Goal: Task Accomplishment & Management: Manage account settings

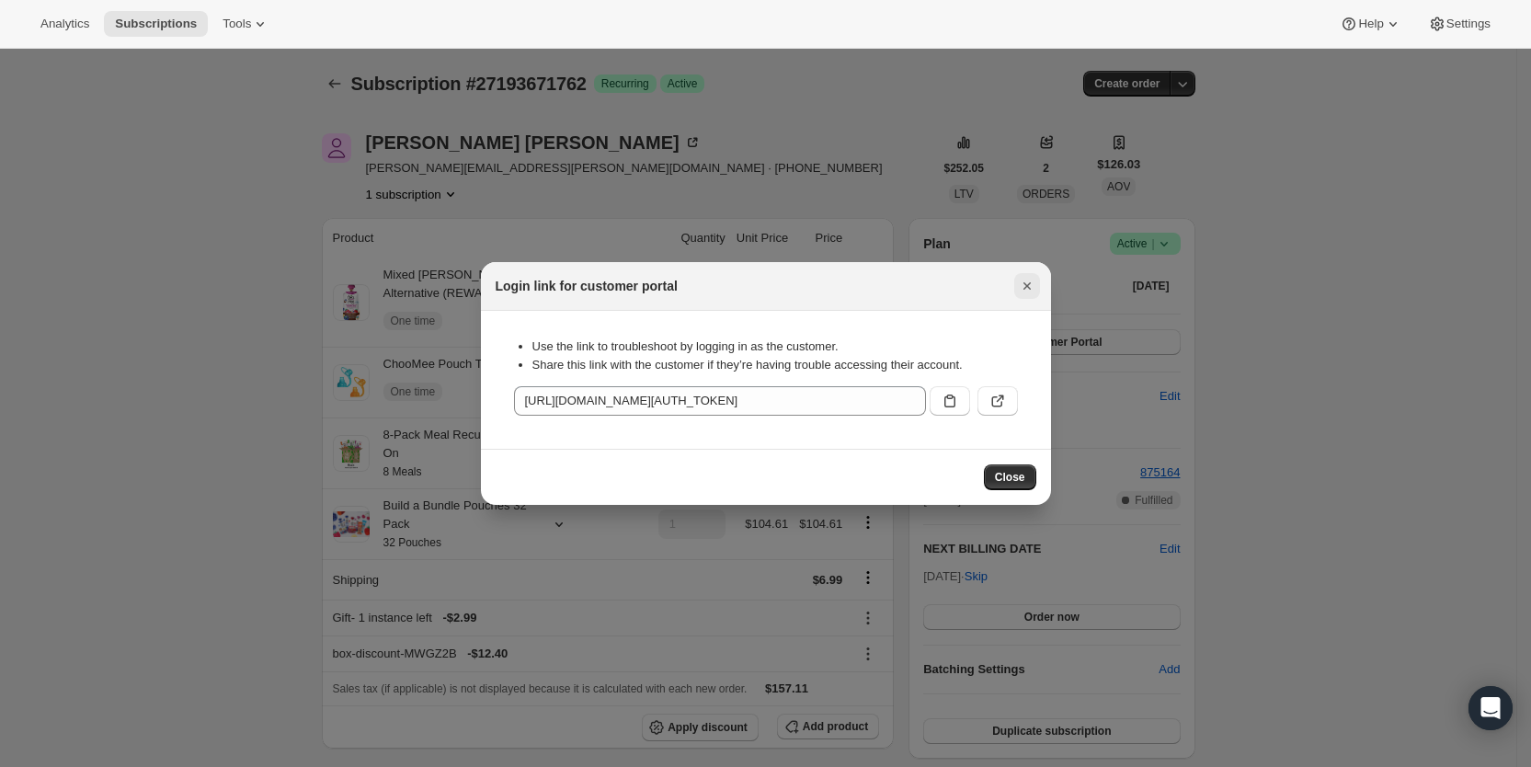
click at [1026, 284] on icon "Close" at bounding box center [1027, 286] width 18 height 18
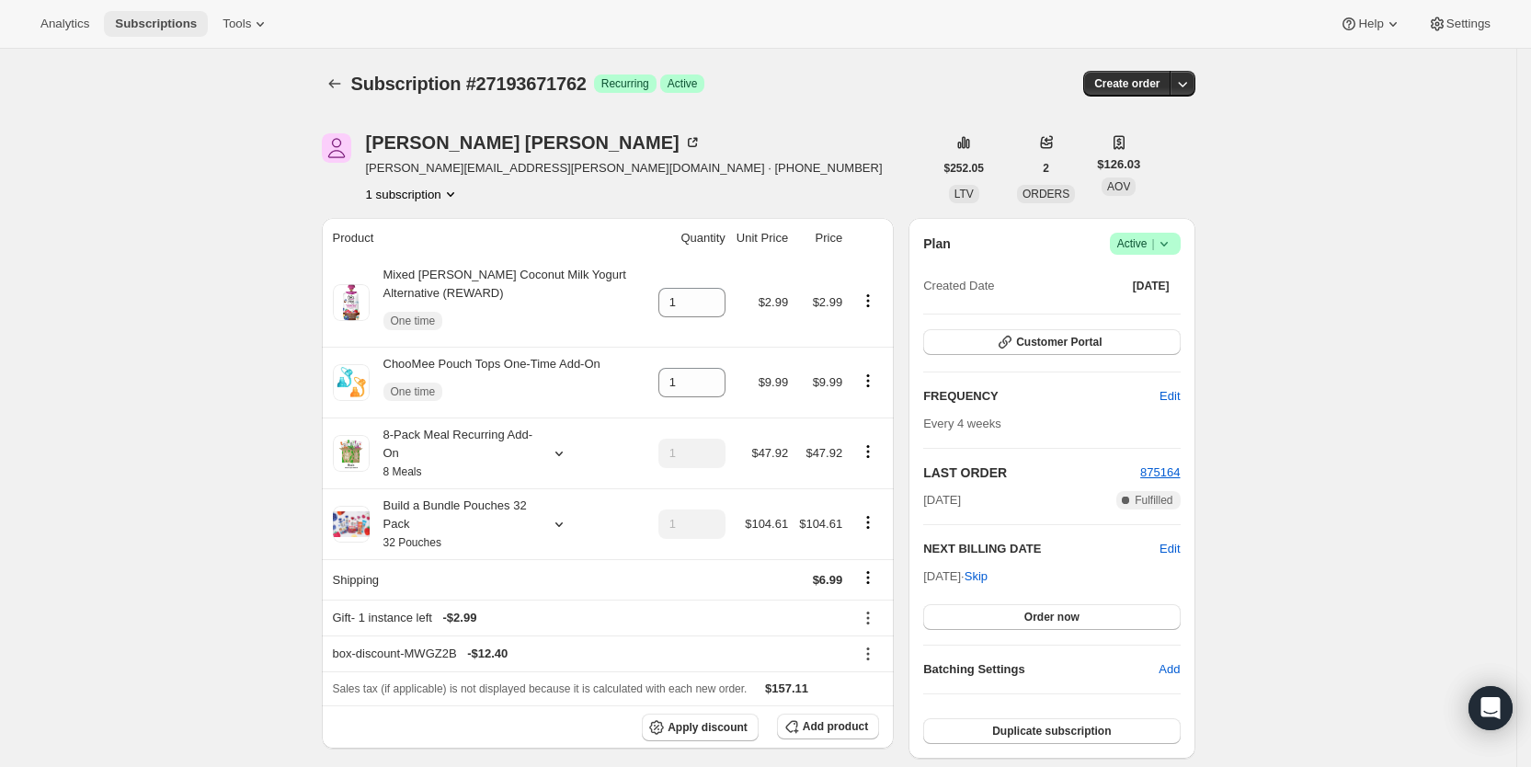
click at [157, 18] on span "Subscriptions" at bounding box center [156, 24] width 82 height 15
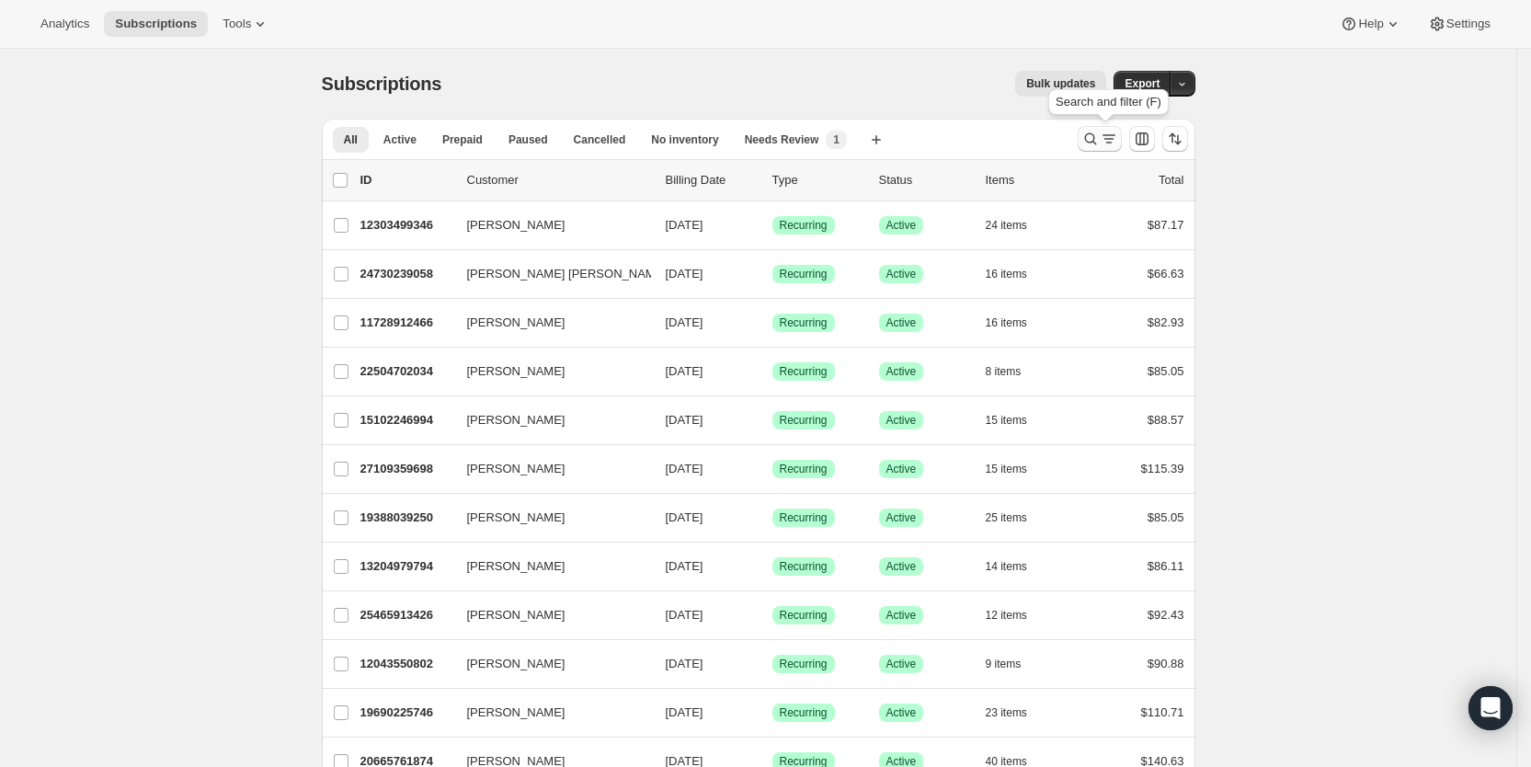
click at [1106, 139] on icon "Search and filter results" at bounding box center [1109, 139] width 18 height 18
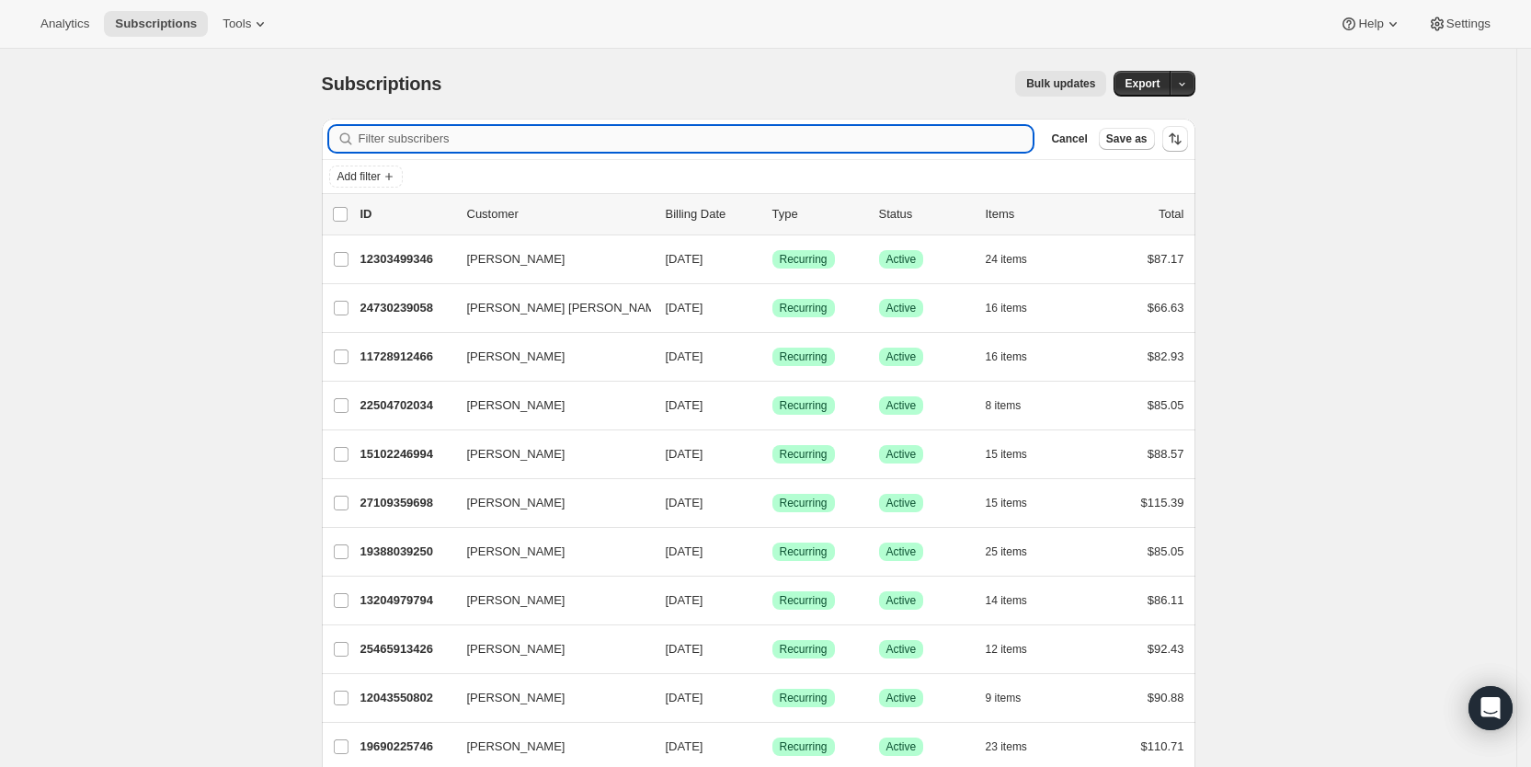
paste input "[EMAIL_ADDRESS][DOMAIN_NAME]"
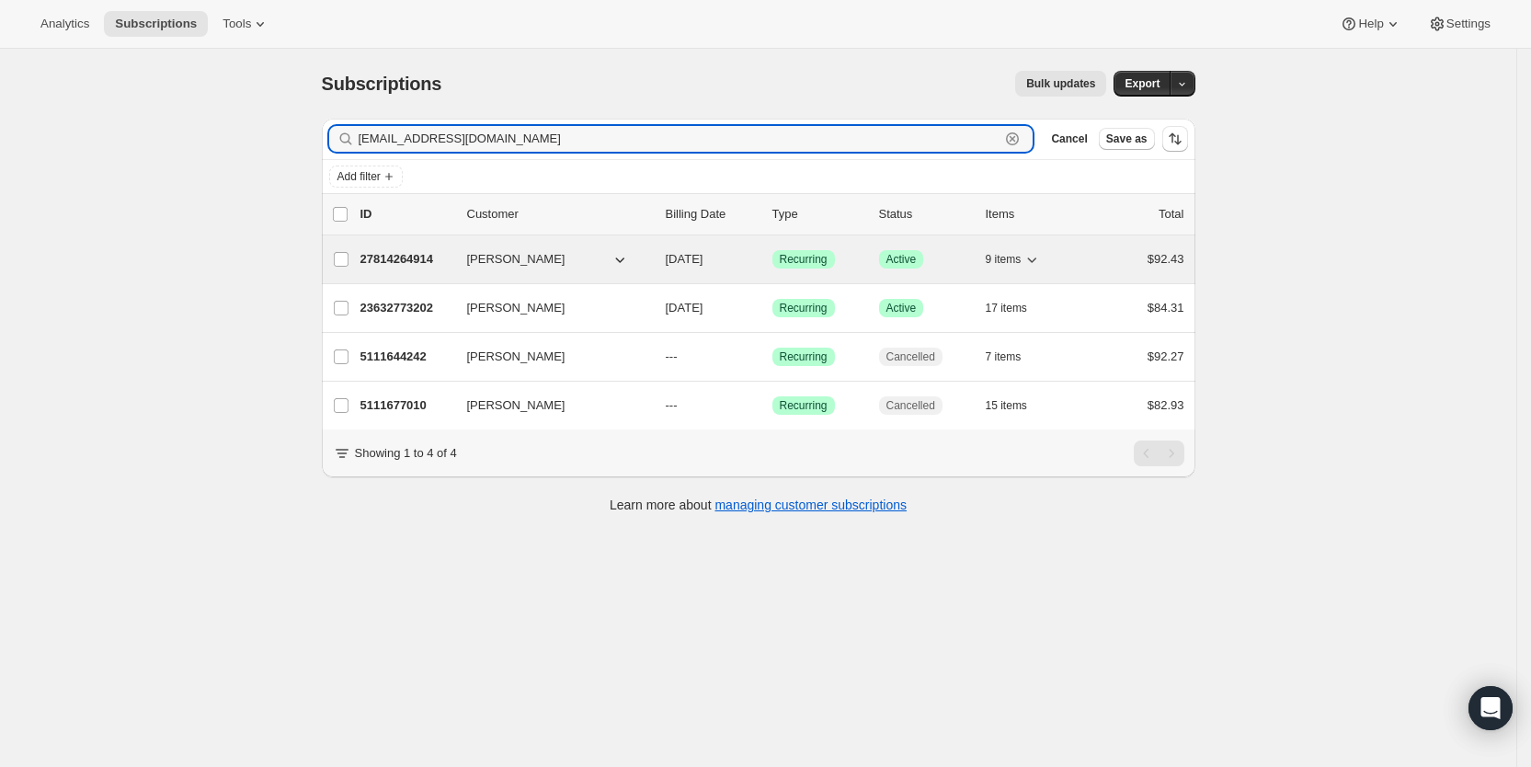
type input "[EMAIL_ADDRESS][DOMAIN_NAME]"
click at [703, 262] on span "[DATE]" at bounding box center [685, 259] width 38 height 14
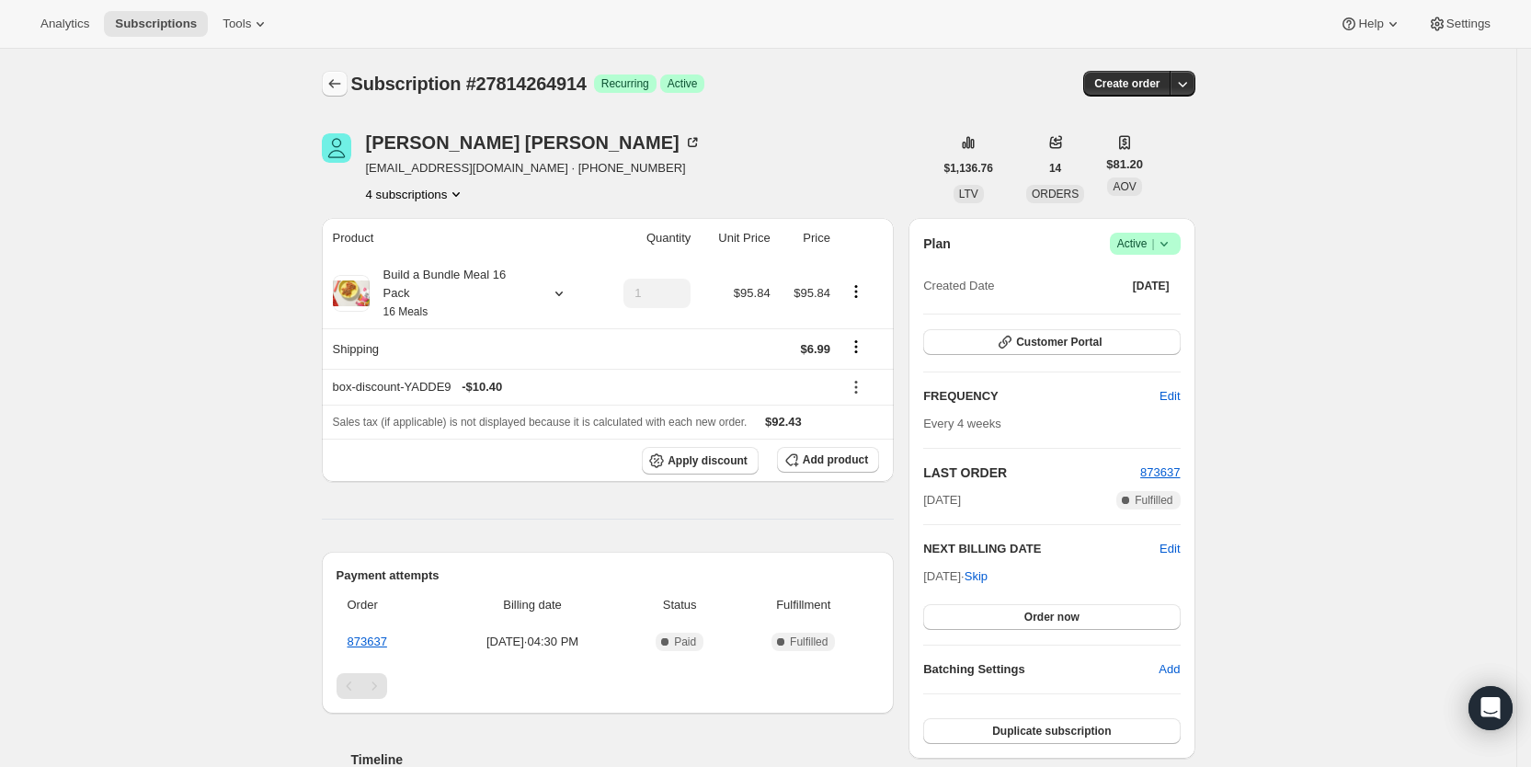
click at [341, 86] on icon "Subscriptions" at bounding box center [334, 83] width 18 height 18
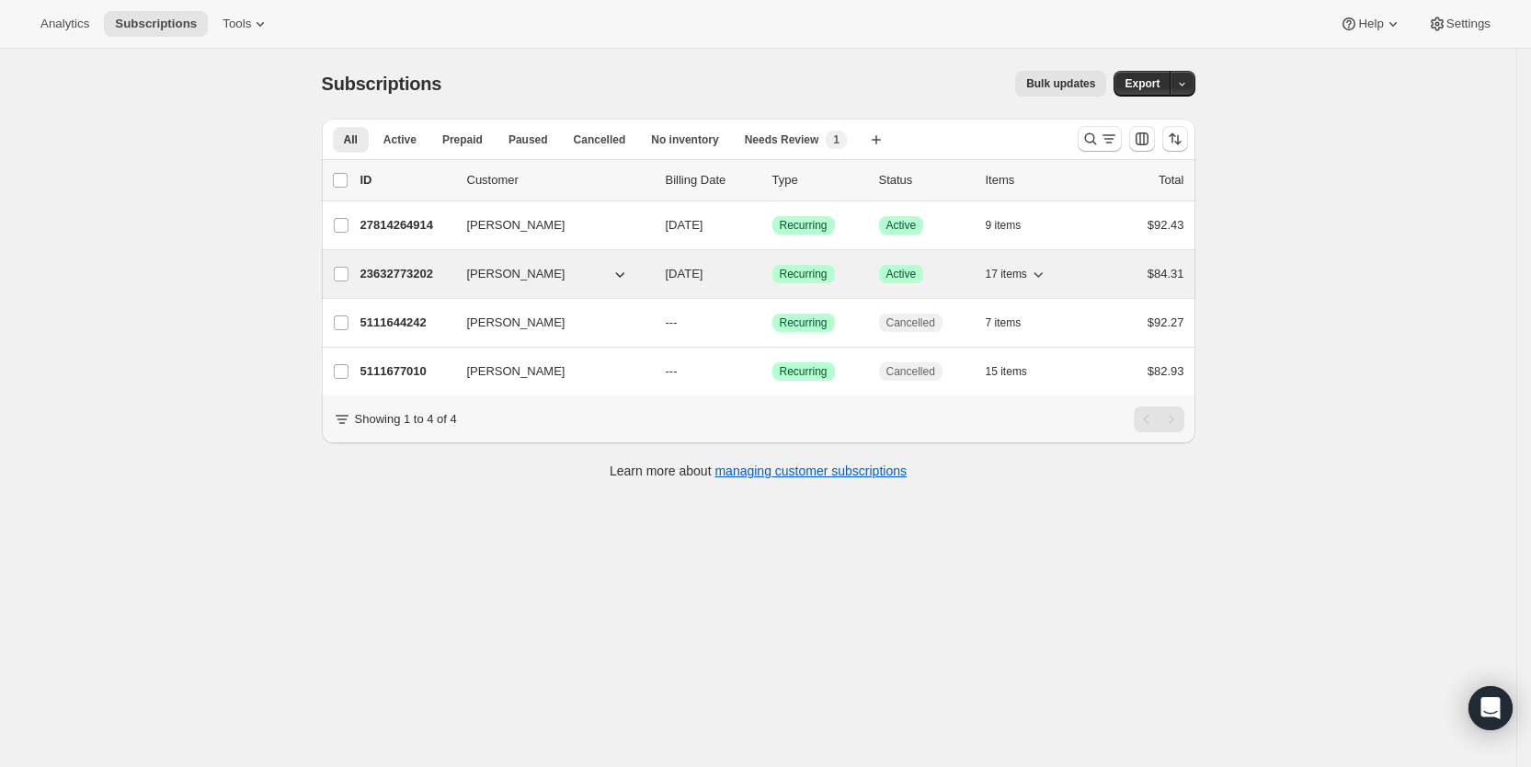
click at [703, 274] on span "[DATE]" at bounding box center [685, 274] width 38 height 14
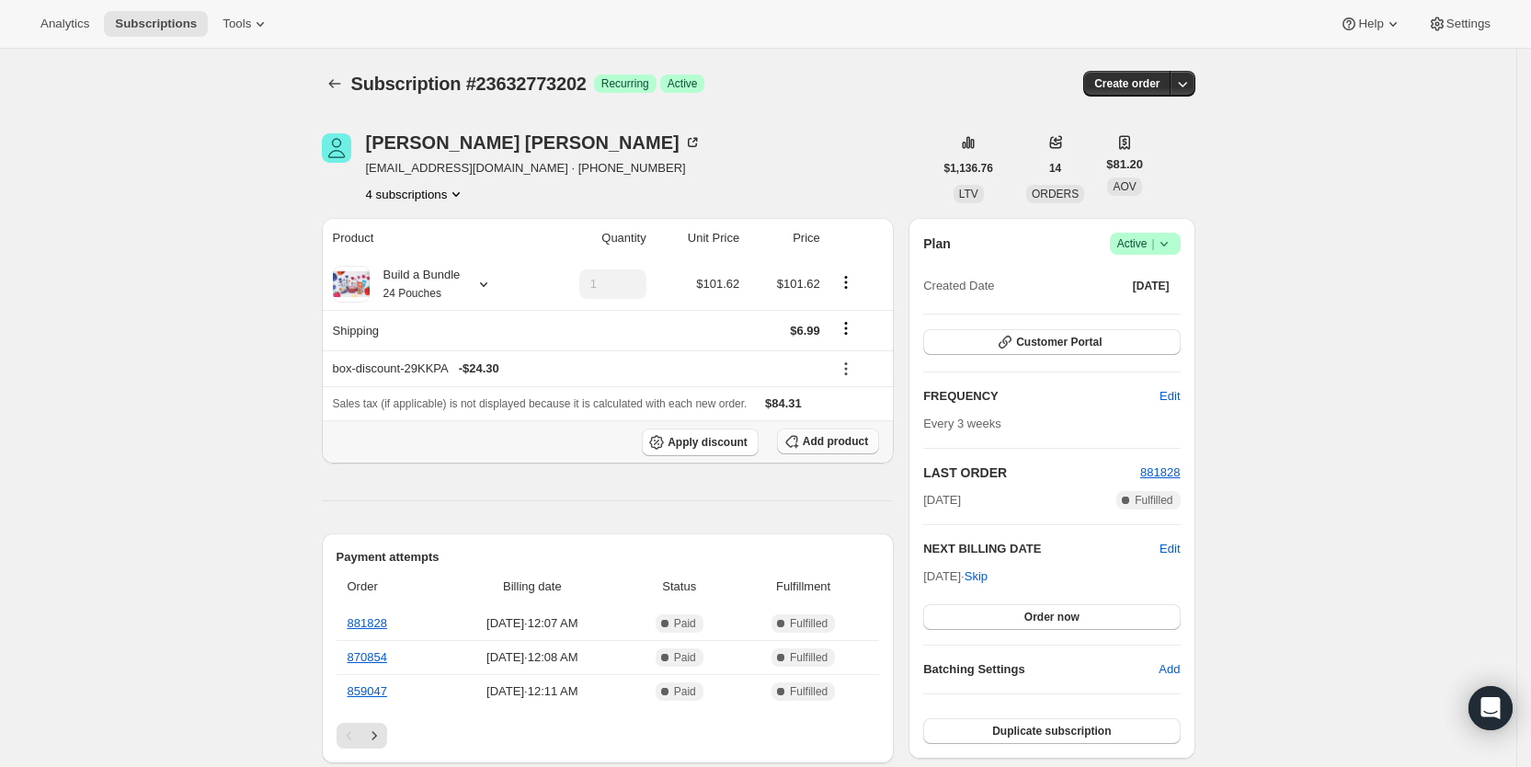
click at [840, 441] on span "Add product" at bounding box center [835, 441] width 65 height 15
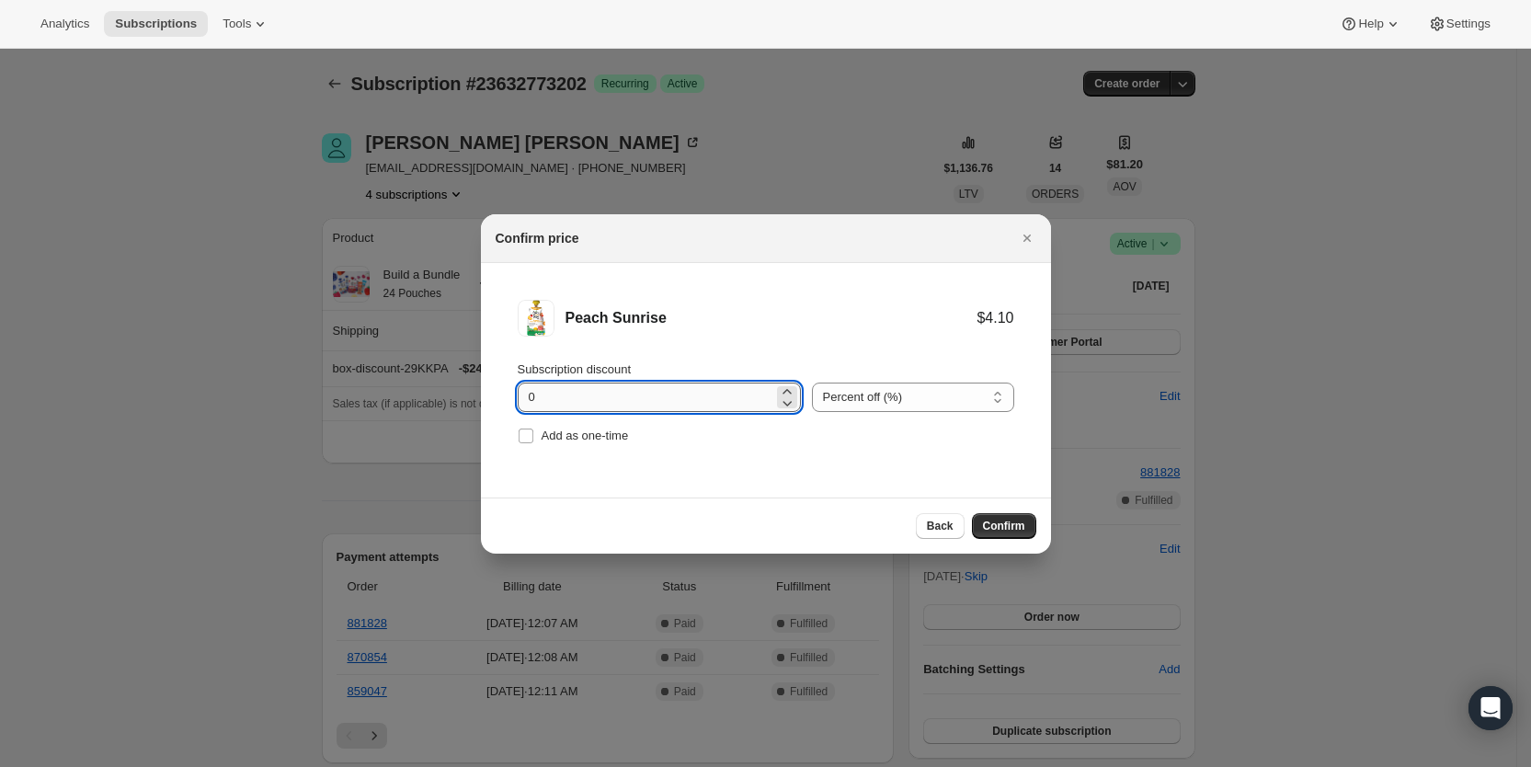
drag, startPoint x: 524, startPoint y: 394, endPoint x: 539, endPoint y: 394, distance: 14.7
click at [539, 394] on input "0" at bounding box center [646, 396] width 256 height 29
type input "100"
click at [519, 436] on input "Add as one-time" at bounding box center [526, 435] width 15 height 15
checkbox input "true"
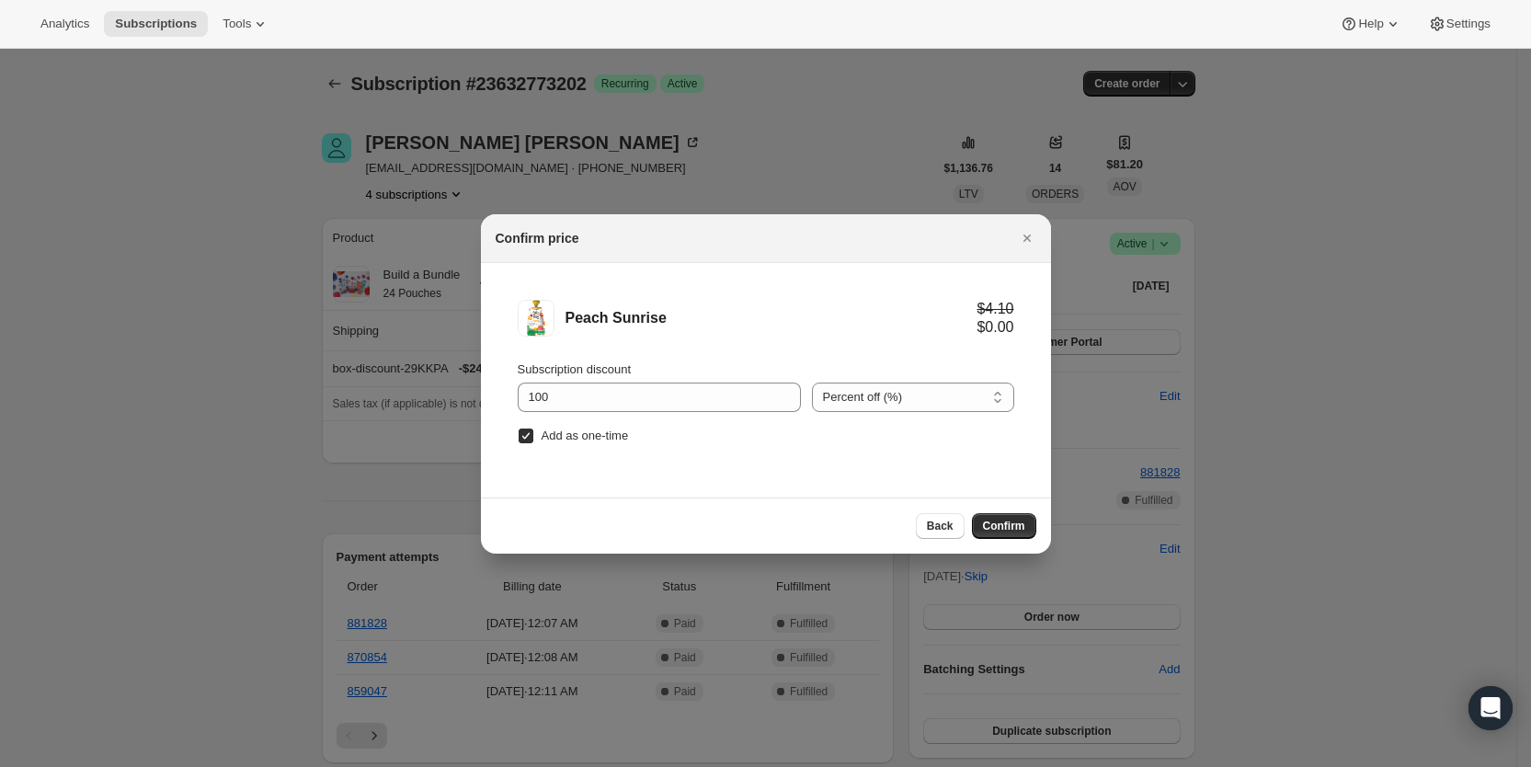
drag, startPoint x: 1010, startPoint y: 530, endPoint x: 788, endPoint y: 522, distance: 222.6
click at [1010, 529] on span "Confirm" at bounding box center [1004, 526] width 42 height 15
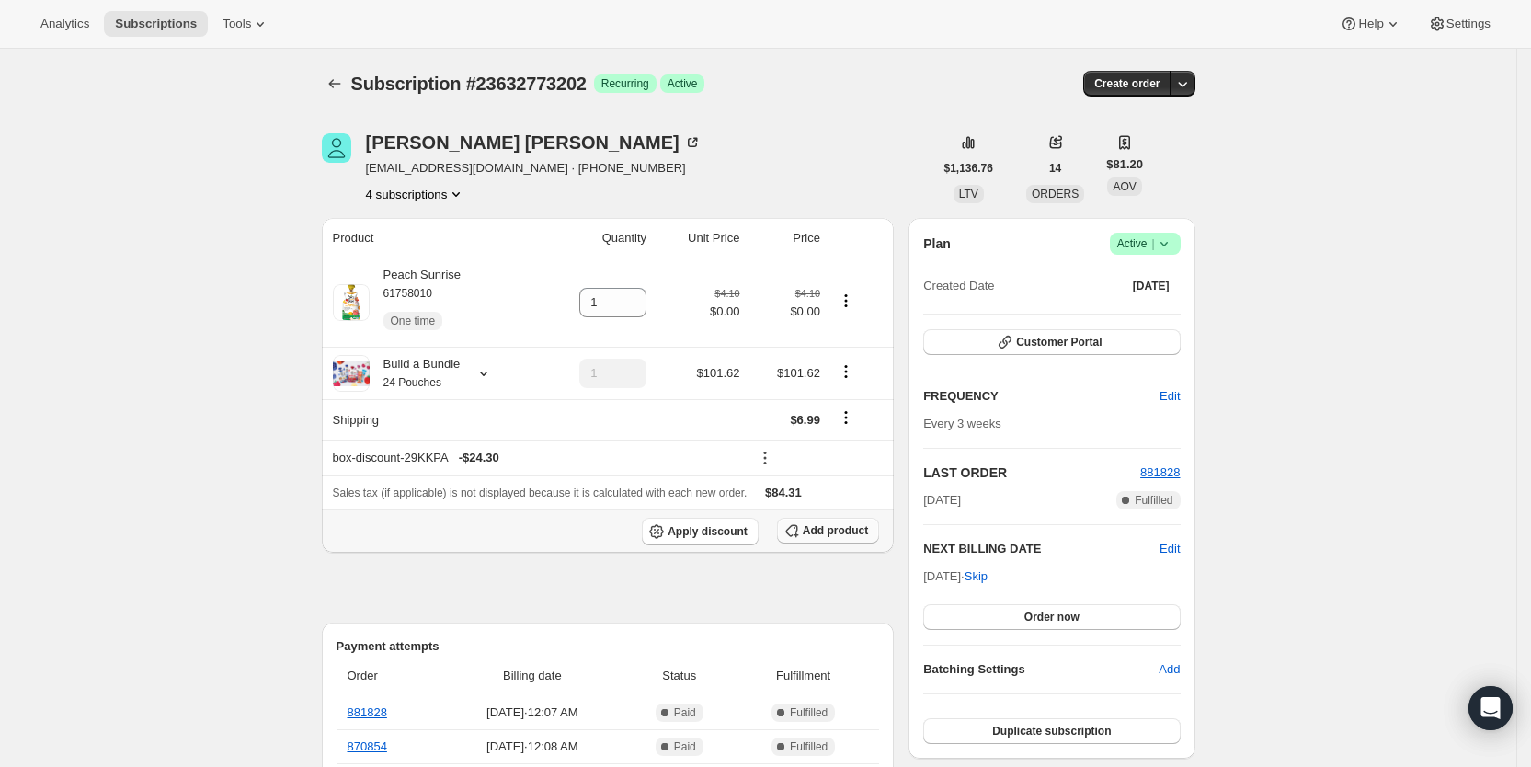
click at [827, 531] on span "Add product" at bounding box center [835, 530] width 65 height 15
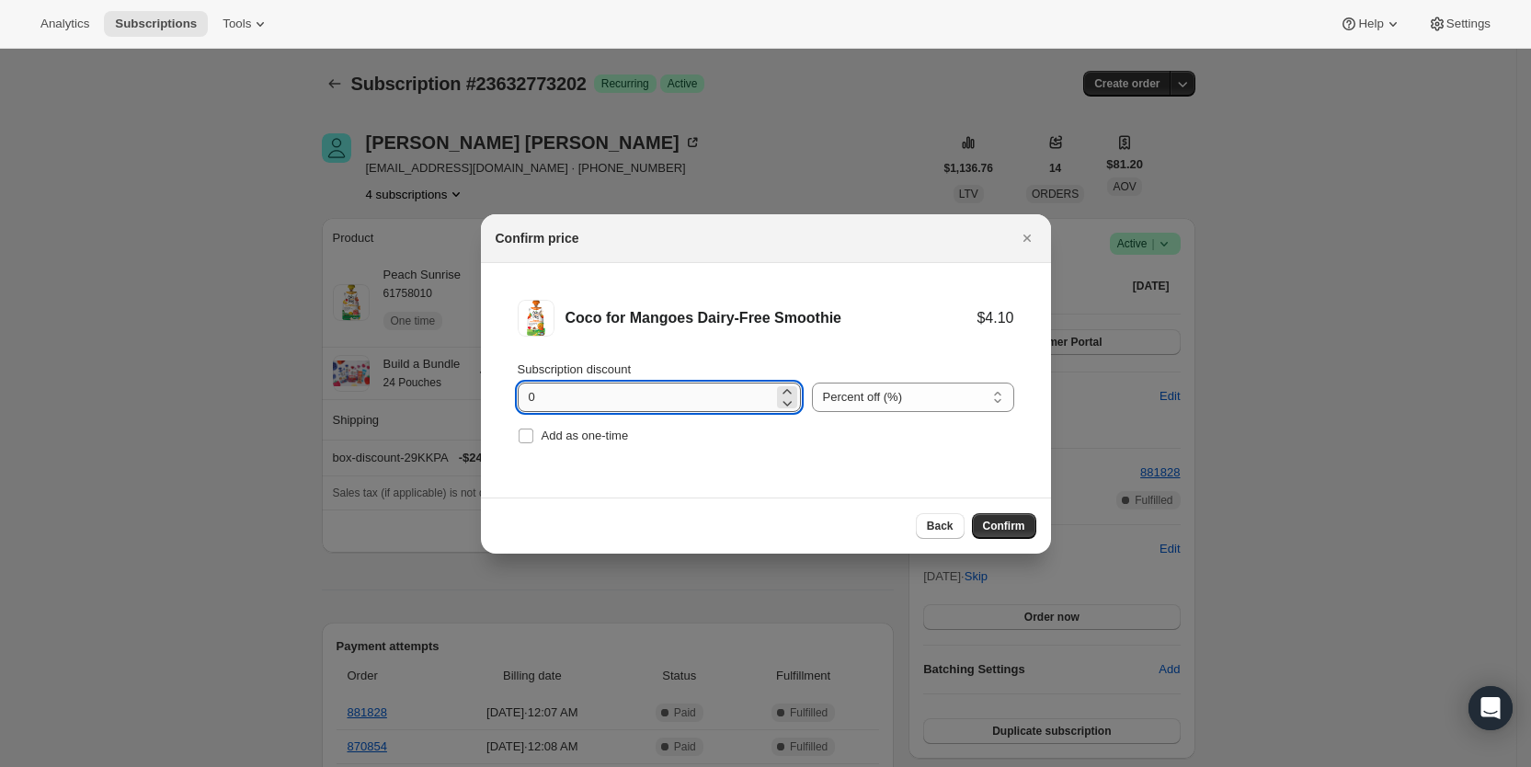
drag, startPoint x: 525, startPoint y: 394, endPoint x: 542, endPoint y: 394, distance: 16.5
click at [542, 394] on input "0" at bounding box center [646, 396] width 256 height 29
type input "100"
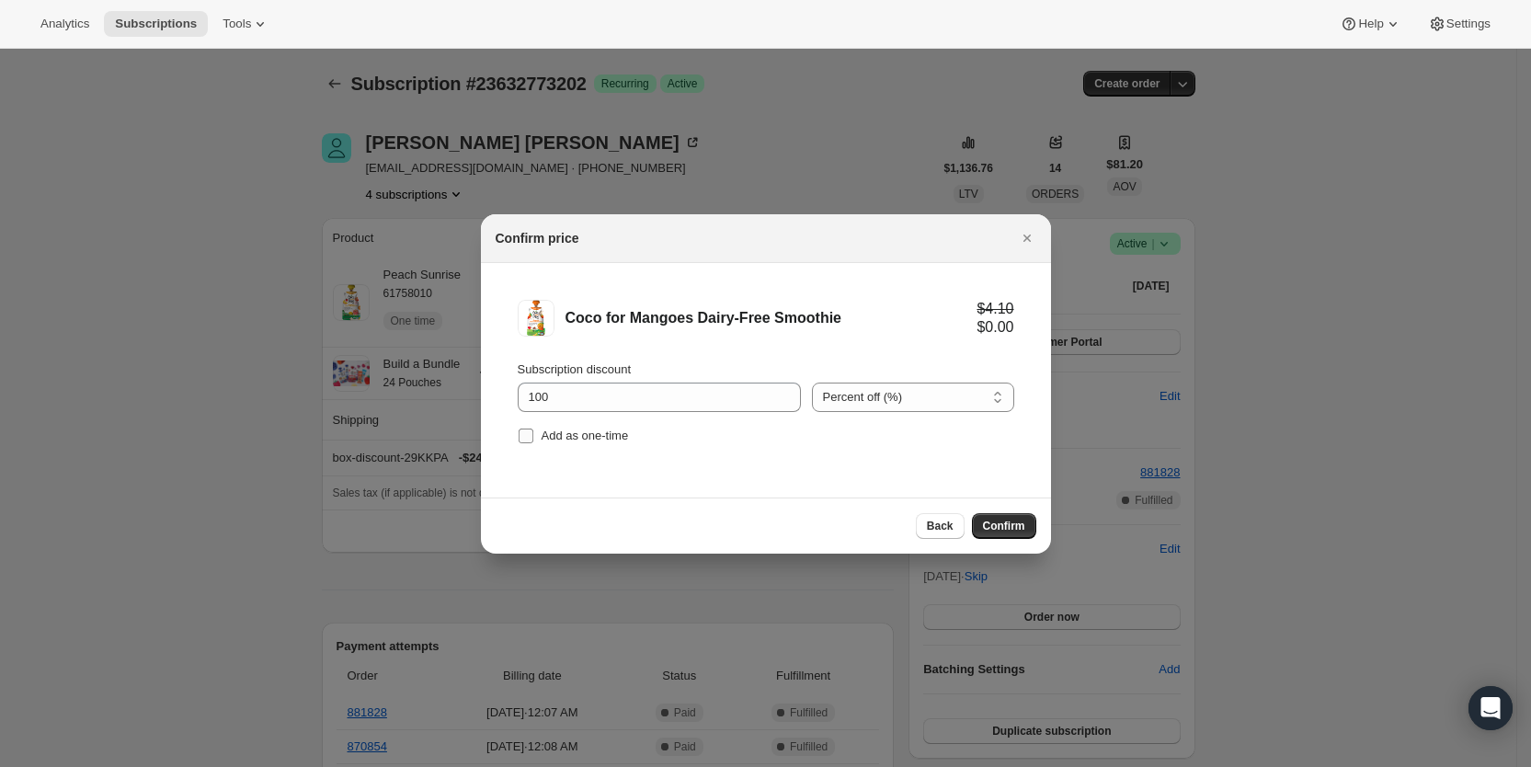
click at [531, 429] on input "Add as one-time" at bounding box center [526, 435] width 15 height 15
checkbox input "true"
click at [991, 531] on span "Confirm" at bounding box center [1004, 526] width 42 height 15
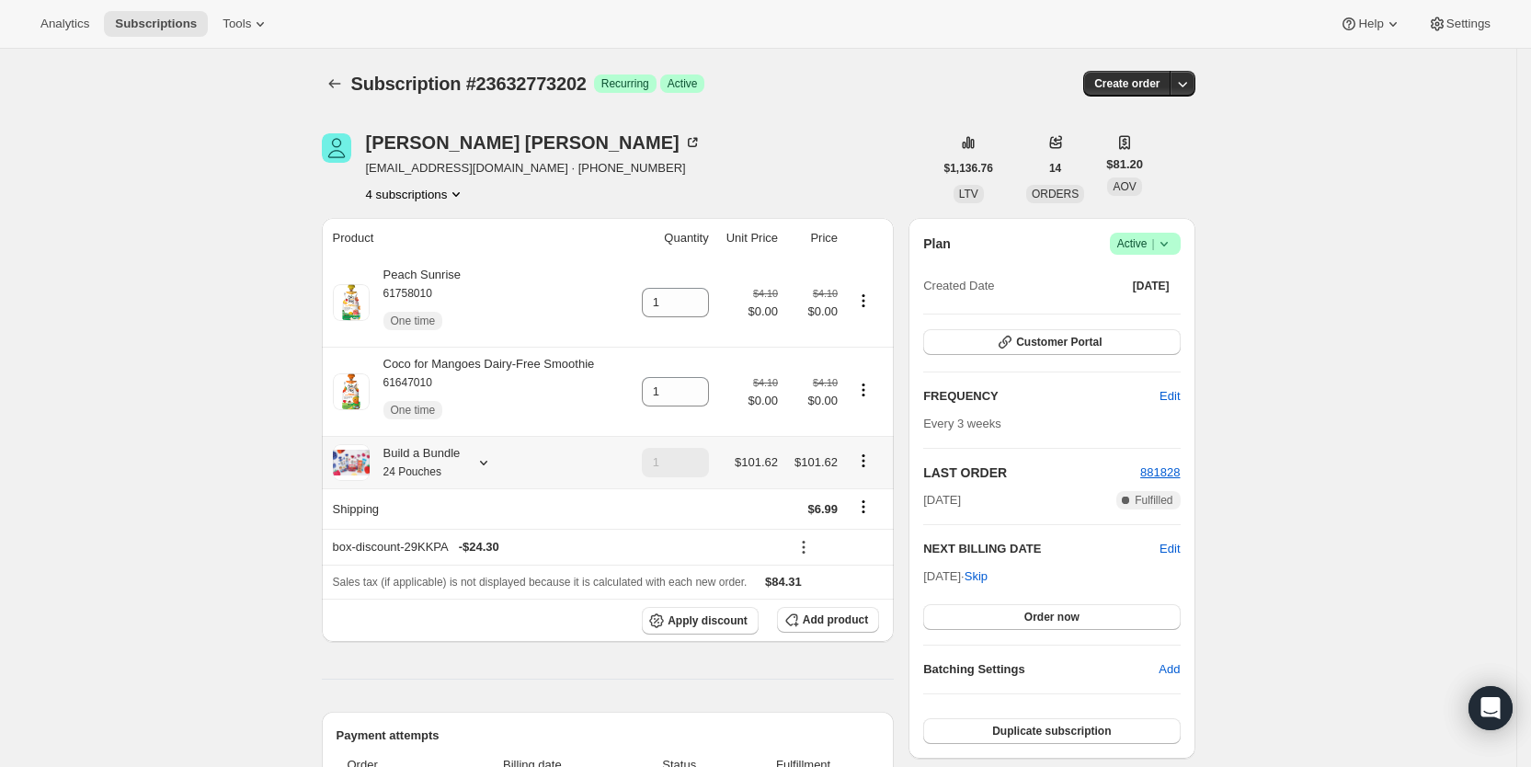
click at [493, 463] on icon at bounding box center [483, 462] width 18 height 18
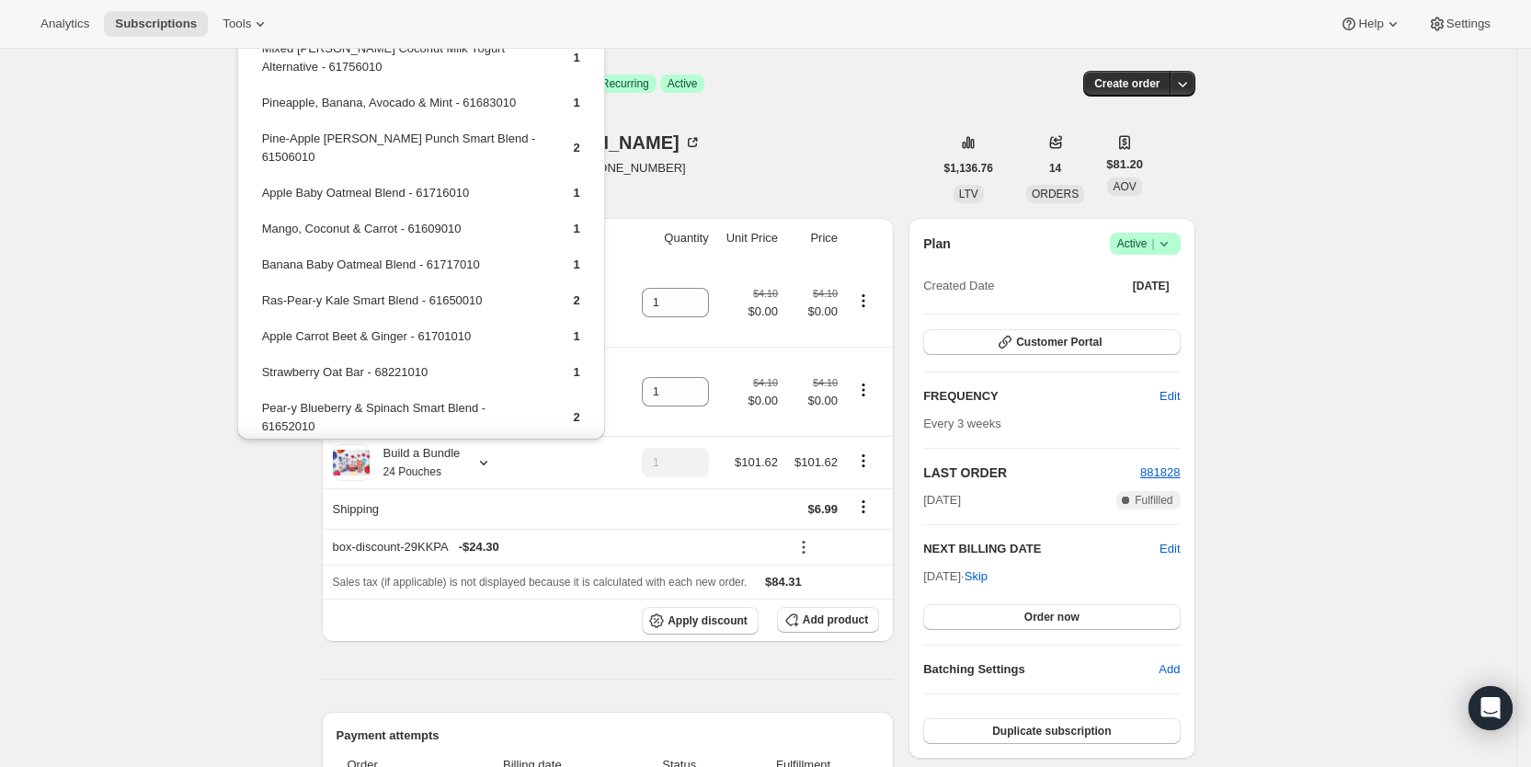
click at [758, 137] on div "[PERSON_NAME] [EMAIL_ADDRESS][DOMAIN_NAME] · [PHONE_NUMBER] 4 subscriptions" at bounding box center [627, 168] width 611 height 70
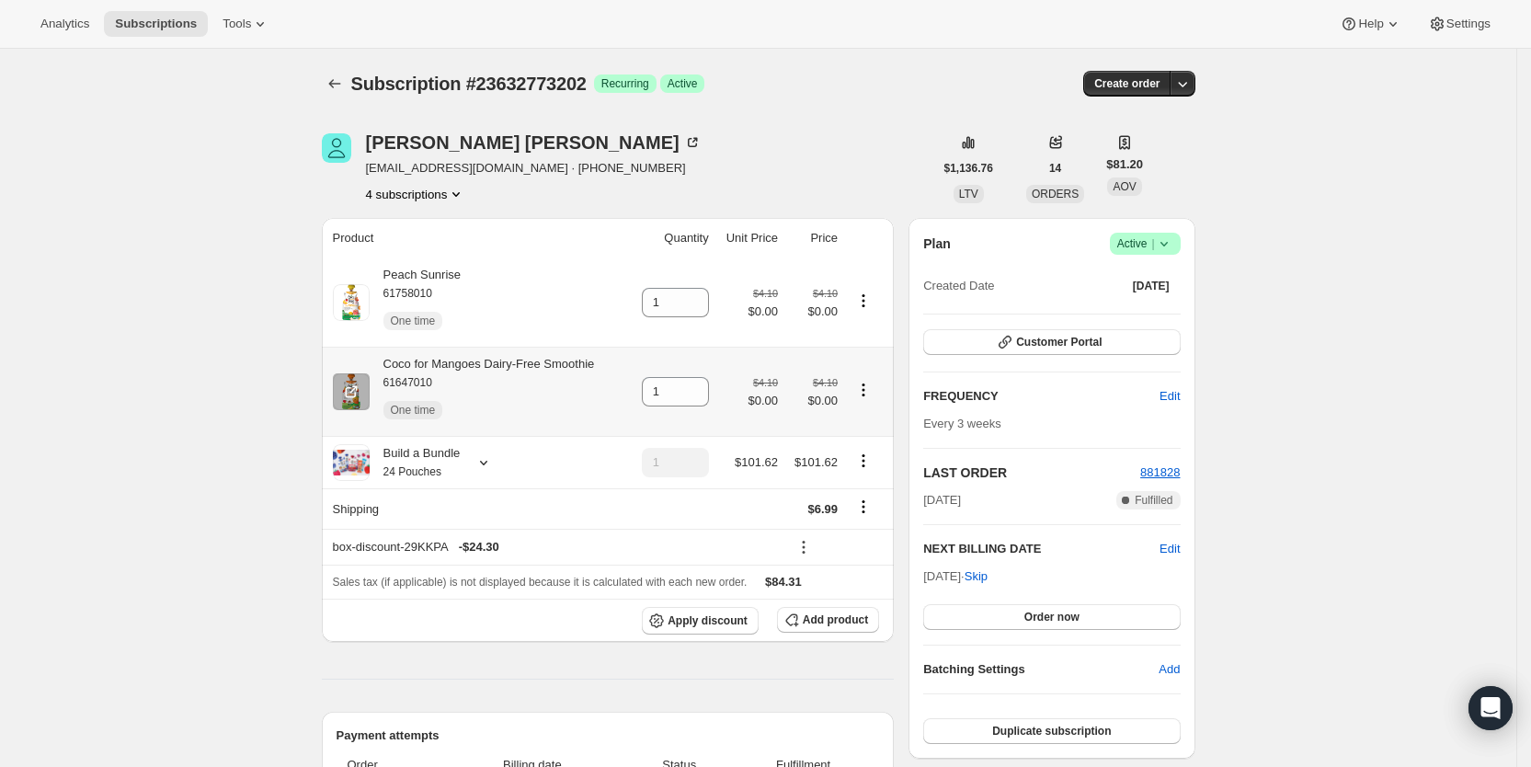
click at [870, 388] on icon "Product actions" at bounding box center [863, 390] width 18 height 18
click at [857, 486] on span "Remove" at bounding box center [869, 488] width 112 height 18
type input "0"
click at [843, 621] on span "Add product" at bounding box center [835, 619] width 65 height 15
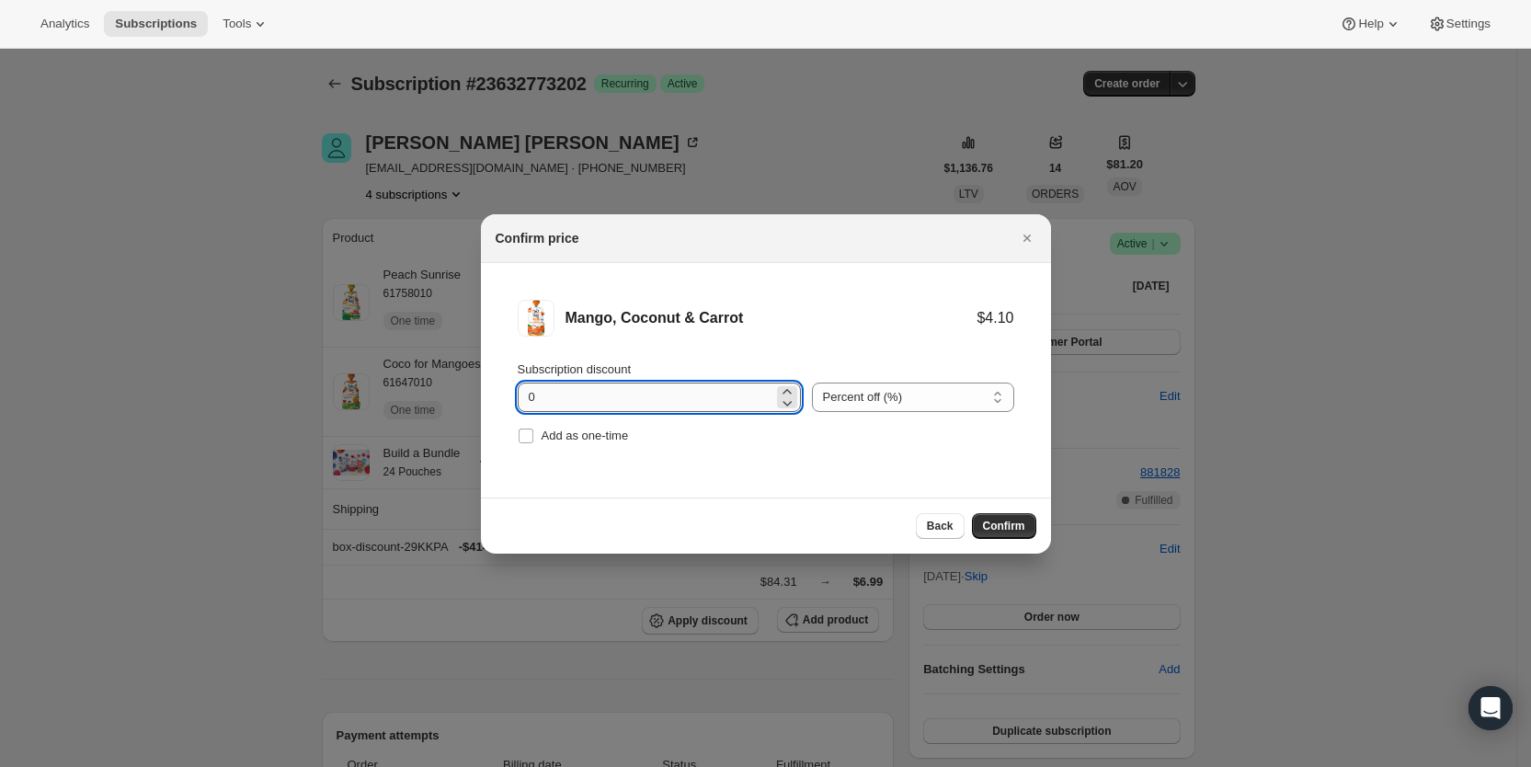
drag, startPoint x: 539, startPoint y: 395, endPoint x: 552, endPoint y: 395, distance: 12.9
click at [552, 395] on input "0" at bounding box center [646, 396] width 256 height 29
type input "100"
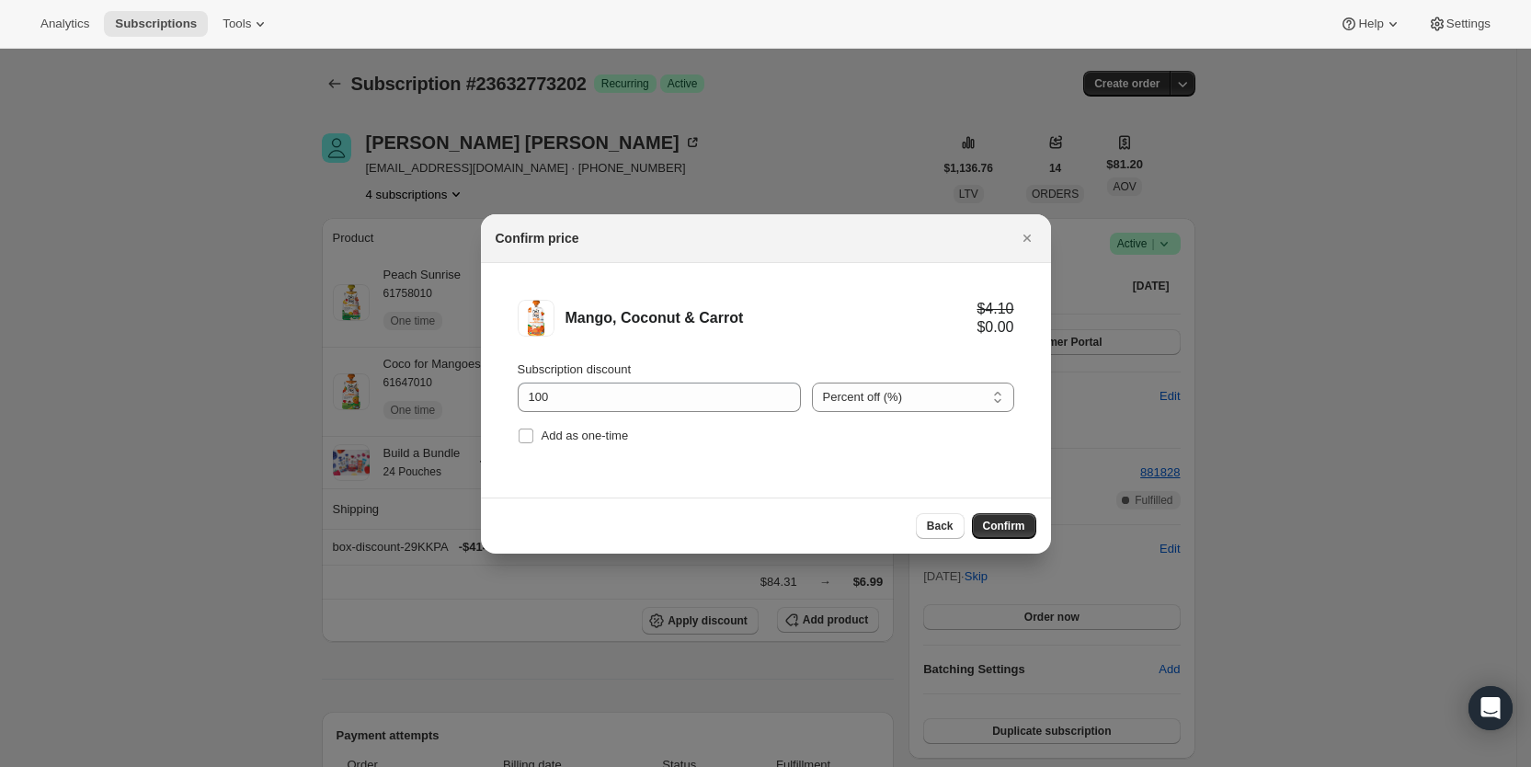
drag, startPoint x: 521, startPoint y: 439, endPoint x: 725, endPoint y: 463, distance: 204.6
click at [521, 439] on input "Add as one-time" at bounding box center [526, 435] width 15 height 15
checkbox input "true"
click at [1011, 526] on span "Confirm" at bounding box center [1004, 526] width 42 height 15
type input "1"
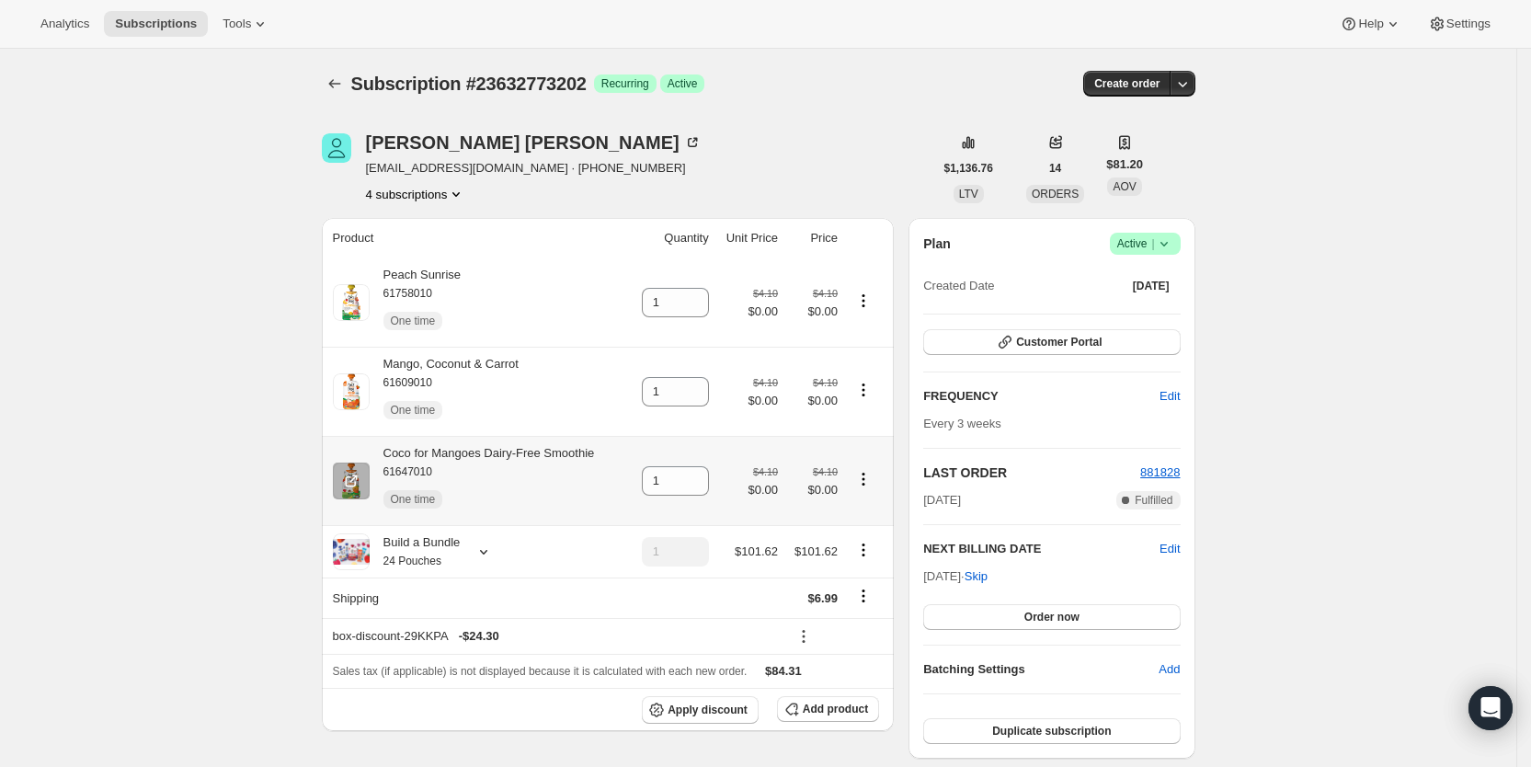
click at [872, 478] on icon "Product actions" at bounding box center [863, 479] width 18 height 18
click at [850, 576] on span "Remove" at bounding box center [835, 577] width 44 height 14
type input "0"
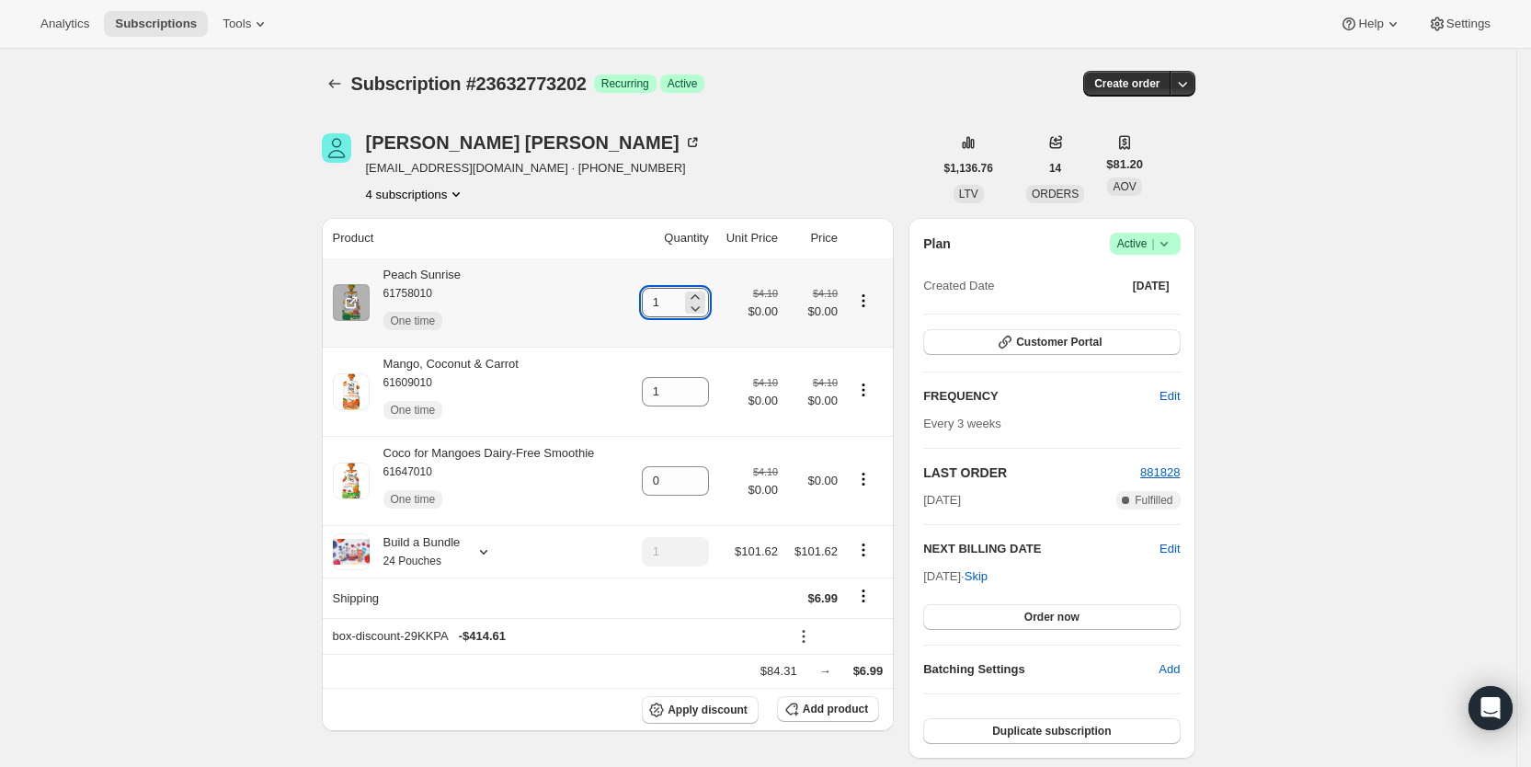
drag, startPoint x: 656, startPoint y: 302, endPoint x: 669, endPoint y: 290, distance: 17.6
click at [669, 290] on input "1" at bounding box center [662, 302] width 40 height 29
type input "2"
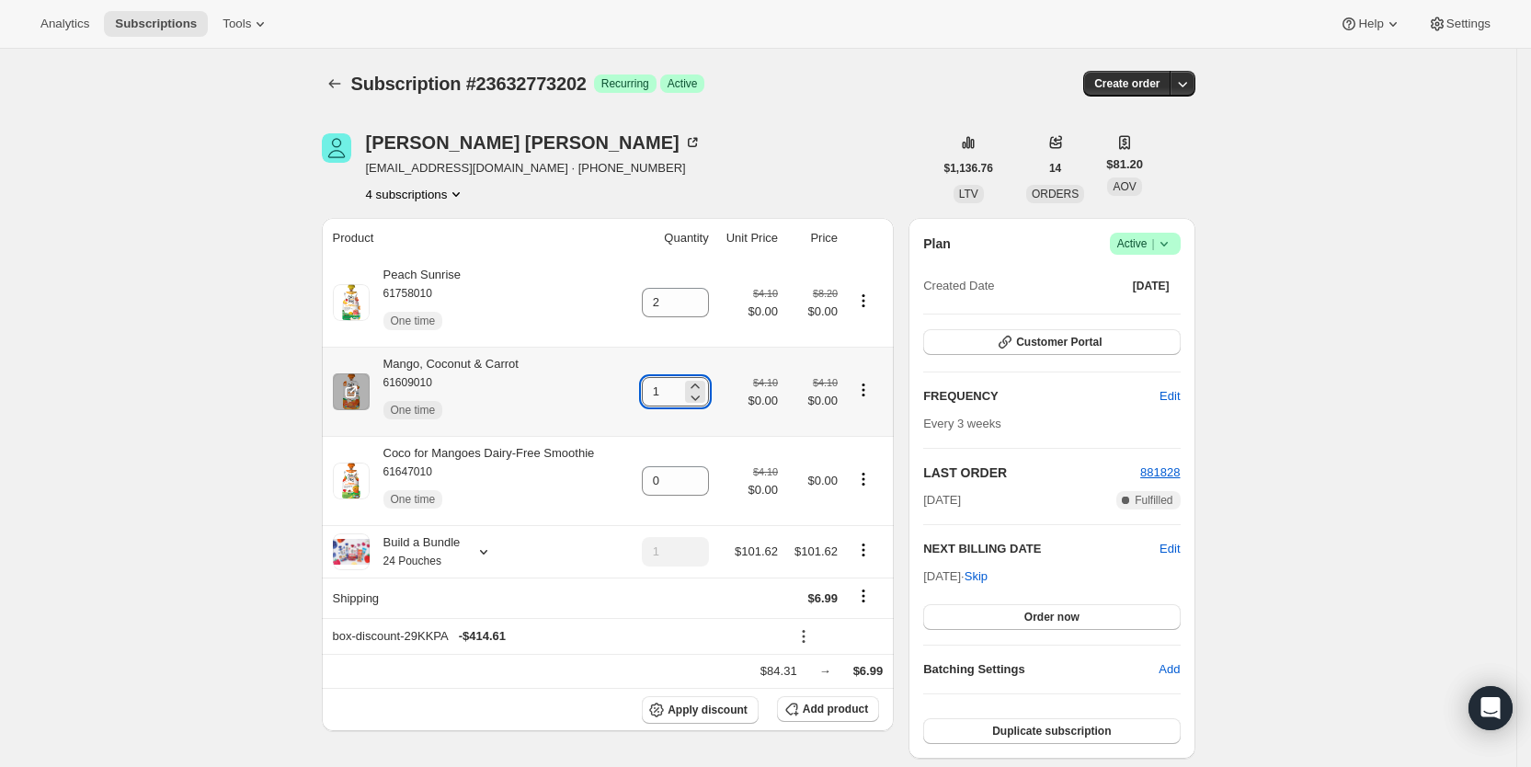
drag, startPoint x: 658, startPoint y: 402, endPoint x: 668, endPoint y: 395, distance: 11.2
click at [668, 395] on input "1" at bounding box center [662, 391] width 40 height 29
type input "2"
drag, startPoint x: 844, startPoint y: 164, endPoint x: 886, endPoint y: 13, distance: 156.6
click at [845, 162] on div "[PERSON_NAME] [EMAIL_ADDRESS][DOMAIN_NAME] · [PHONE_NUMBER] 4 subscriptions" at bounding box center [627, 168] width 611 height 70
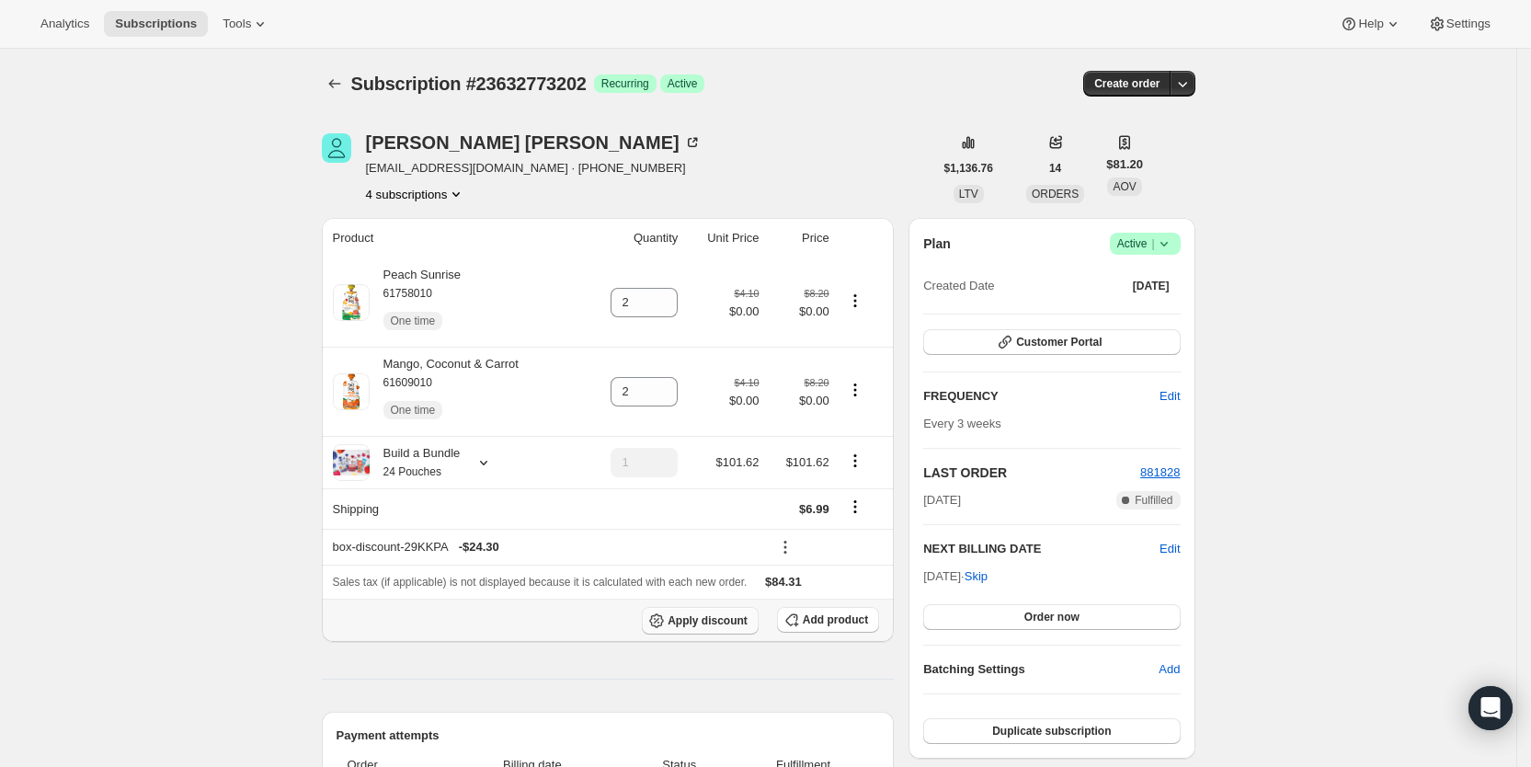
click at [728, 622] on span "Apply discount" at bounding box center [708, 620] width 80 height 15
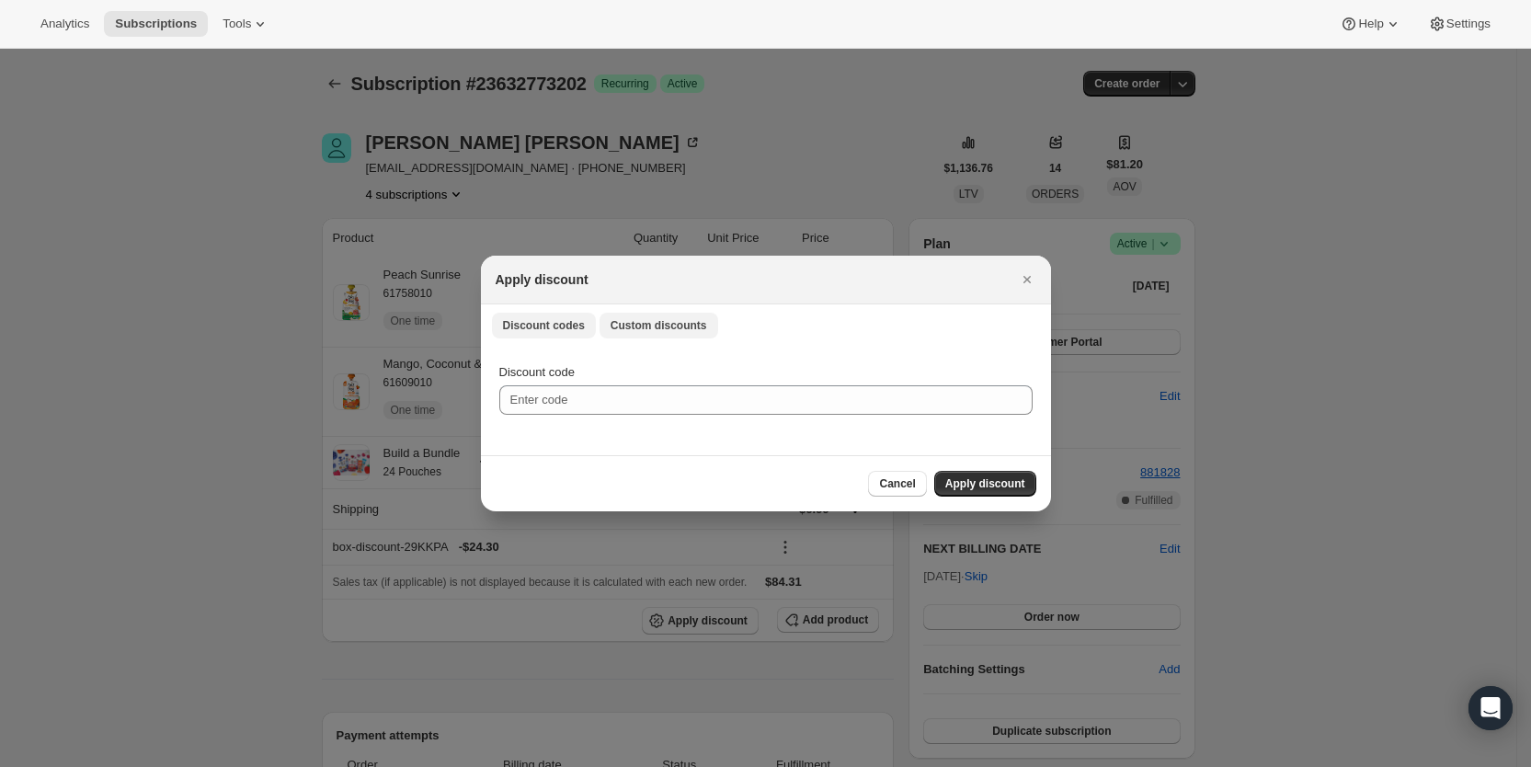
click at [634, 328] on span "Custom discounts" at bounding box center [658, 325] width 97 height 15
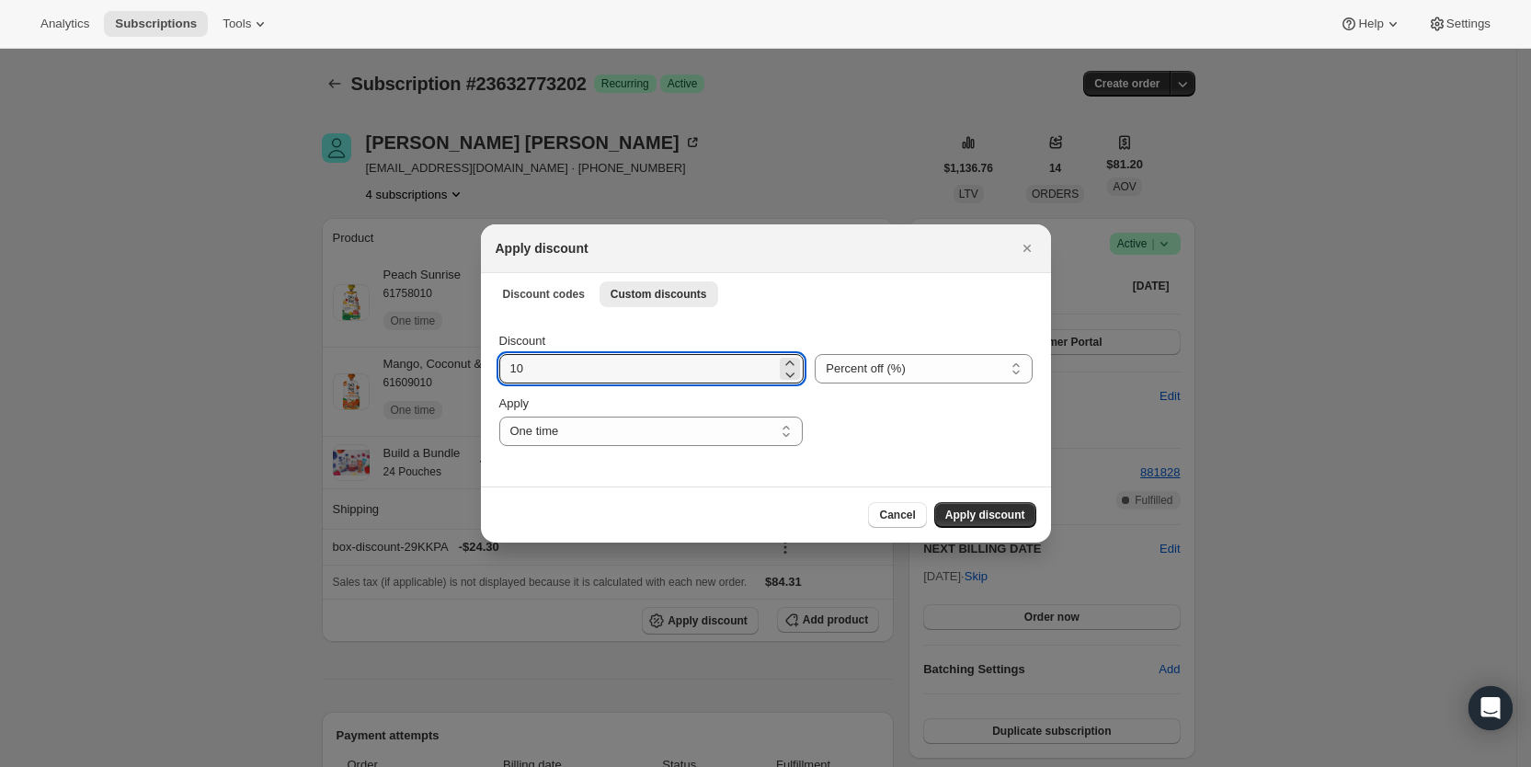
drag, startPoint x: 548, startPoint y: 370, endPoint x: 489, endPoint y: 369, distance: 58.9
click at [489, 369] on div "Discount 10 Percent off (%) Amount off ($) Percent off (%) Apply One time Speci…" at bounding box center [766, 400] width 570 height 173
type input "25"
click at [522, 436] on select "One time Specify instances... Indefinitely" at bounding box center [650, 430] width 303 height 29
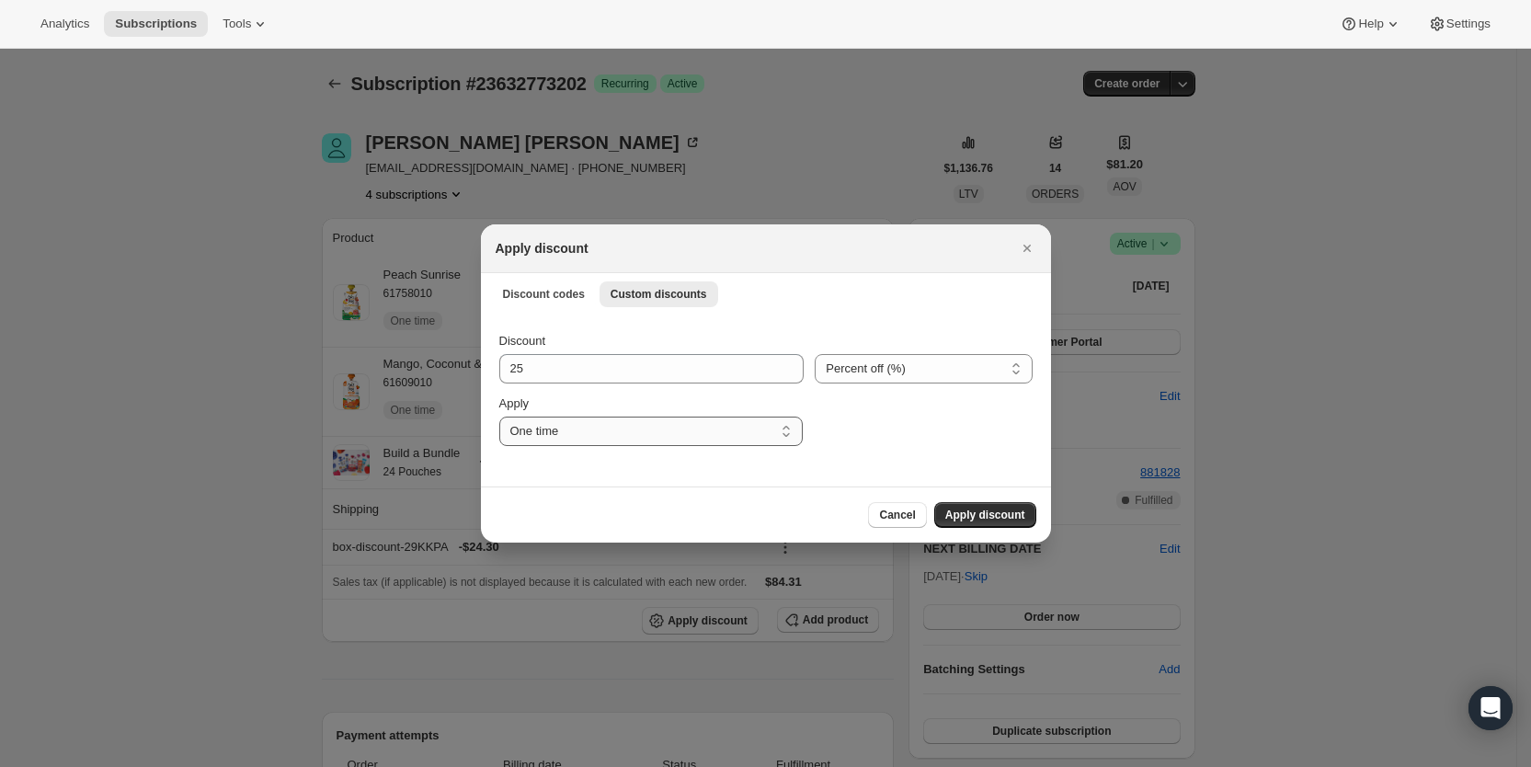
select select "specific"
click at [499, 416] on select "One time Specify instances... Indefinitely" at bounding box center [650, 430] width 303 height 29
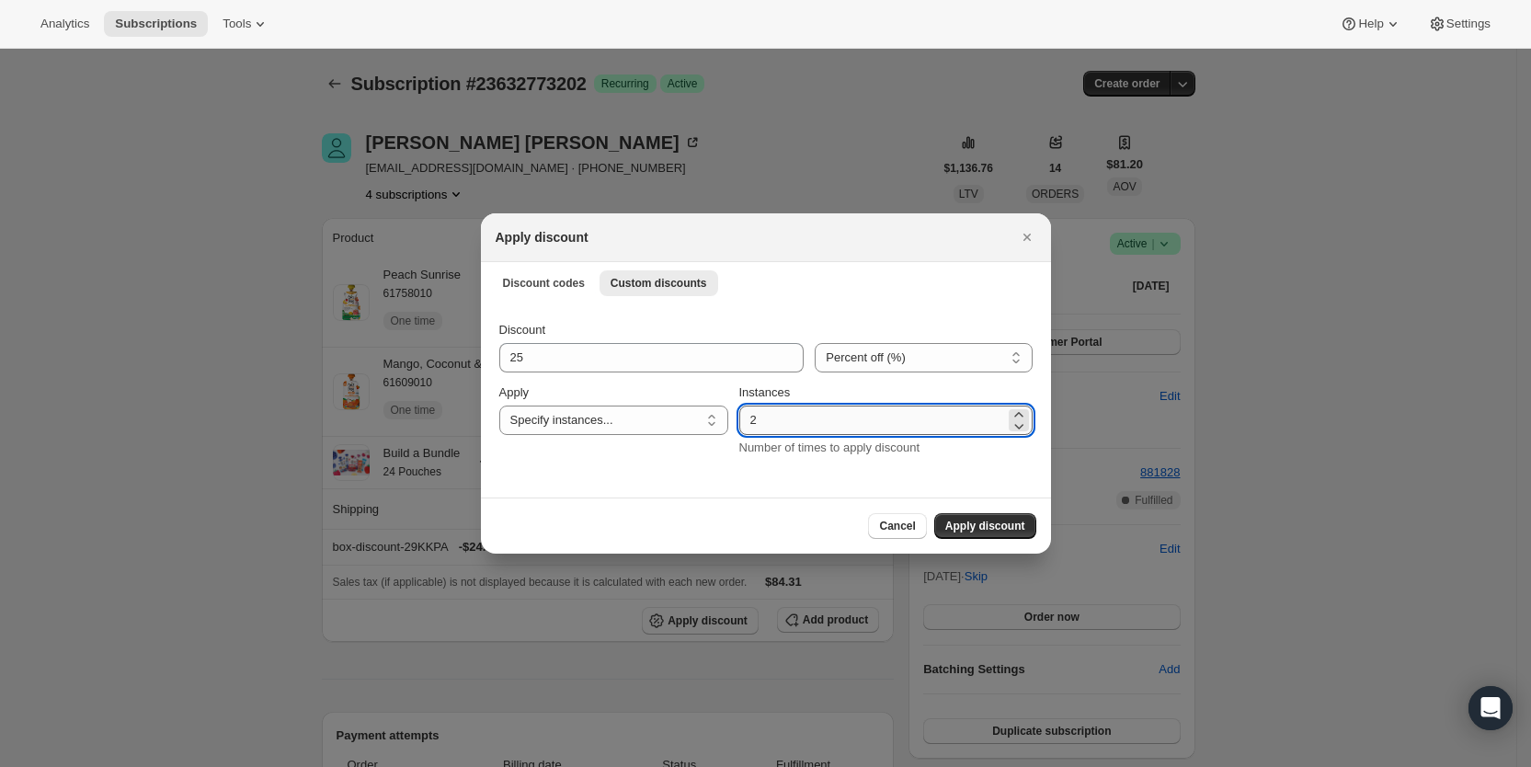
drag, startPoint x: 757, startPoint y: 422, endPoint x: 766, endPoint y: 418, distance: 9.9
click at [766, 418] on input "2" at bounding box center [872, 419] width 266 height 29
type input "3"
click at [998, 528] on span "Apply discount" at bounding box center [985, 526] width 80 height 15
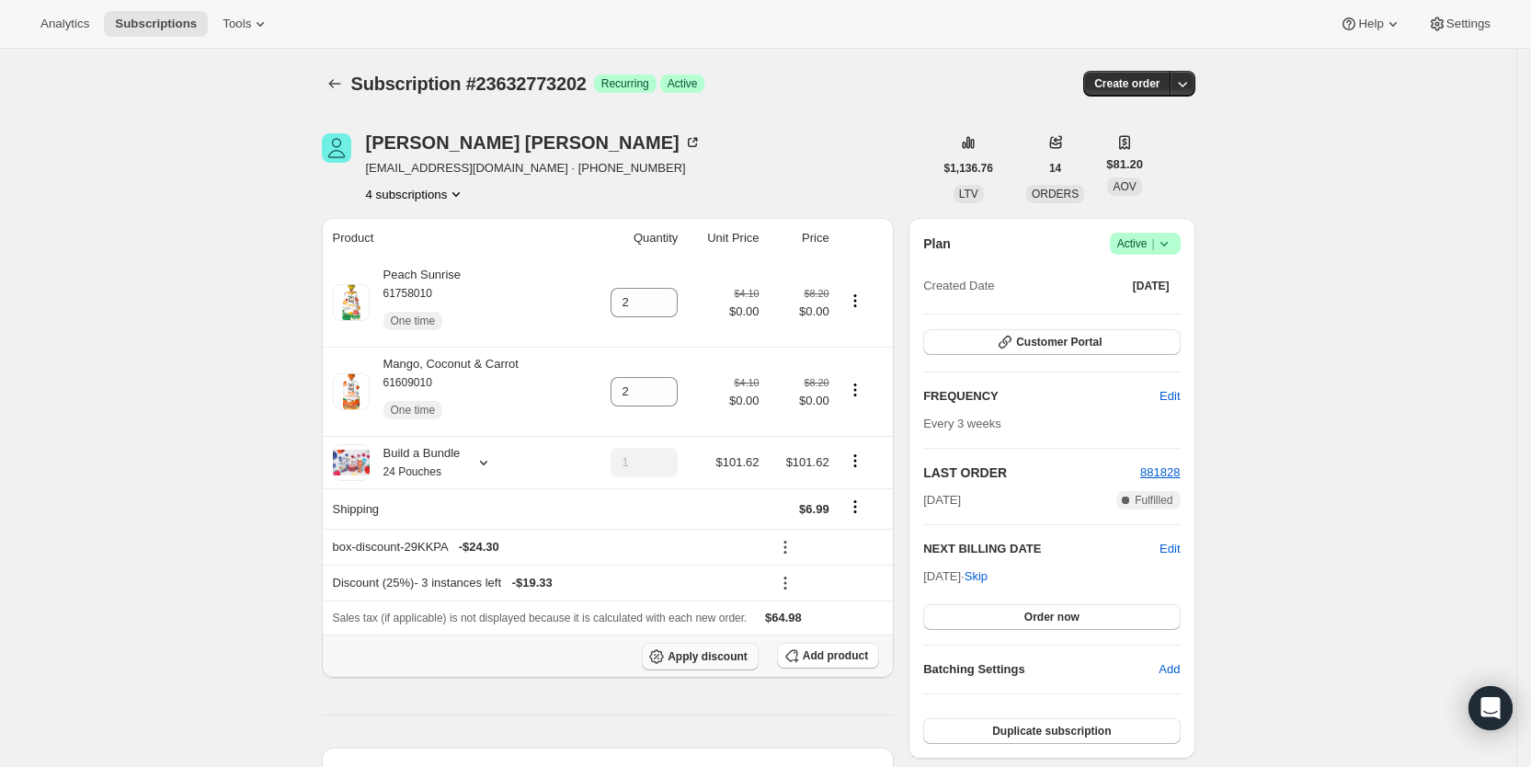
click at [736, 655] on span "Apply discount" at bounding box center [708, 656] width 80 height 15
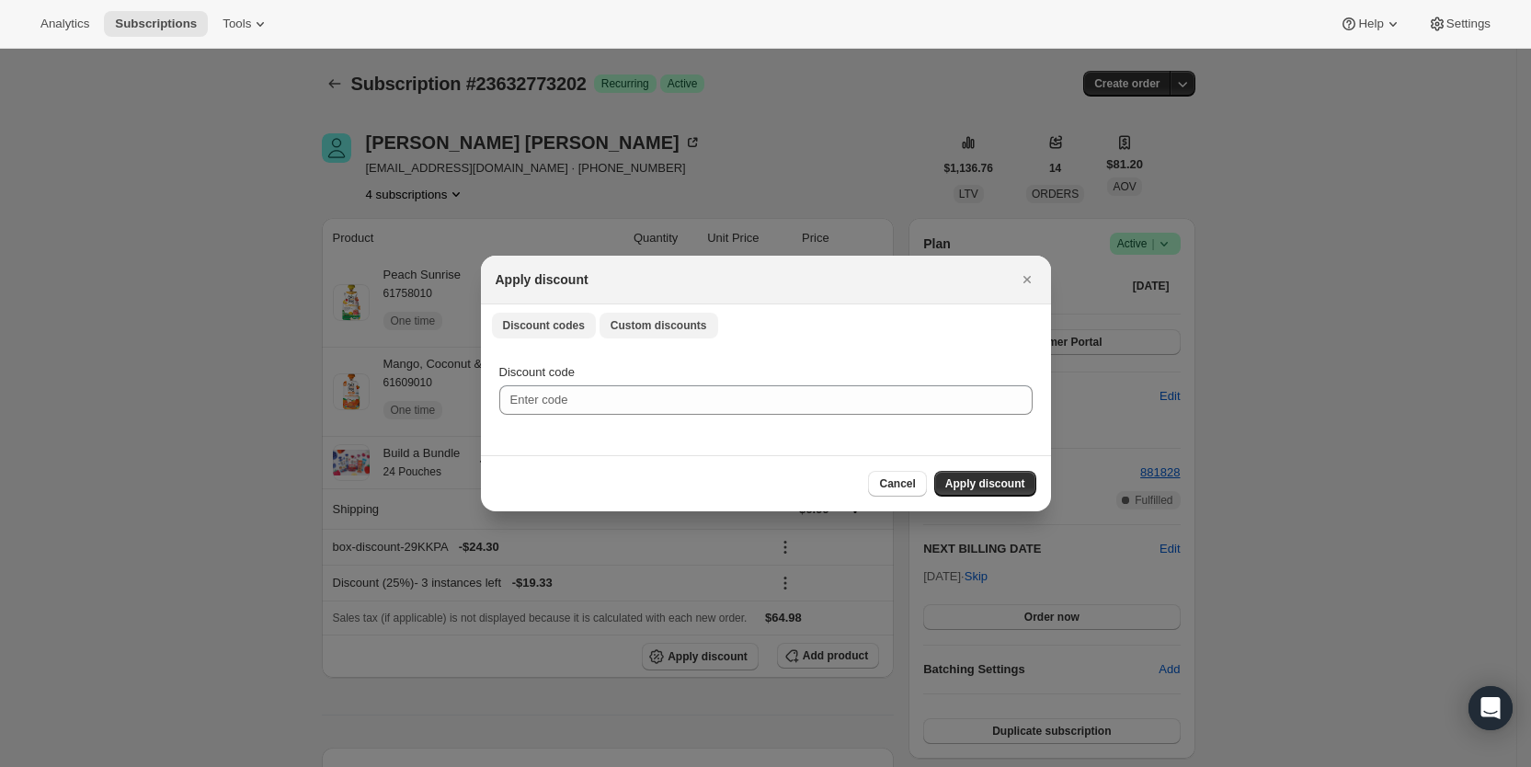
click at [676, 325] on span "Custom discounts" at bounding box center [658, 325] width 97 height 15
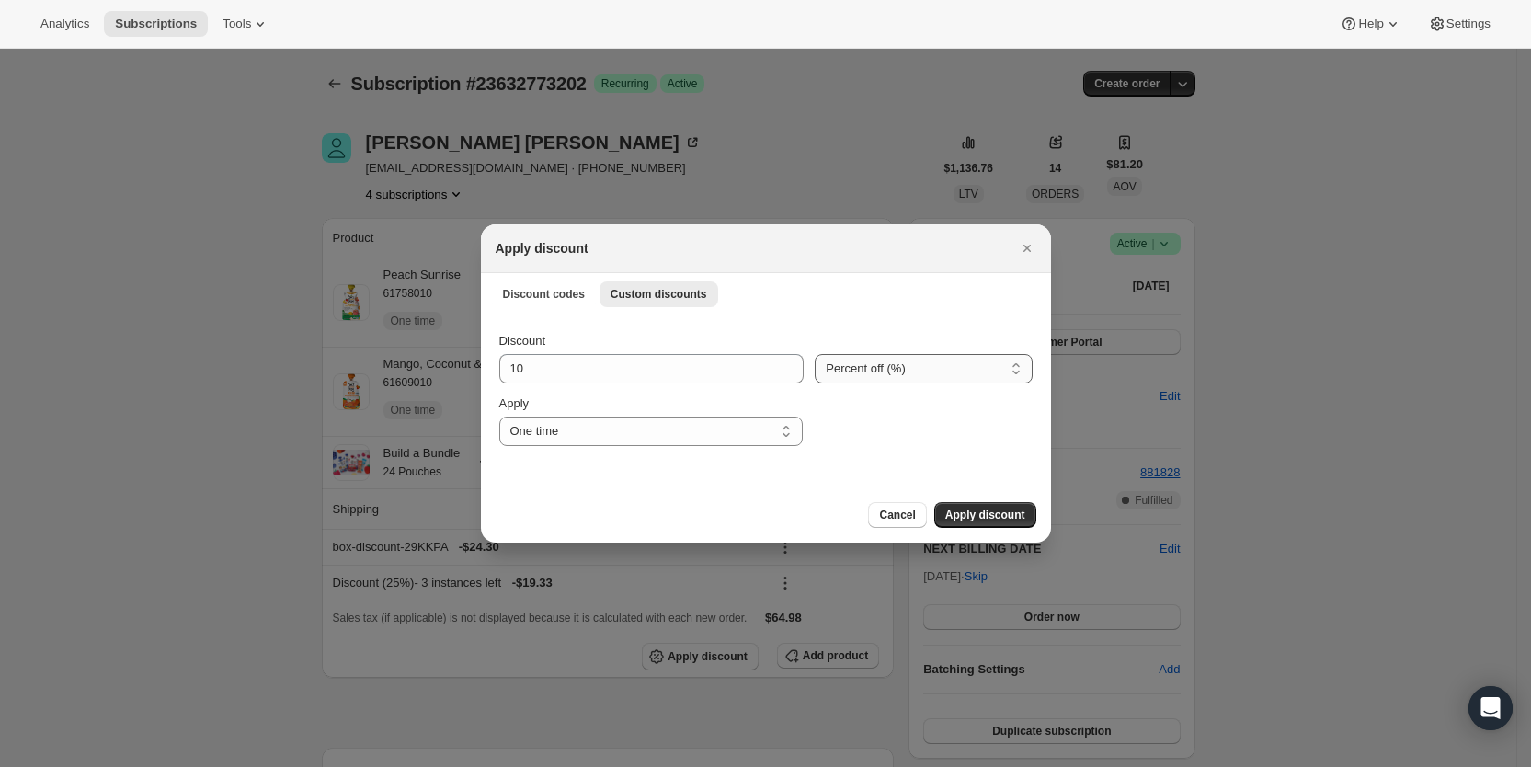
click at [898, 382] on select "Percent off (%) Amount off ($)" at bounding box center [923, 368] width 217 height 29
select select "fixed"
click at [815, 354] on select "Percent off (%) Amount off ($)" at bounding box center [923, 368] width 217 height 29
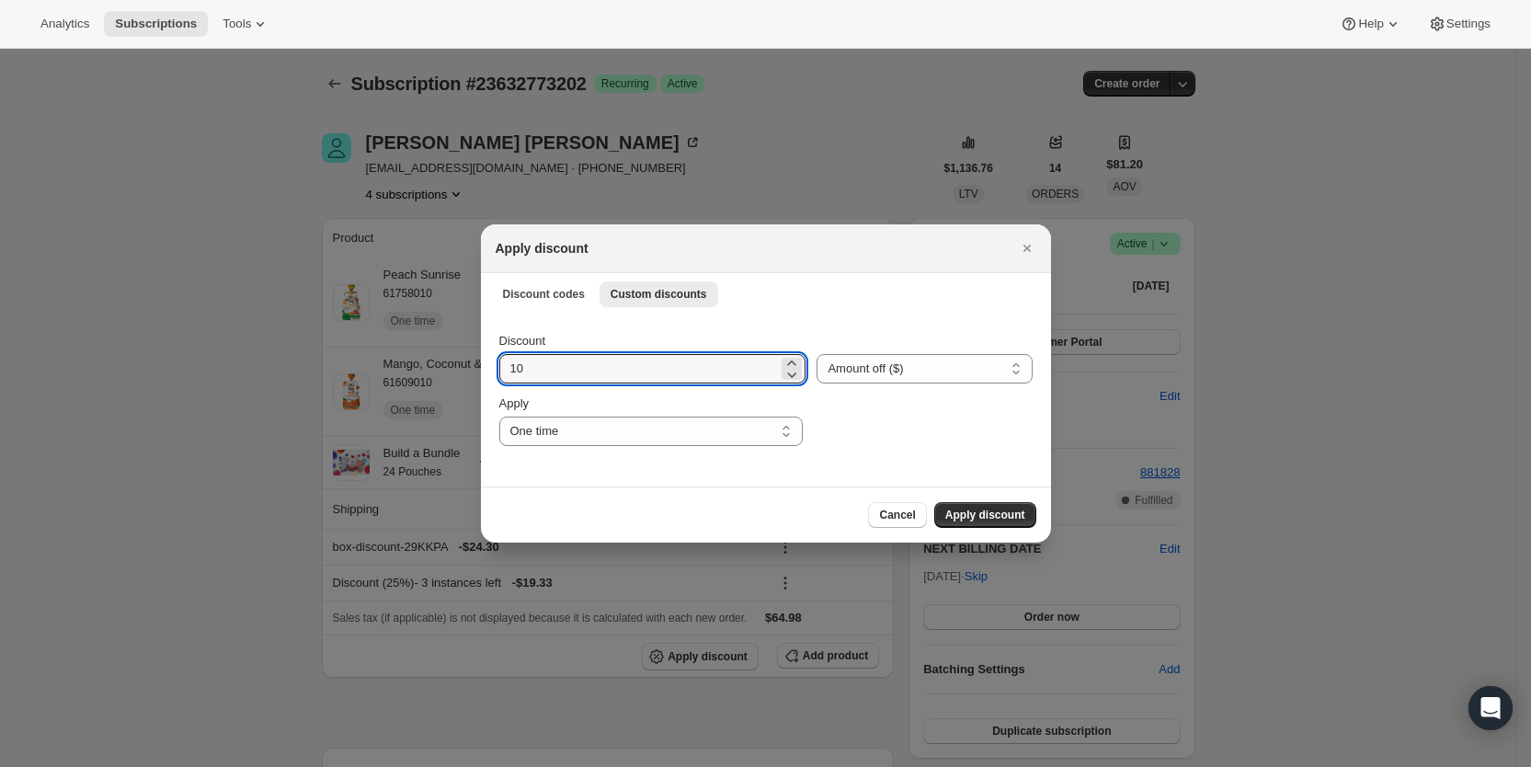
drag, startPoint x: 563, startPoint y: 370, endPoint x: 492, endPoint y: 373, distance: 70.9
click at [492, 373] on div "Discount 10 Percent off (%) Amount off ($) Amount off ($) Apply One time Specif…" at bounding box center [766, 400] width 570 height 173
type input "6.99"
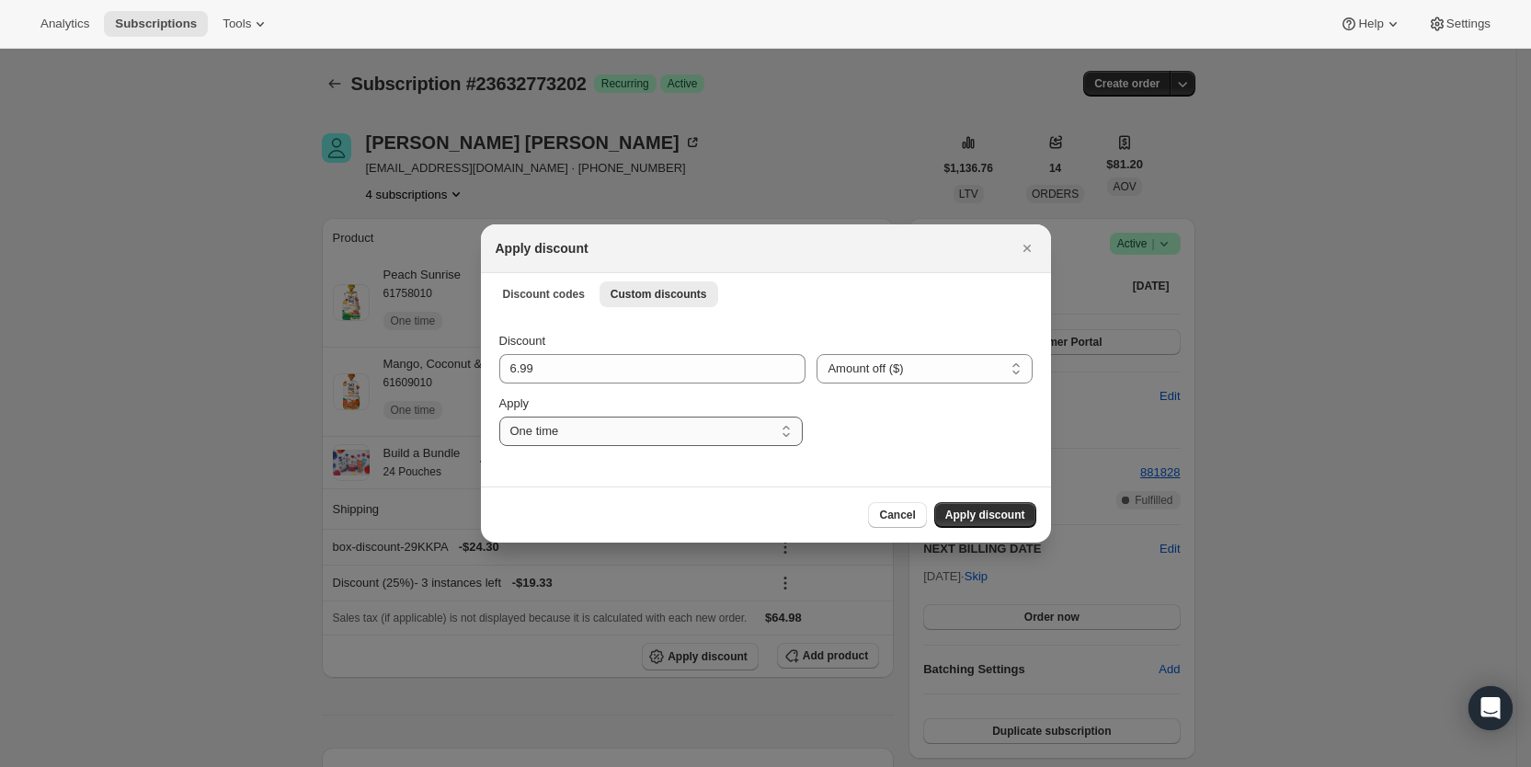
click at [539, 431] on select "One time Specify instances... Indefinitely" at bounding box center [650, 430] width 303 height 29
select select "specific"
click at [499, 416] on select "One time Specify instances... Indefinitely" at bounding box center [650, 430] width 303 height 29
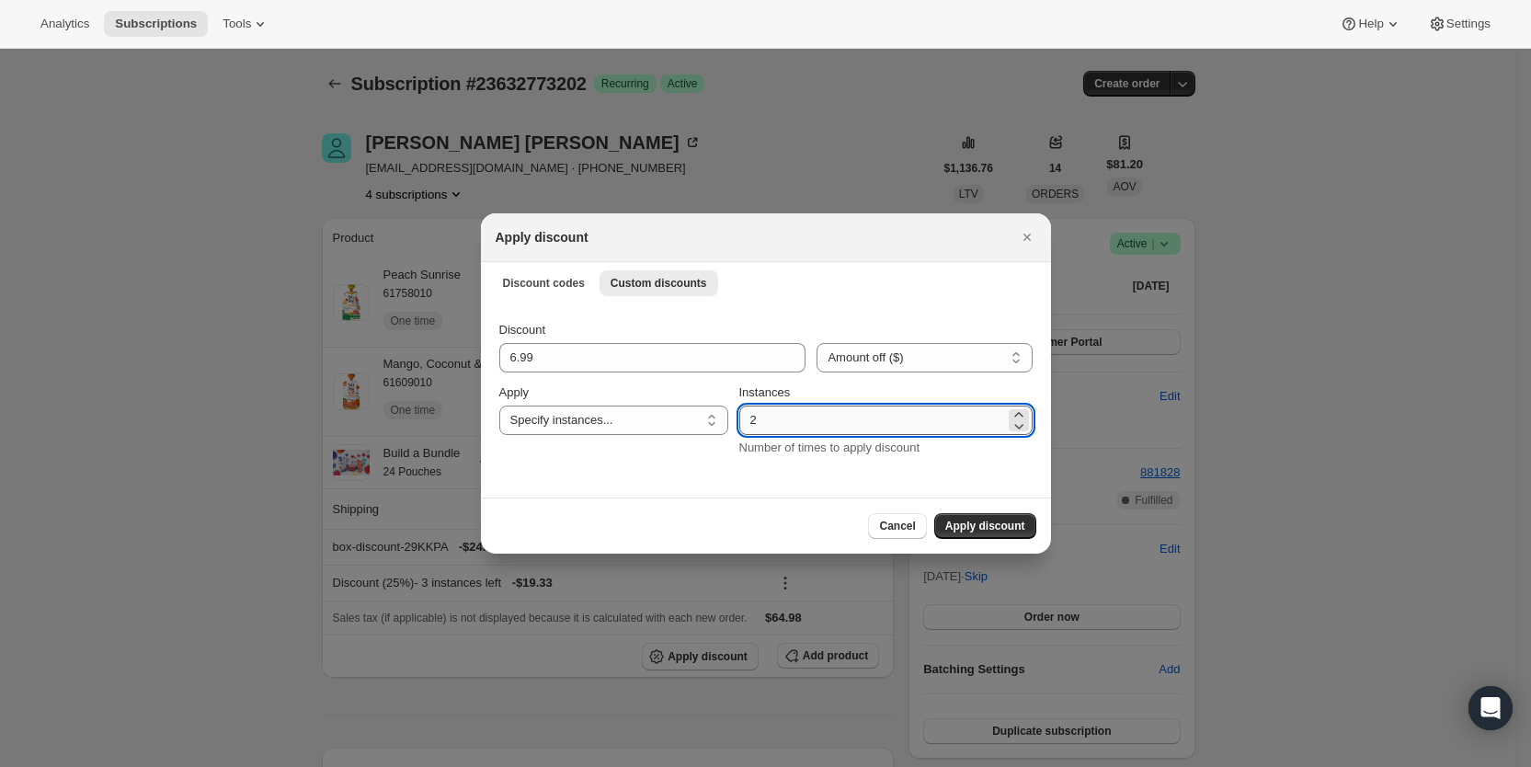
drag, startPoint x: 757, startPoint y: 423, endPoint x: 771, endPoint y: 423, distance: 14.7
click at [771, 423] on input "2" at bounding box center [872, 419] width 266 height 29
type input "3"
drag, startPoint x: 978, startPoint y: 520, endPoint x: 949, endPoint y: 513, distance: 30.3
click at [978, 522] on span "Apply discount" at bounding box center [985, 526] width 80 height 15
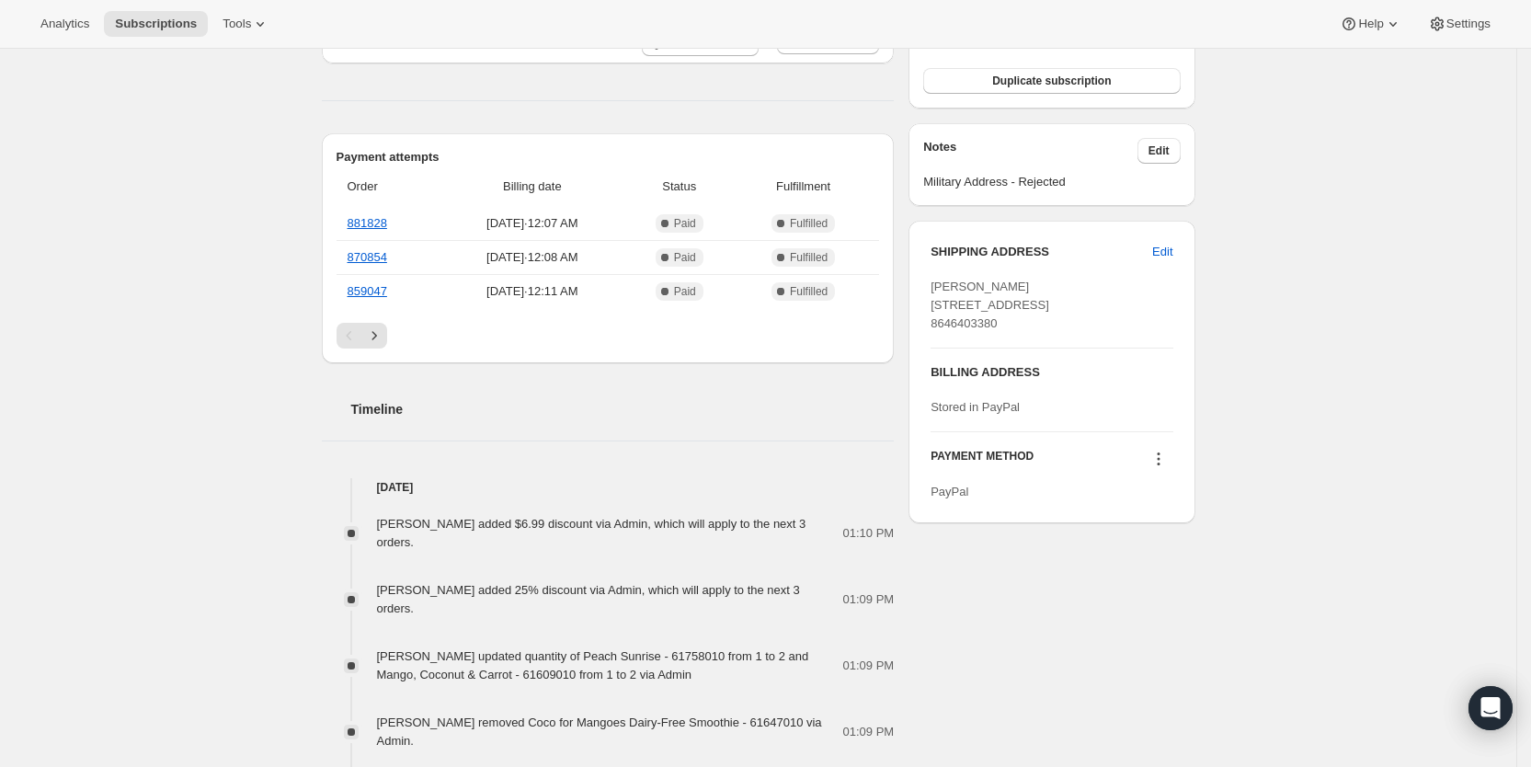
scroll to position [653, 0]
click at [127, 11] on button "Subscriptions" at bounding box center [156, 24] width 104 height 26
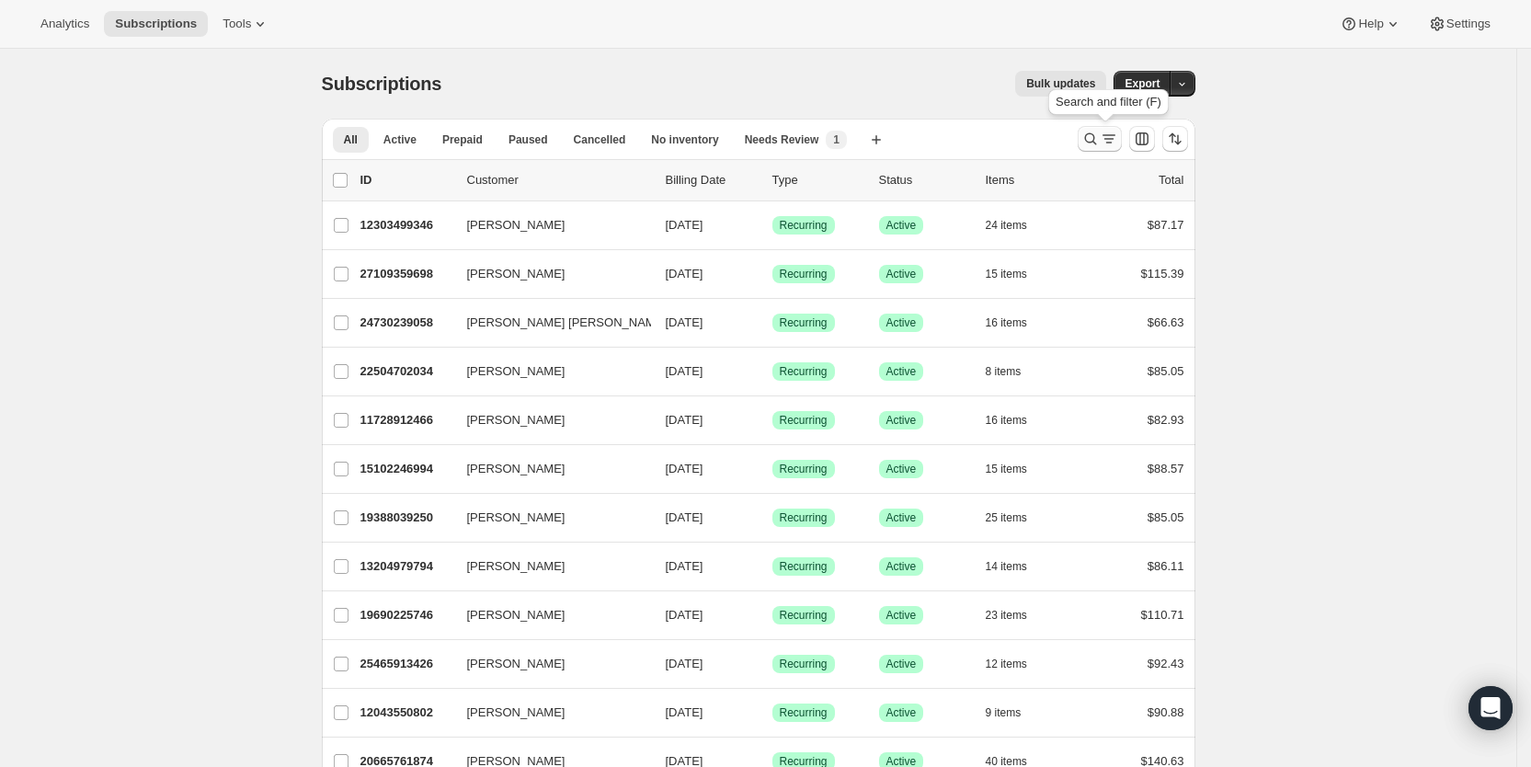
click at [1096, 142] on icon "Search and filter results" at bounding box center [1090, 139] width 12 height 12
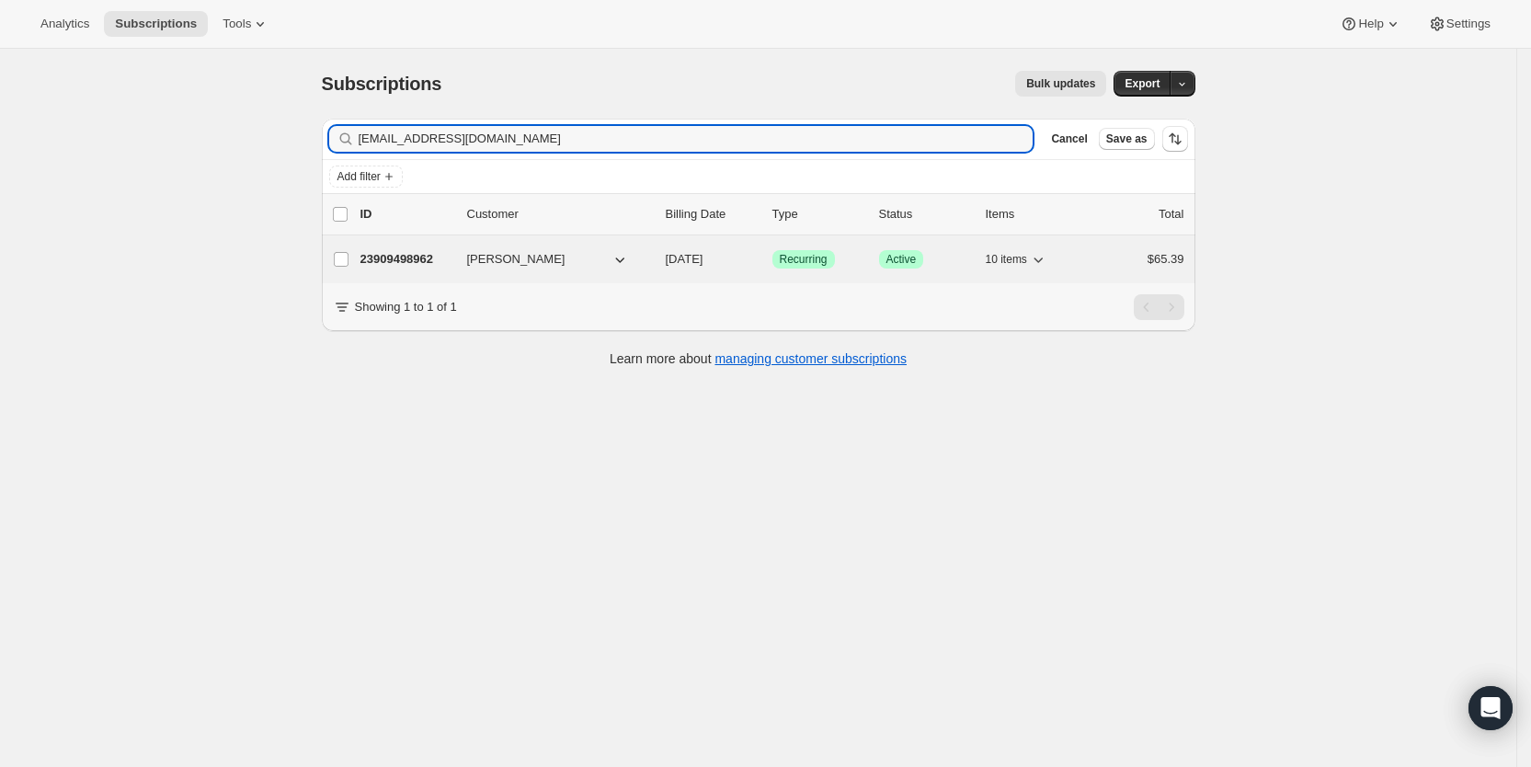
type input "[EMAIL_ADDRESS][DOMAIN_NAME]"
click at [703, 259] on span "[DATE]" at bounding box center [685, 259] width 38 height 14
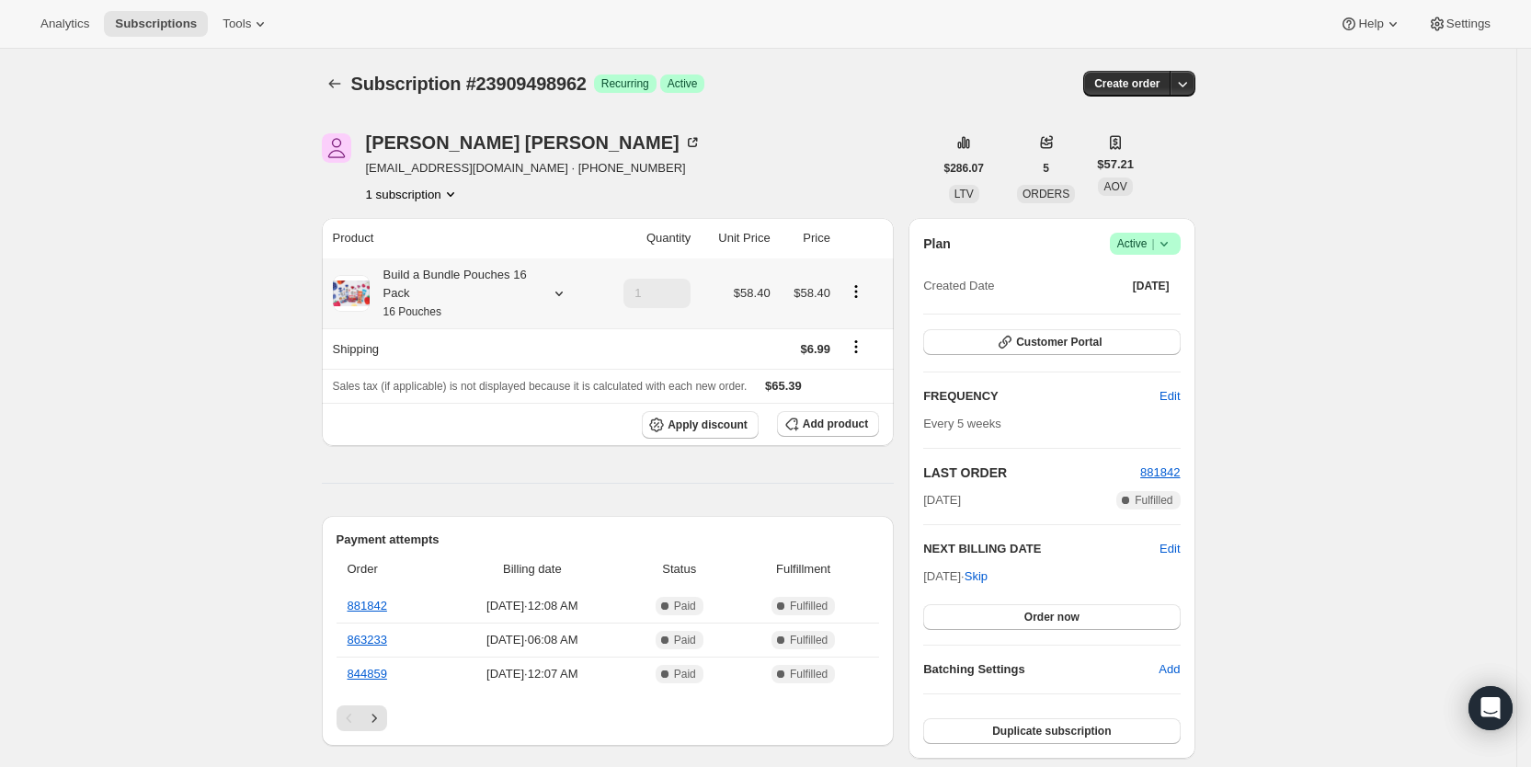
click at [568, 291] on icon at bounding box center [559, 293] width 18 height 18
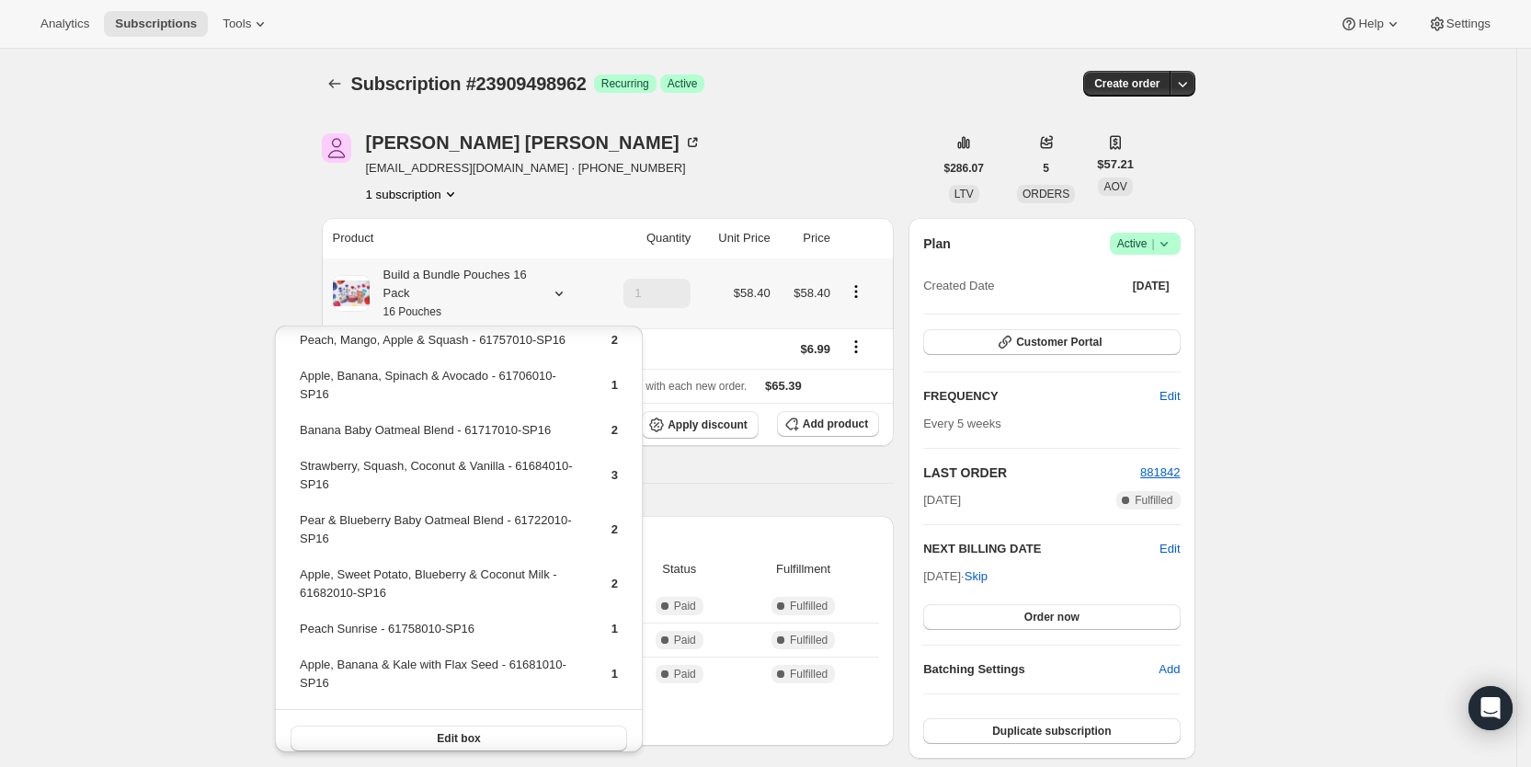
scroll to position [124, 0]
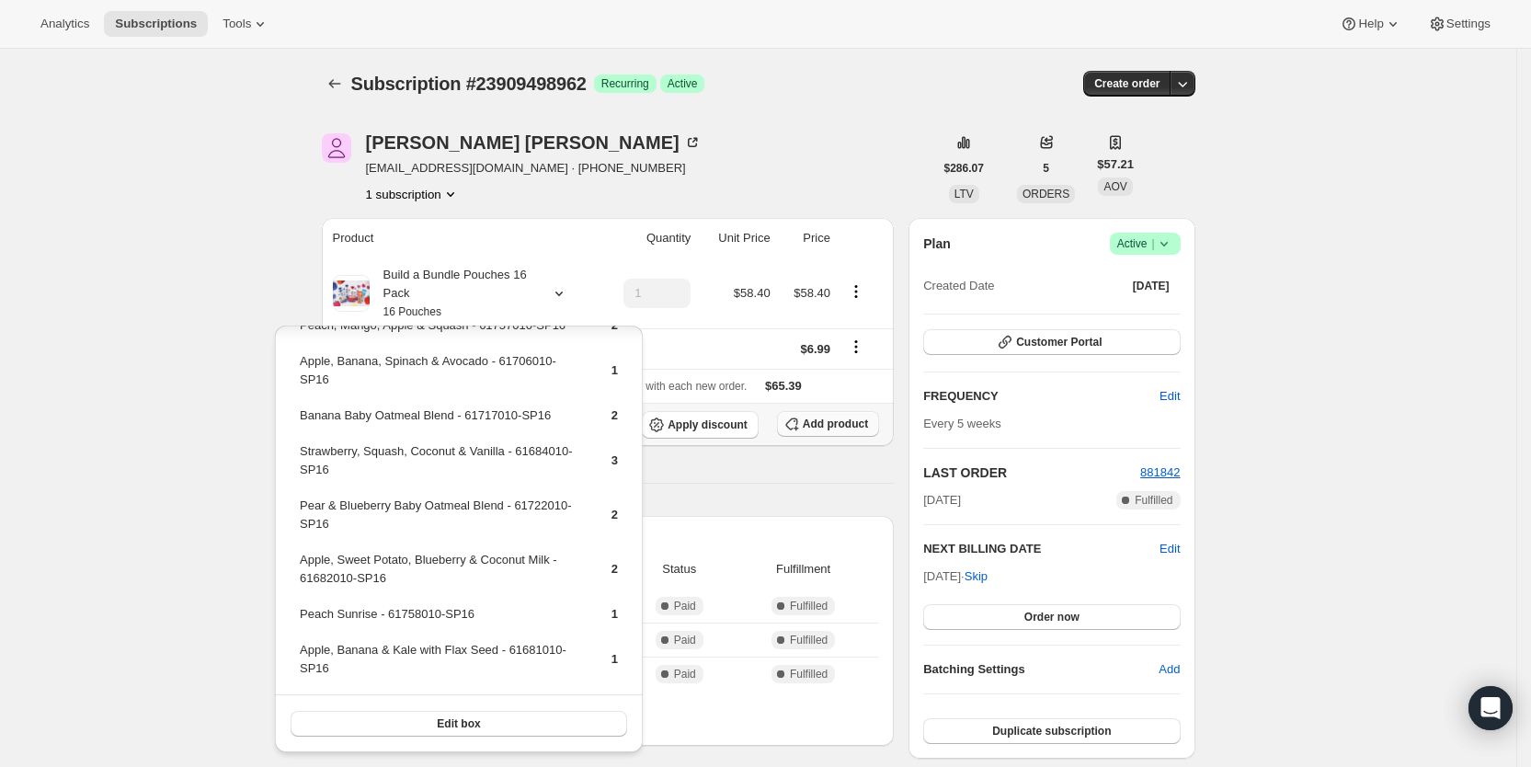
click at [841, 427] on span "Add product" at bounding box center [835, 423] width 65 height 15
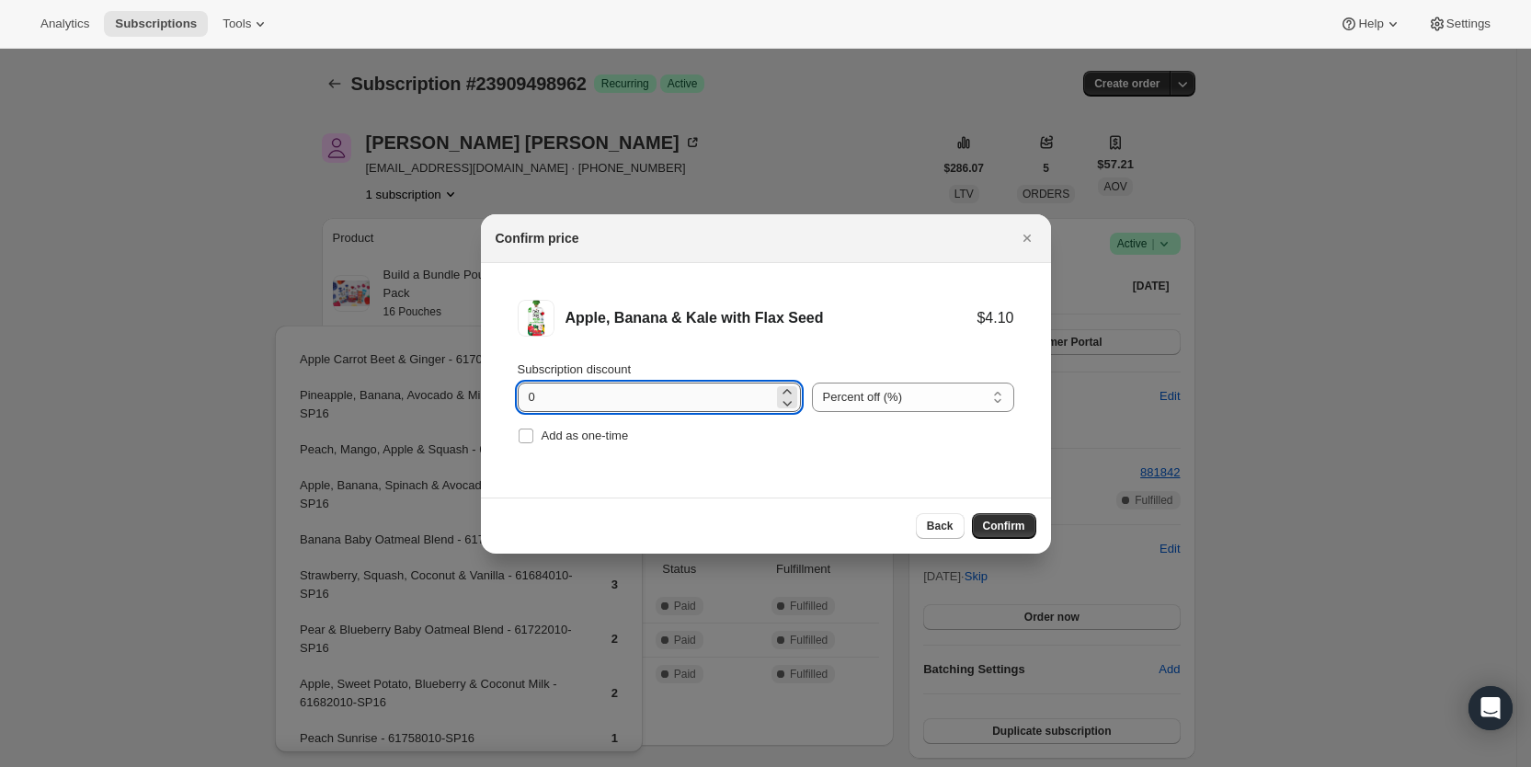
drag, startPoint x: 528, startPoint y: 404, endPoint x: 542, endPoint y: 403, distance: 14.7
click at [542, 403] on input "0" at bounding box center [646, 396] width 256 height 29
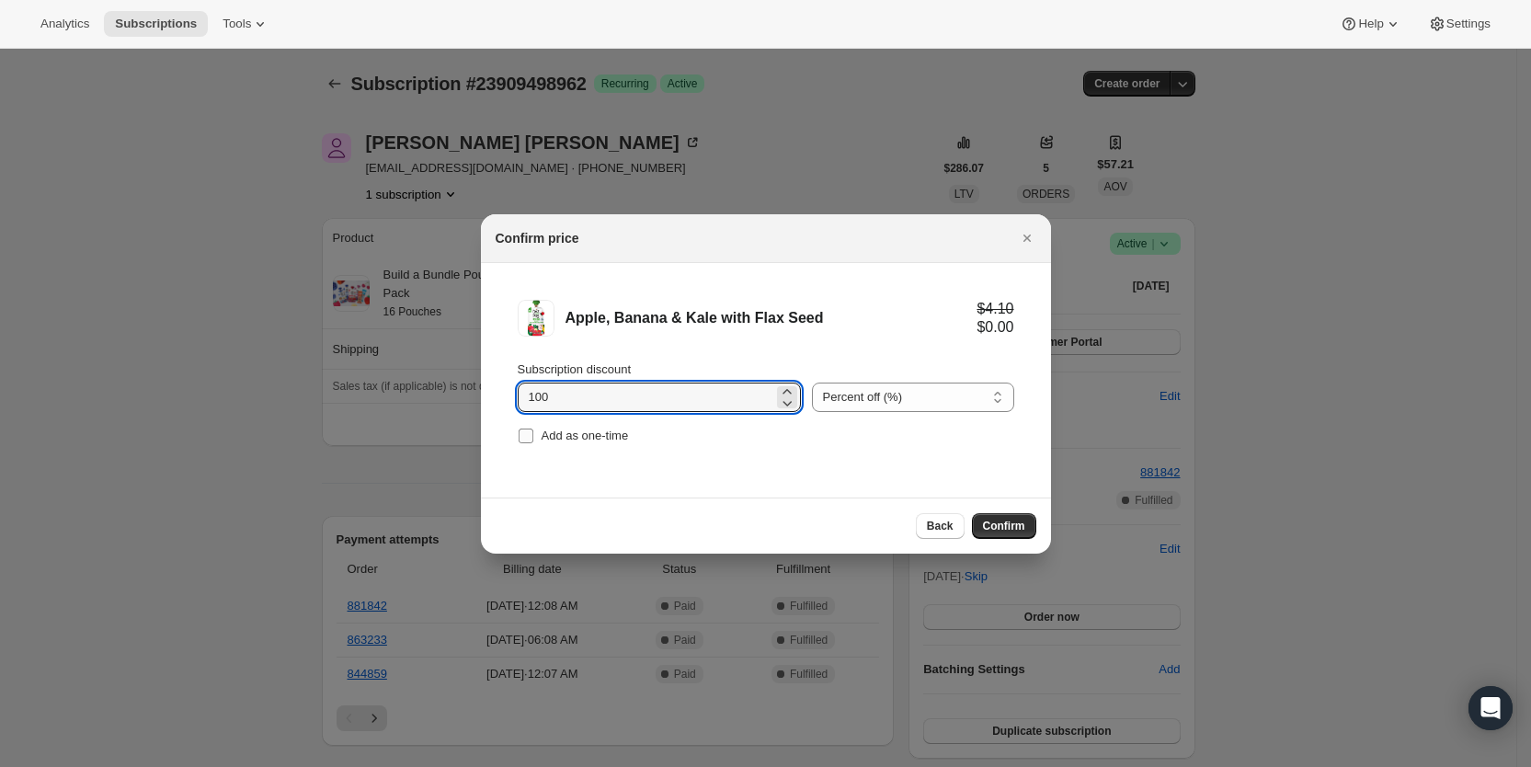
type input "100"
click at [531, 434] on input "Add as one-time" at bounding box center [526, 435] width 15 height 15
checkbox input "true"
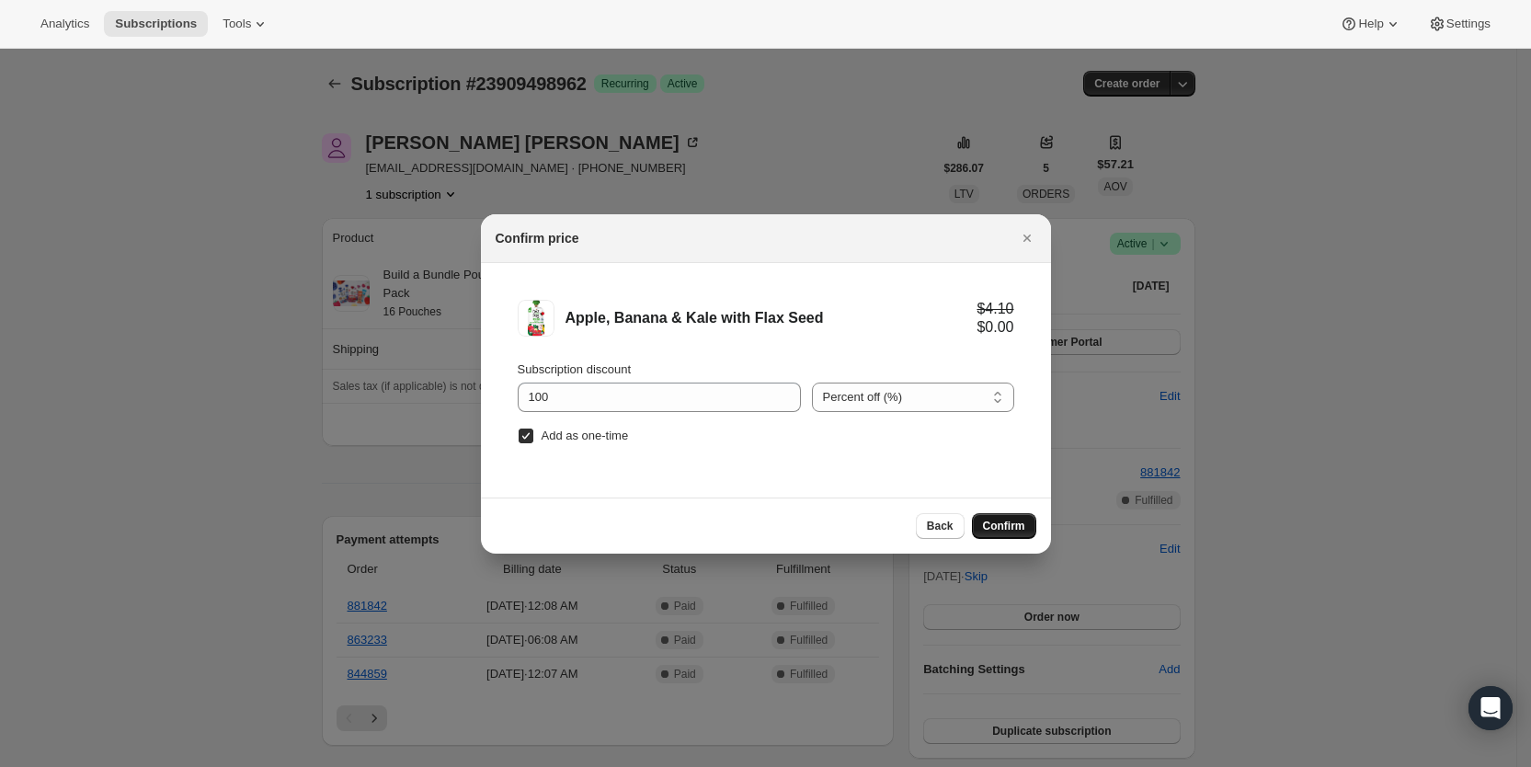
click at [1006, 524] on span "Confirm" at bounding box center [1004, 526] width 42 height 15
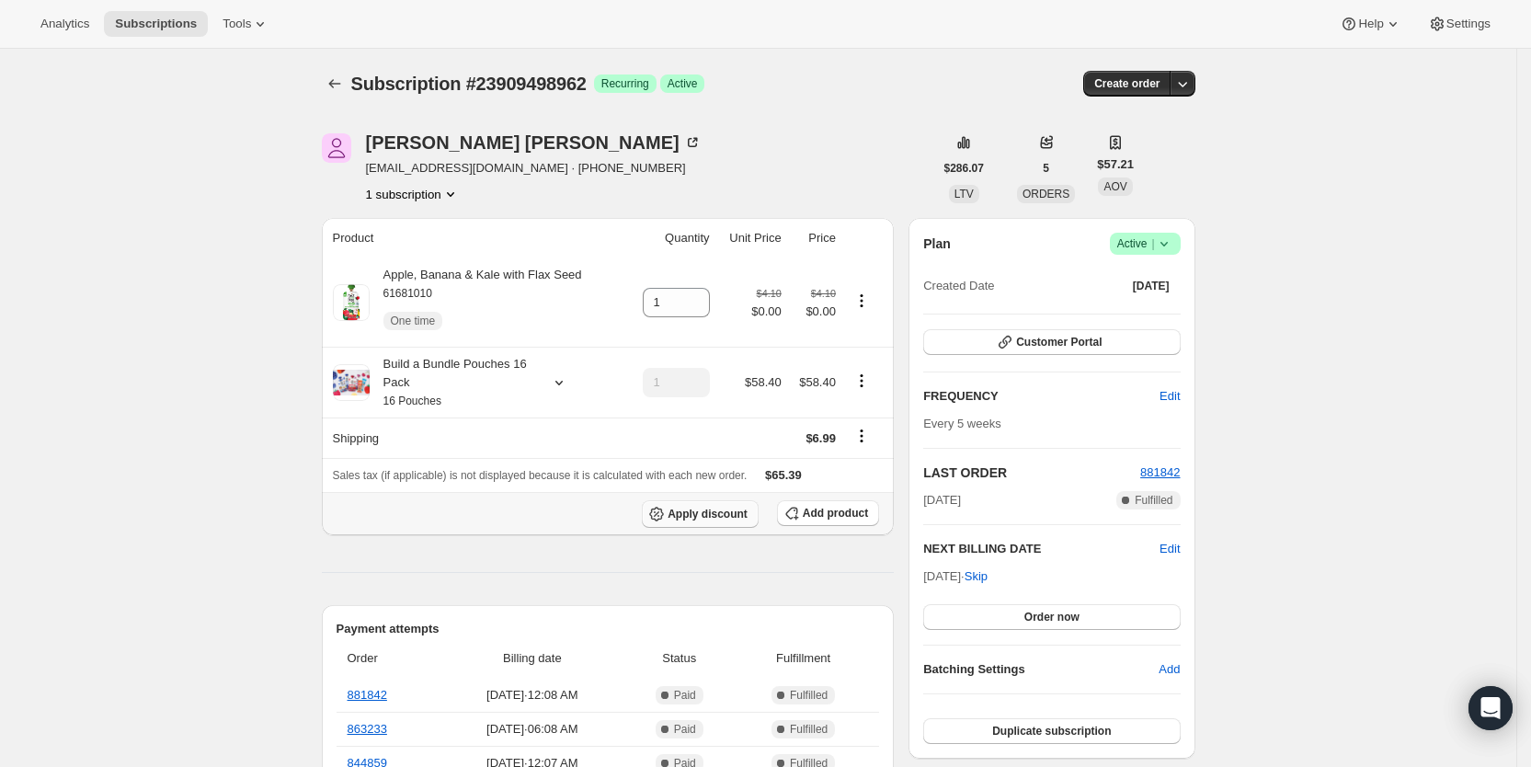
click at [737, 516] on span "Apply discount" at bounding box center [708, 514] width 80 height 15
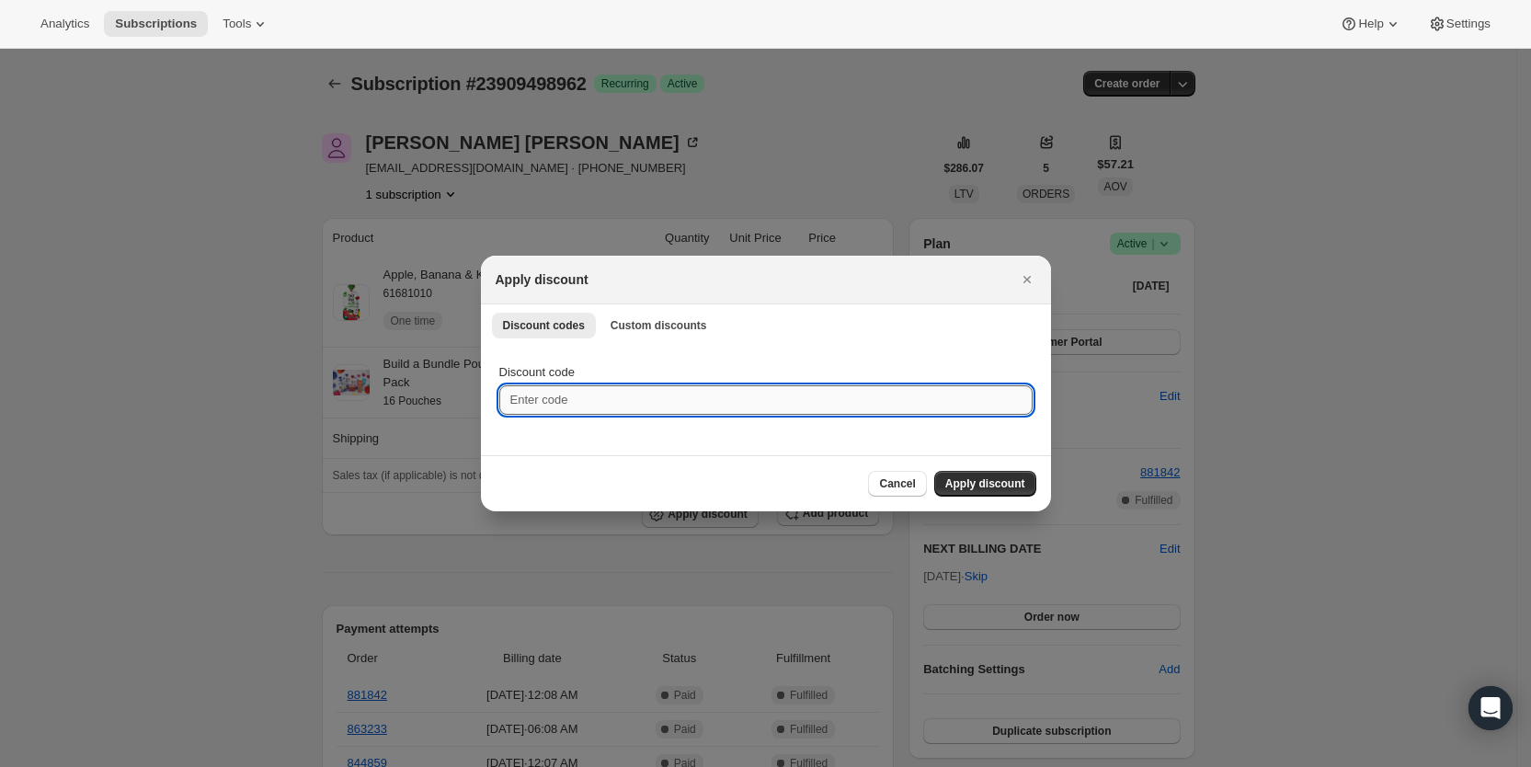
click at [575, 409] on input "Discount code" at bounding box center [765, 399] width 533 height 29
type input "cr_20"
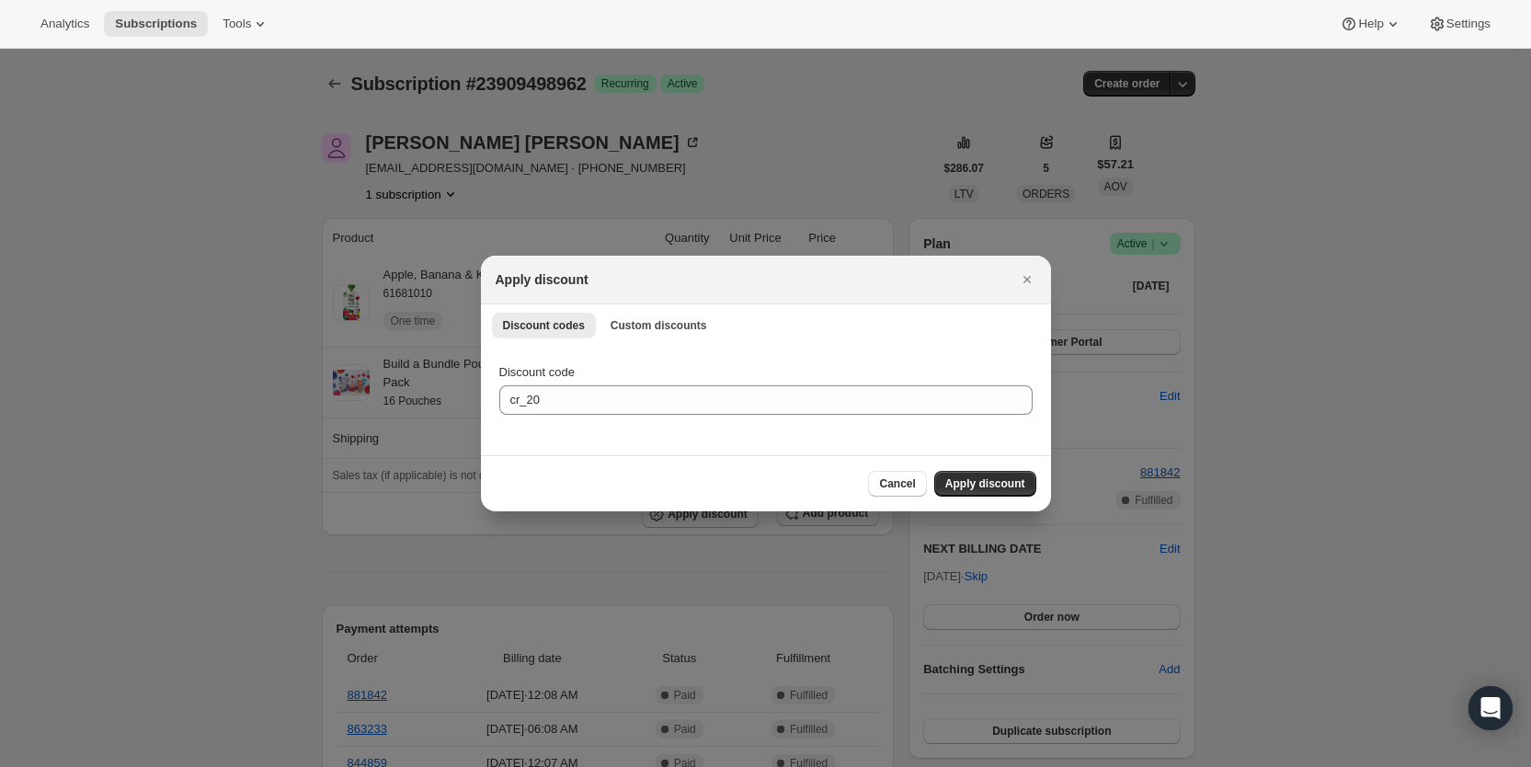
click at [964, 482] on span "Apply discount" at bounding box center [985, 483] width 80 height 15
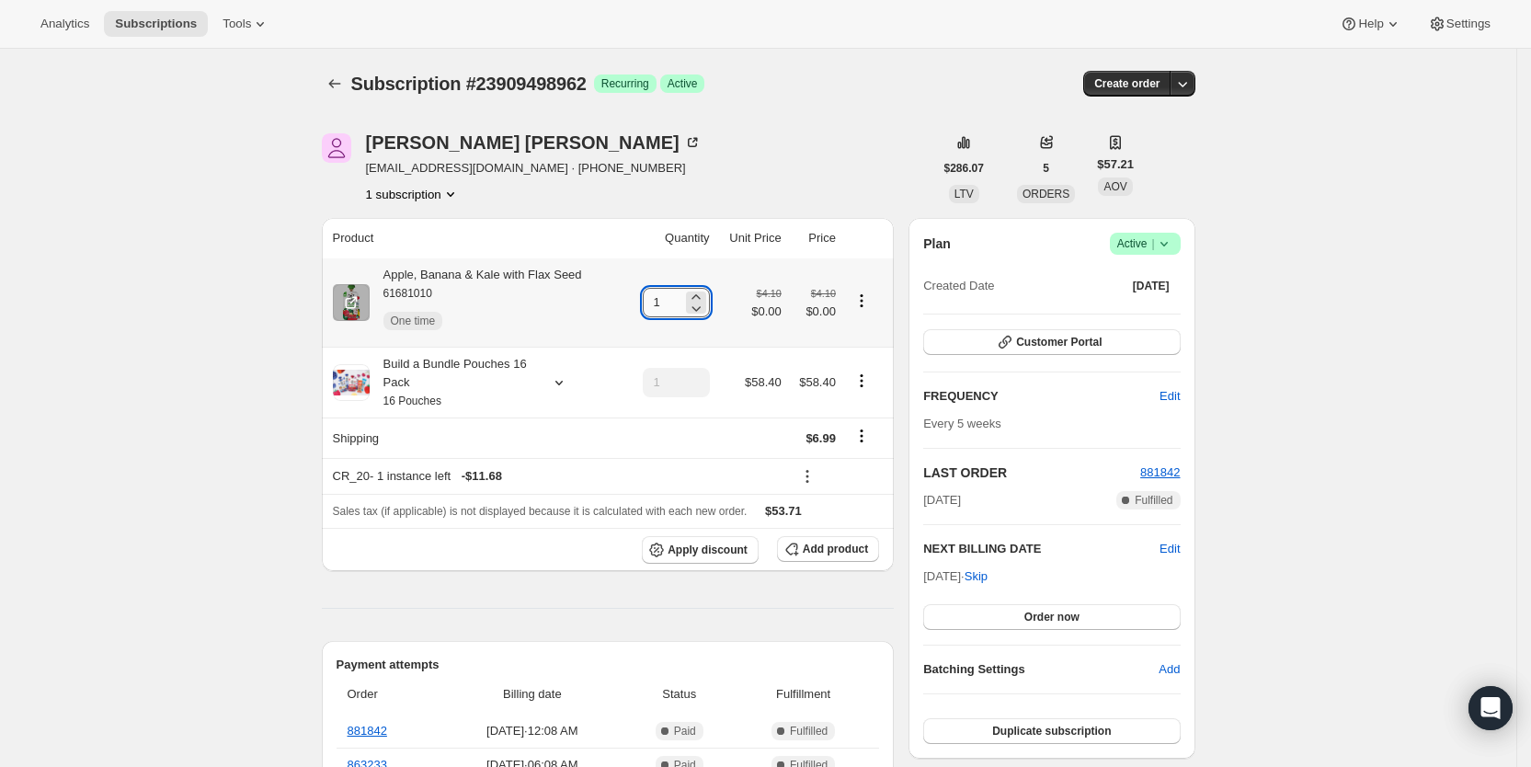
drag, startPoint x: 661, startPoint y: 311, endPoint x: 671, endPoint y: 311, distance: 10.1
click at [671, 311] on input "1" at bounding box center [663, 302] width 40 height 29
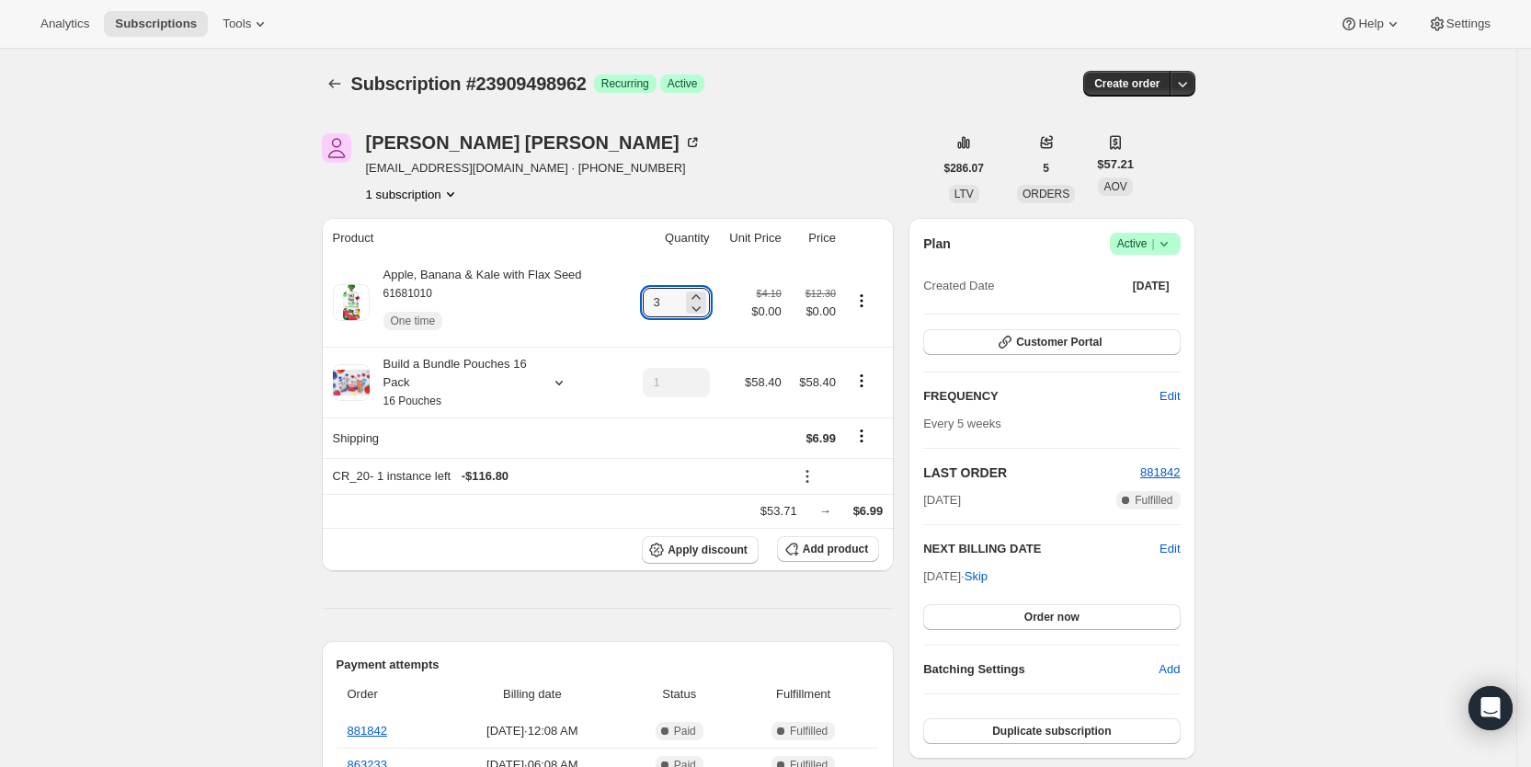
type input "3"
drag, startPoint x: 843, startPoint y: 58, endPoint x: 851, endPoint y: 42, distance: 17.7
click at [843, 59] on div "Subscription #23909498962. This page is ready Subscription #23909498962 Success…" at bounding box center [758, 84] width 873 height 70
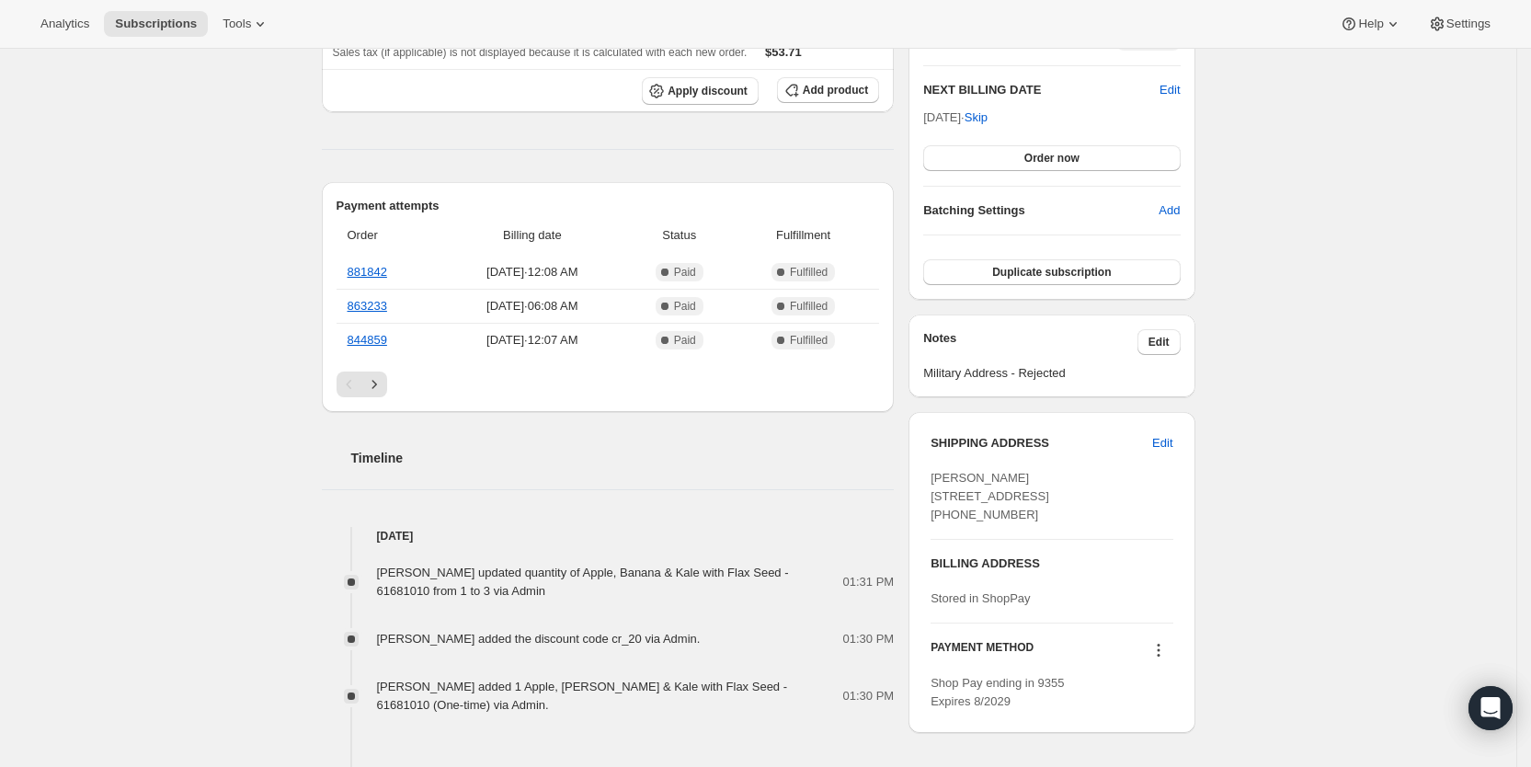
scroll to position [462, 0]
click at [154, 26] on span "Subscriptions" at bounding box center [156, 24] width 82 height 15
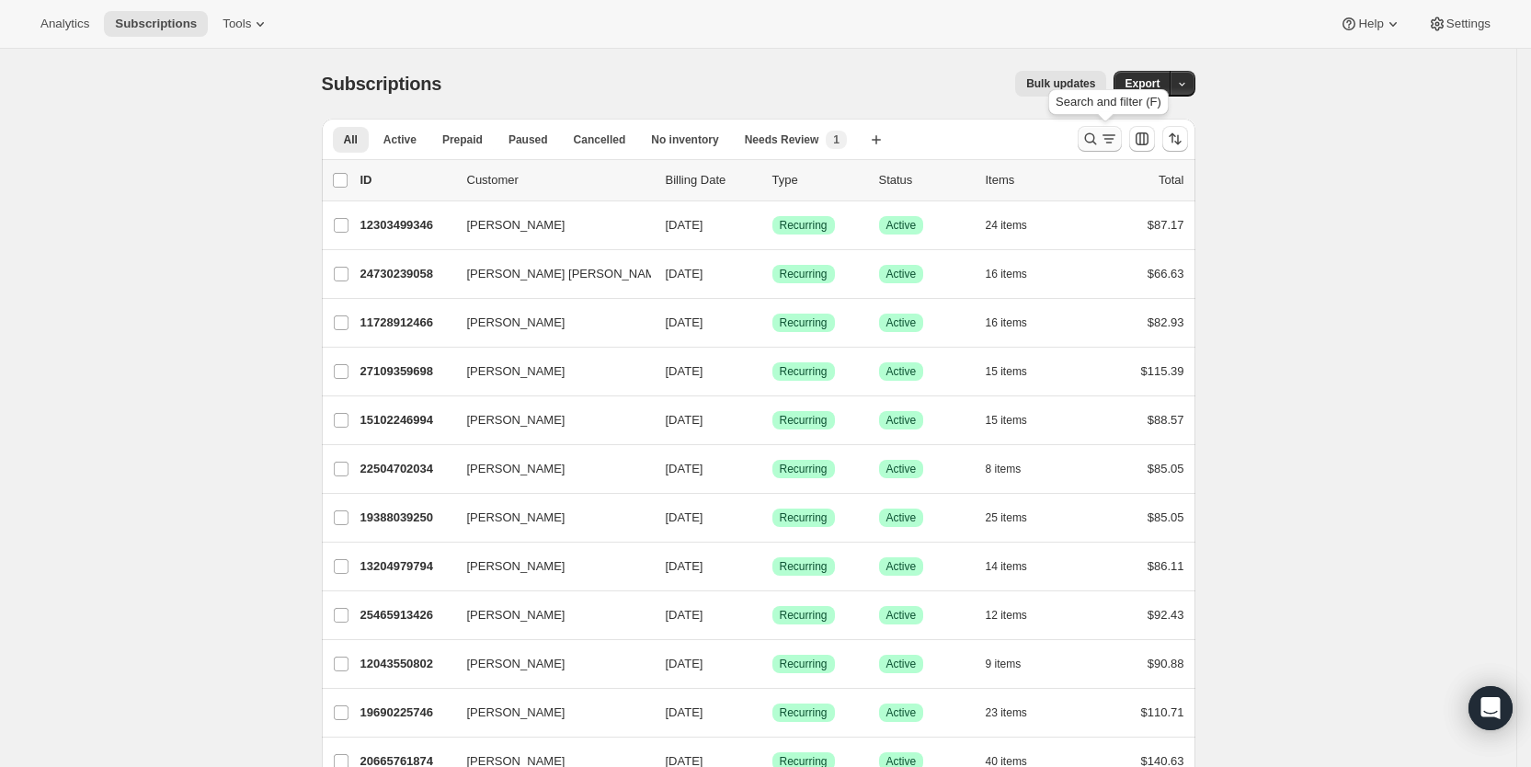
click at [1100, 137] on icon "Search and filter results" at bounding box center [1090, 139] width 18 height 18
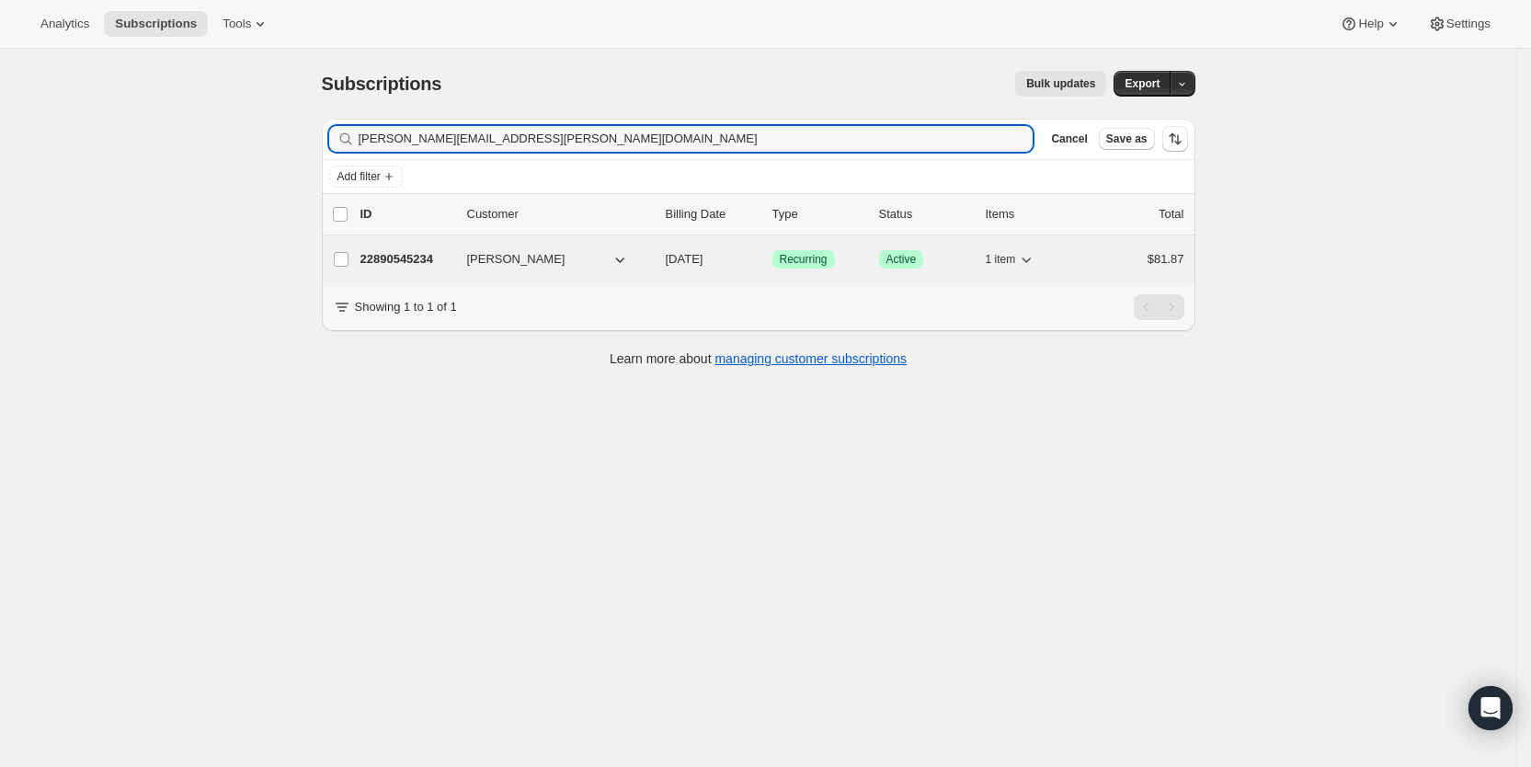
type input "[PERSON_NAME][EMAIL_ADDRESS][PERSON_NAME][DOMAIN_NAME]"
click at [702, 253] on span "[DATE]" at bounding box center [685, 259] width 38 height 14
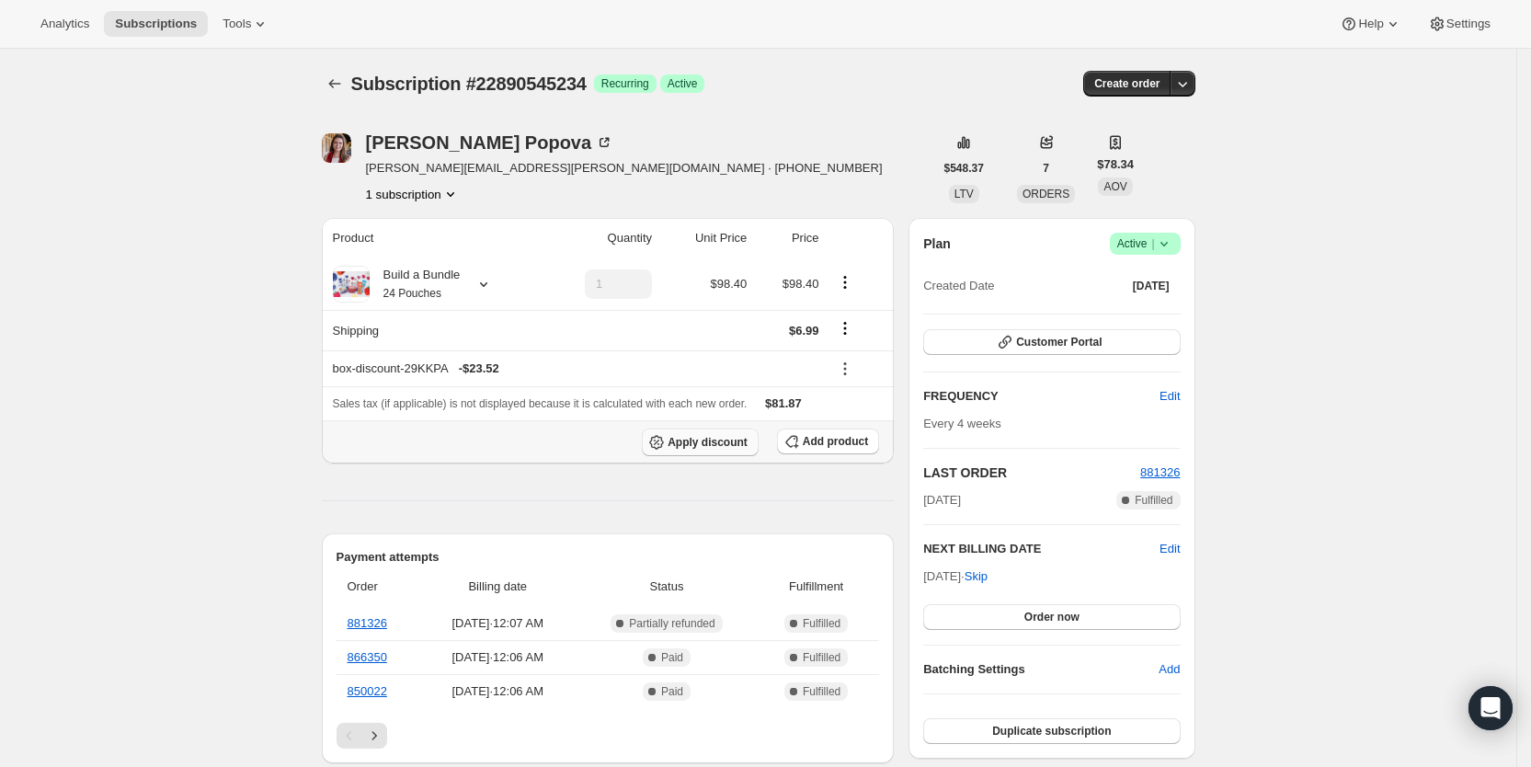
click at [701, 445] on span "Apply discount" at bounding box center [708, 442] width 80 height 15
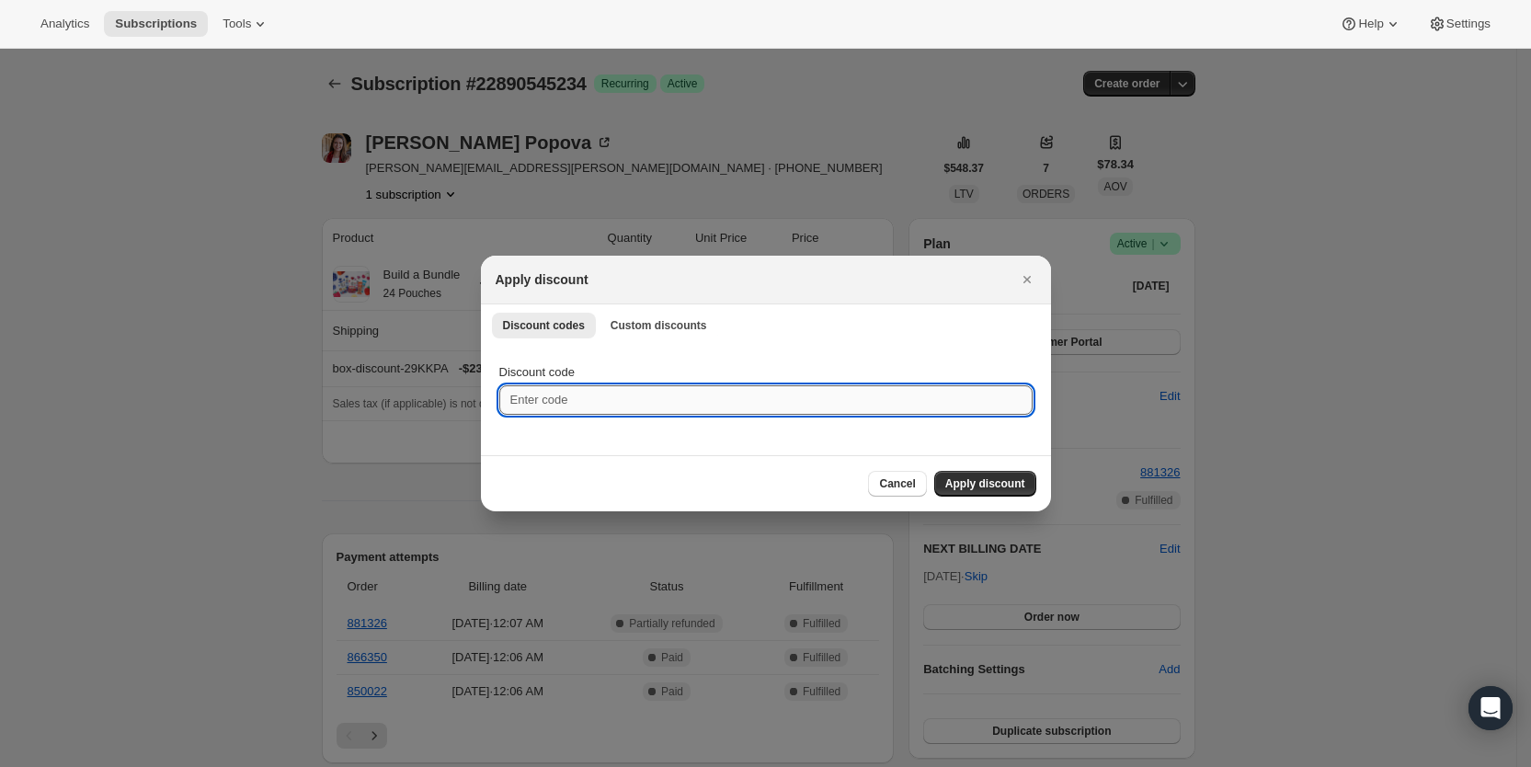
click at [559, 401] on input "Discount code" at bounding box center [765, 399] width 533 height 29
type input "cr_25"
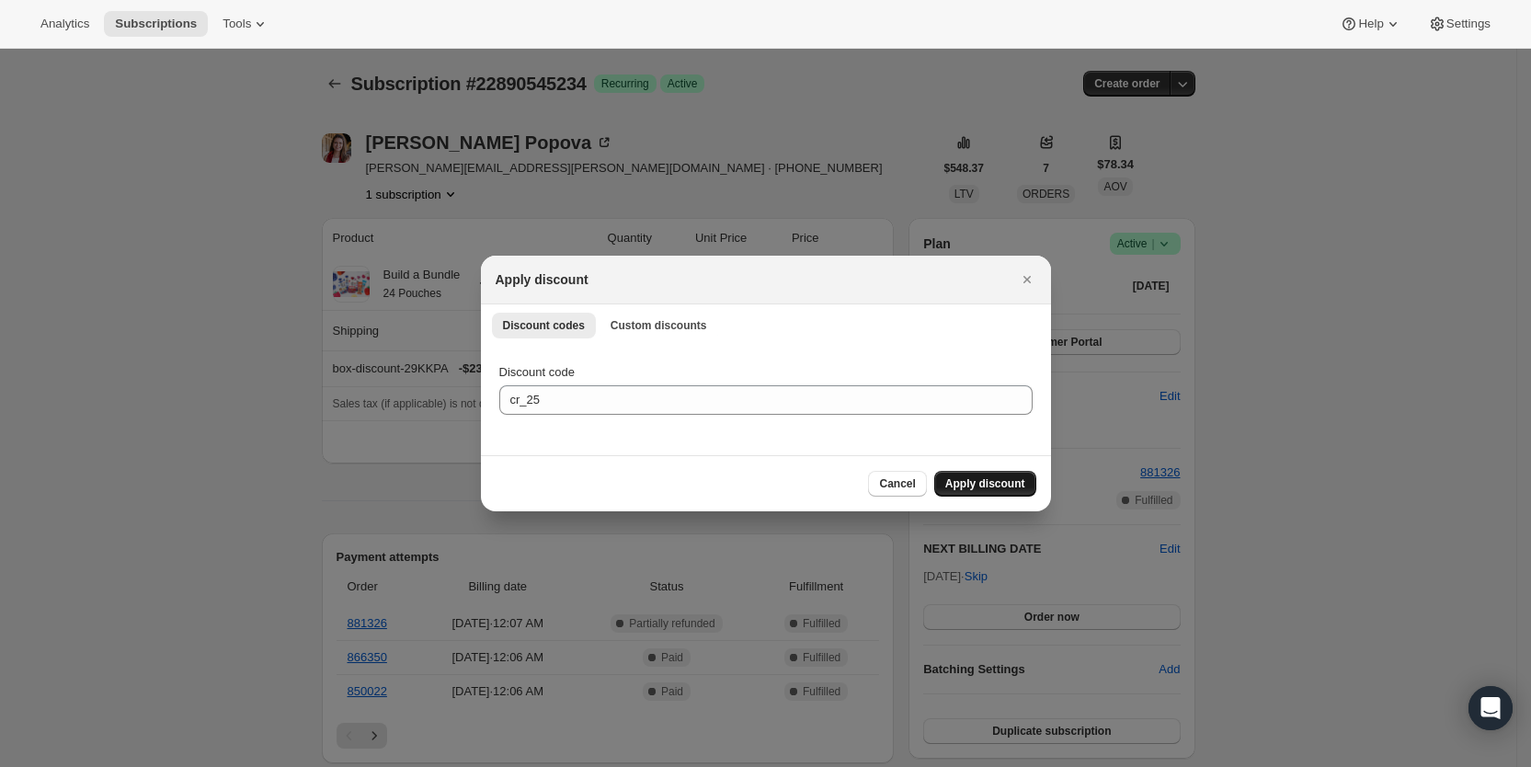
click at [989, 485] on span "Apply discount" at bounding box center [985, 483] width 80 height 15
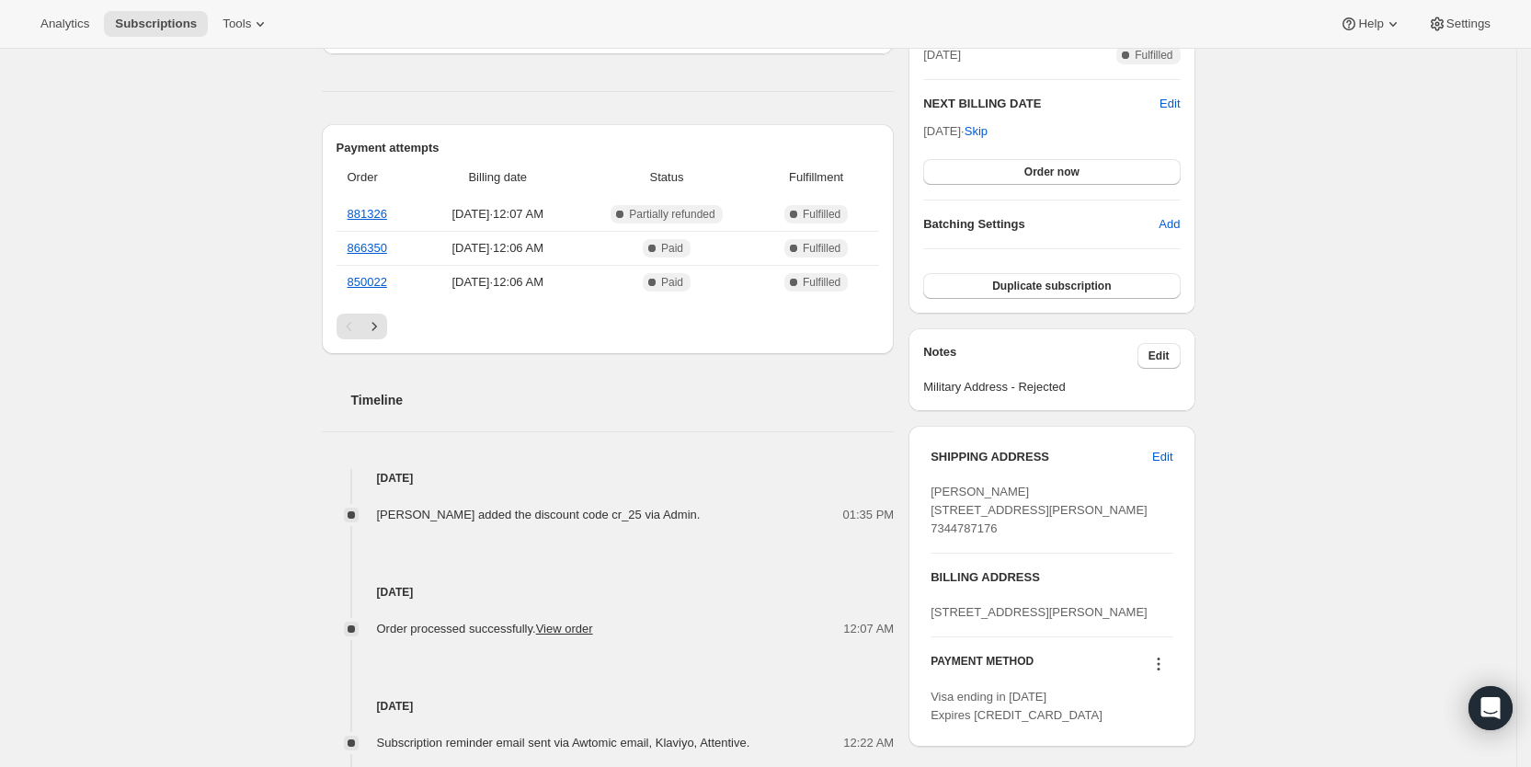
scroll to position [449, 0]
click at [159, 21] on span "Subscriptions" at bounding box center [156, 24] width 82 height 15
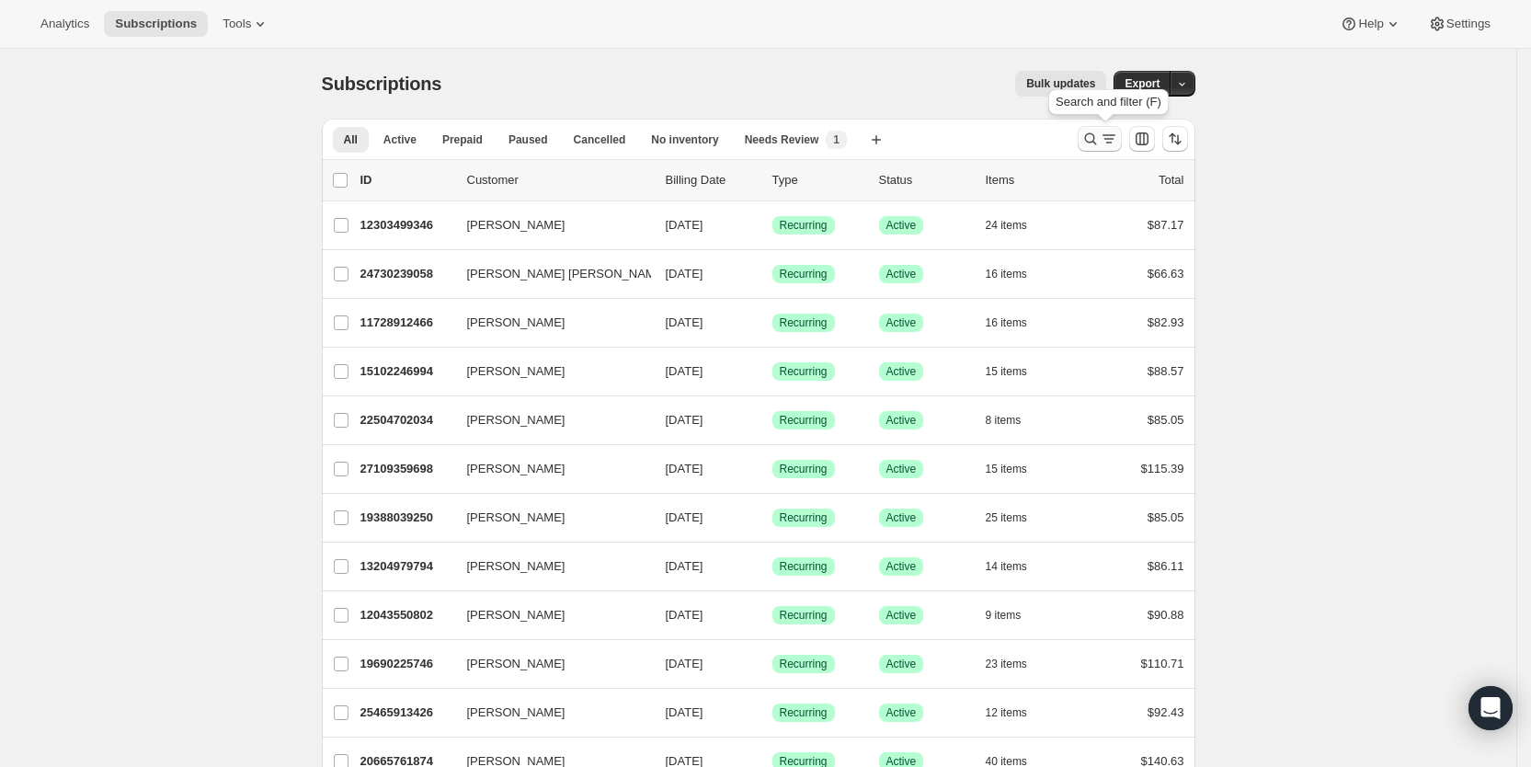
click at [1116, 137] on icon "Search and filter results" at bounding box center [1109, 139] width 18 height 18
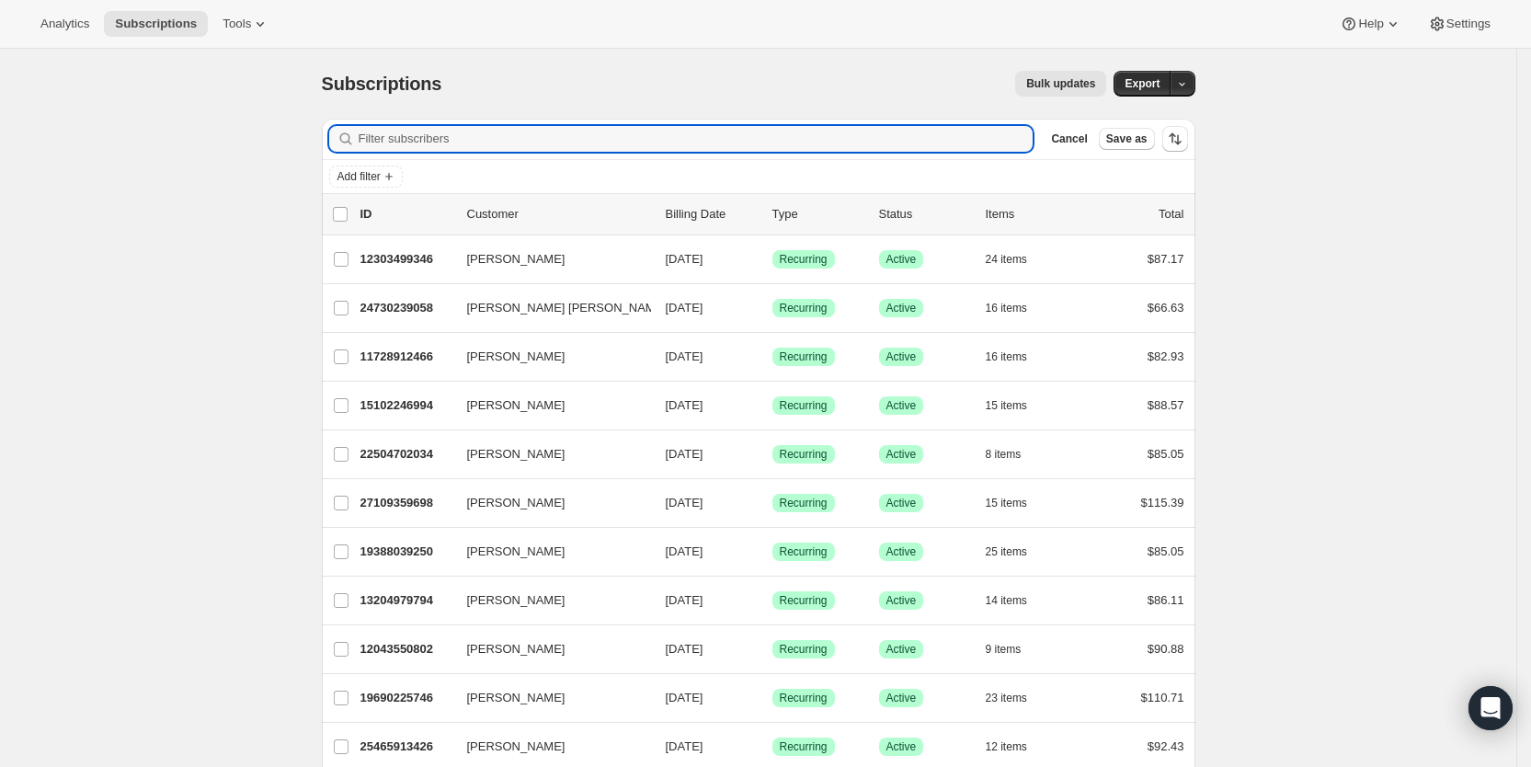
paste input "[EMAIL_ADDRESS][DOMAIN_NAME]"
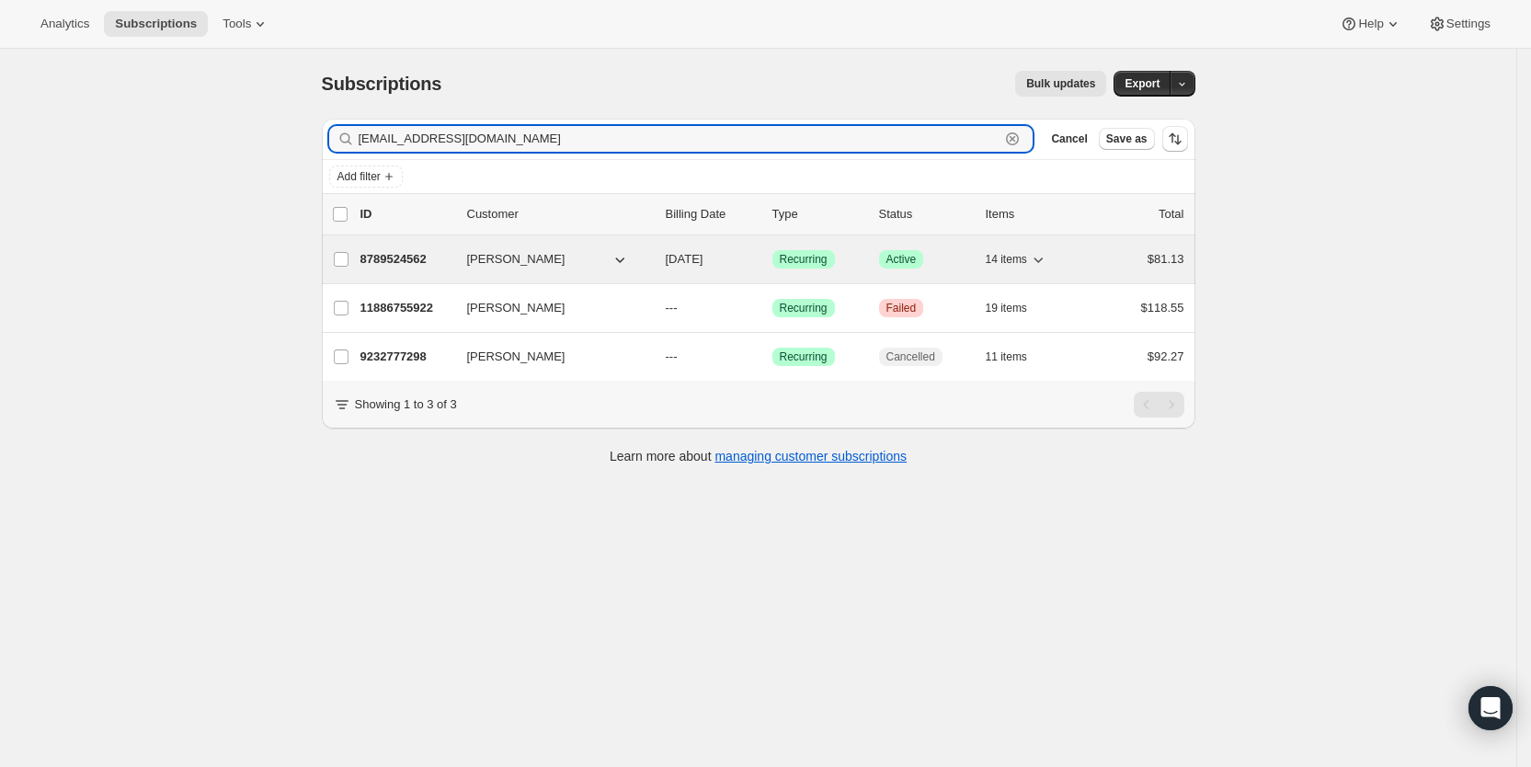
type input "[EMAIL_ADDRESS][DOMAIN_NAME]"
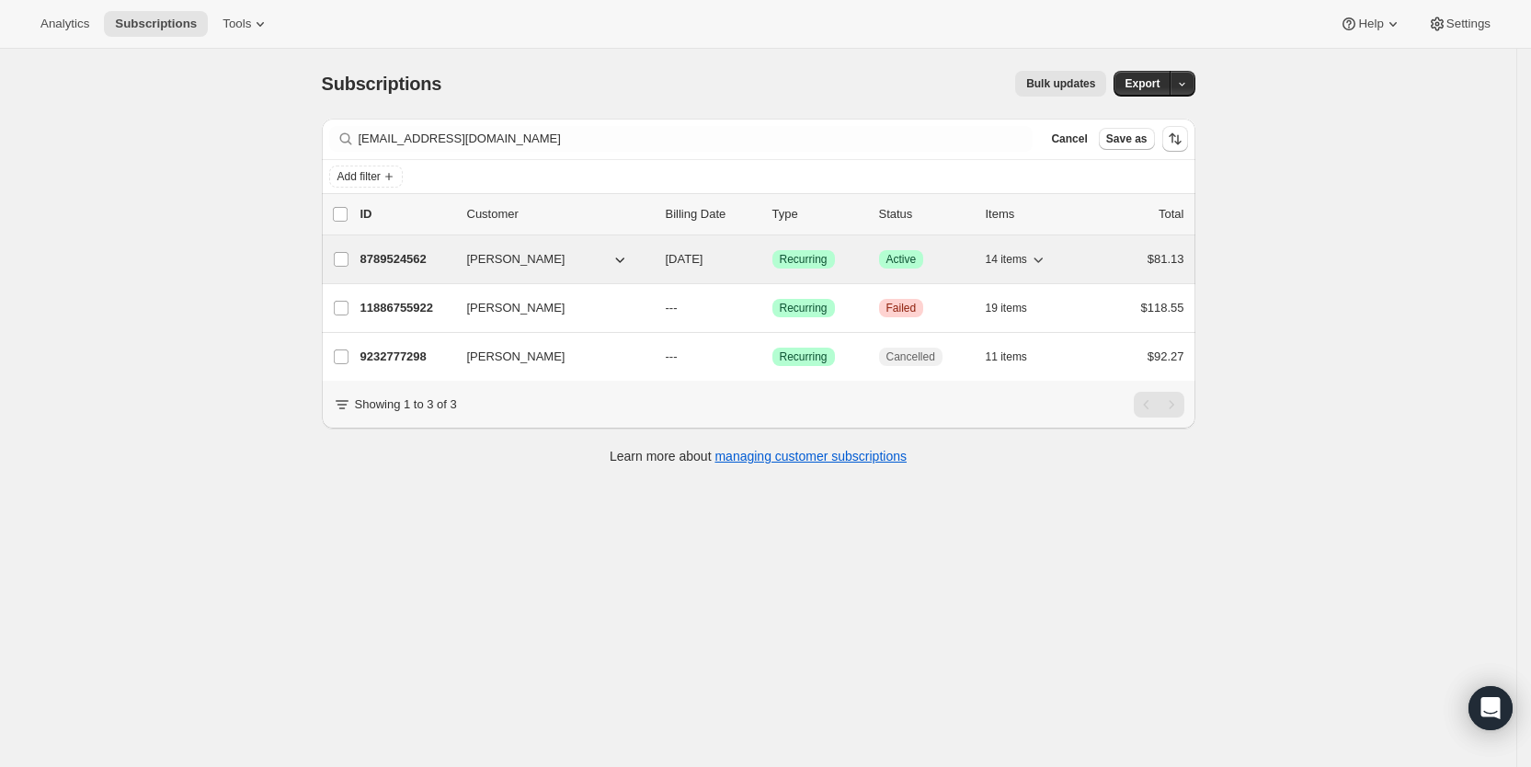
click at [703, 252] on span "[DATE]" at bounding box center [685, 259] width 38 height 14
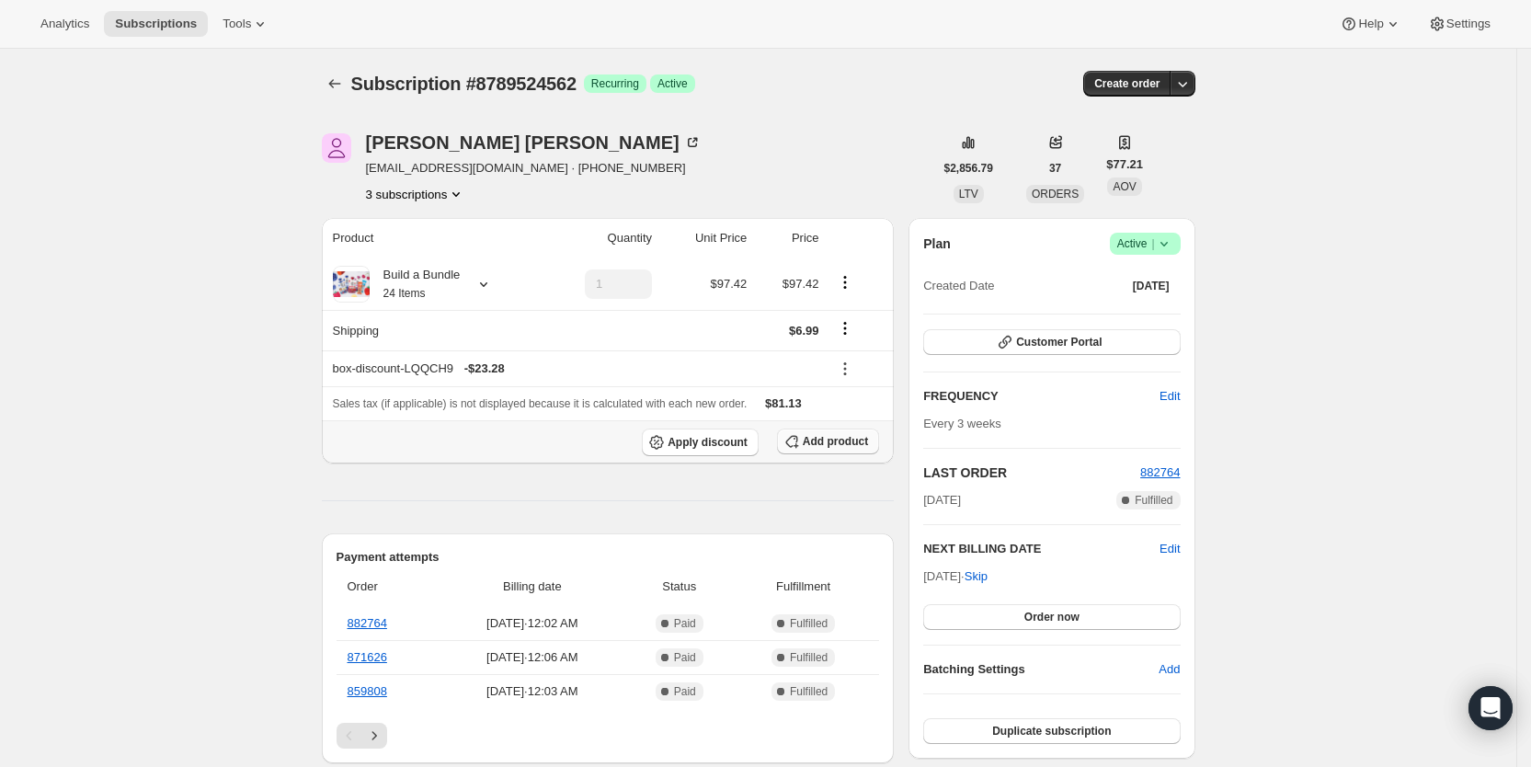
click at [827, 439] on span "Add product" at bounding box center [835, 441] width 65 height 15
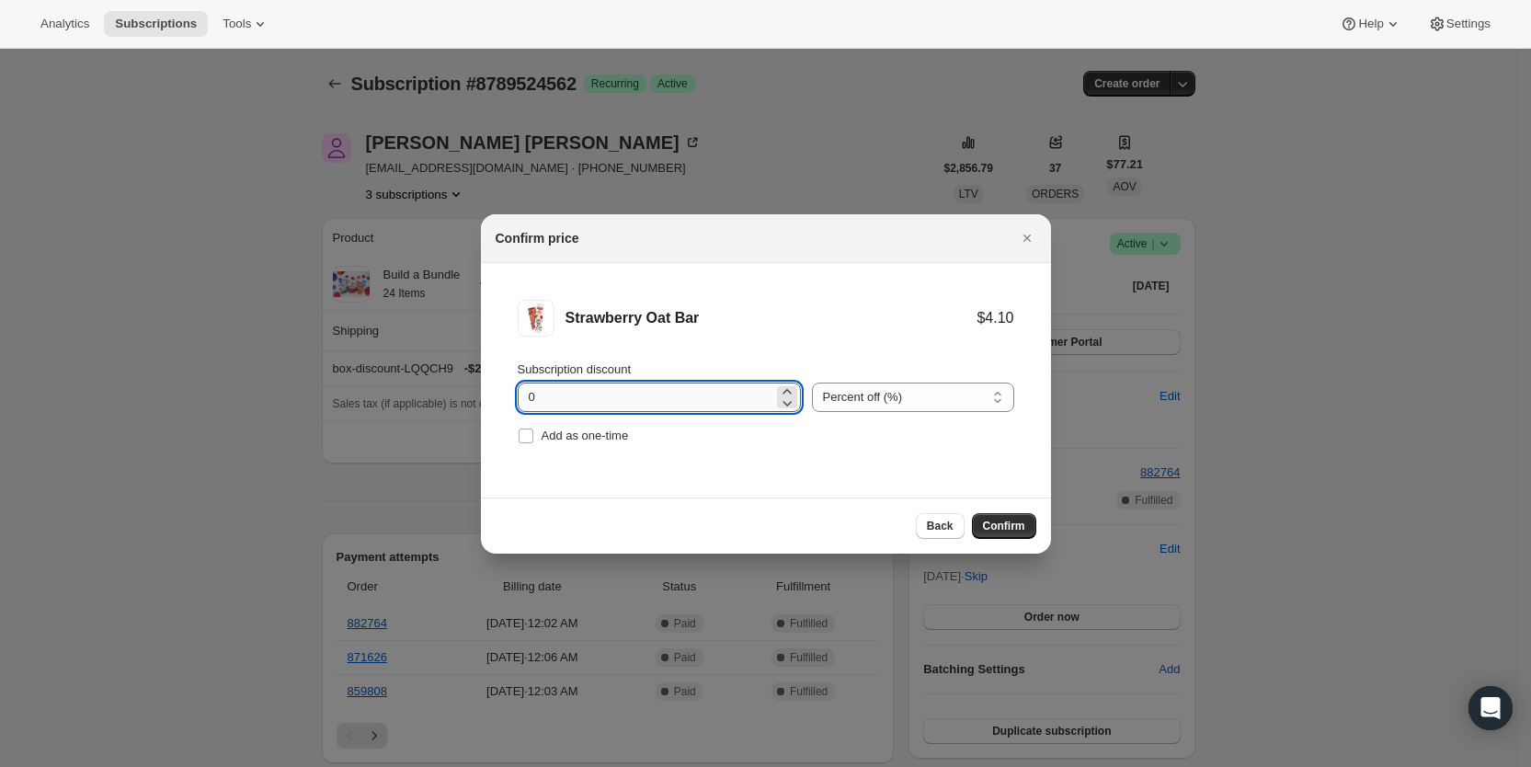
click at [532, 398] on input "0" at bounding box center [646, 396] width 256 height 29
drag, startPoint x: 528, startPoint y: 398, endPoint x: 547, endPoint y: 397, distance: 19.3
click at [547, 397] on input "0" at bounding box center [646, 396] width 256 height 29
type input "100"
click at [552, 435] on span "Add as one-time" at bounding box center [585, 435] width 87 height 14
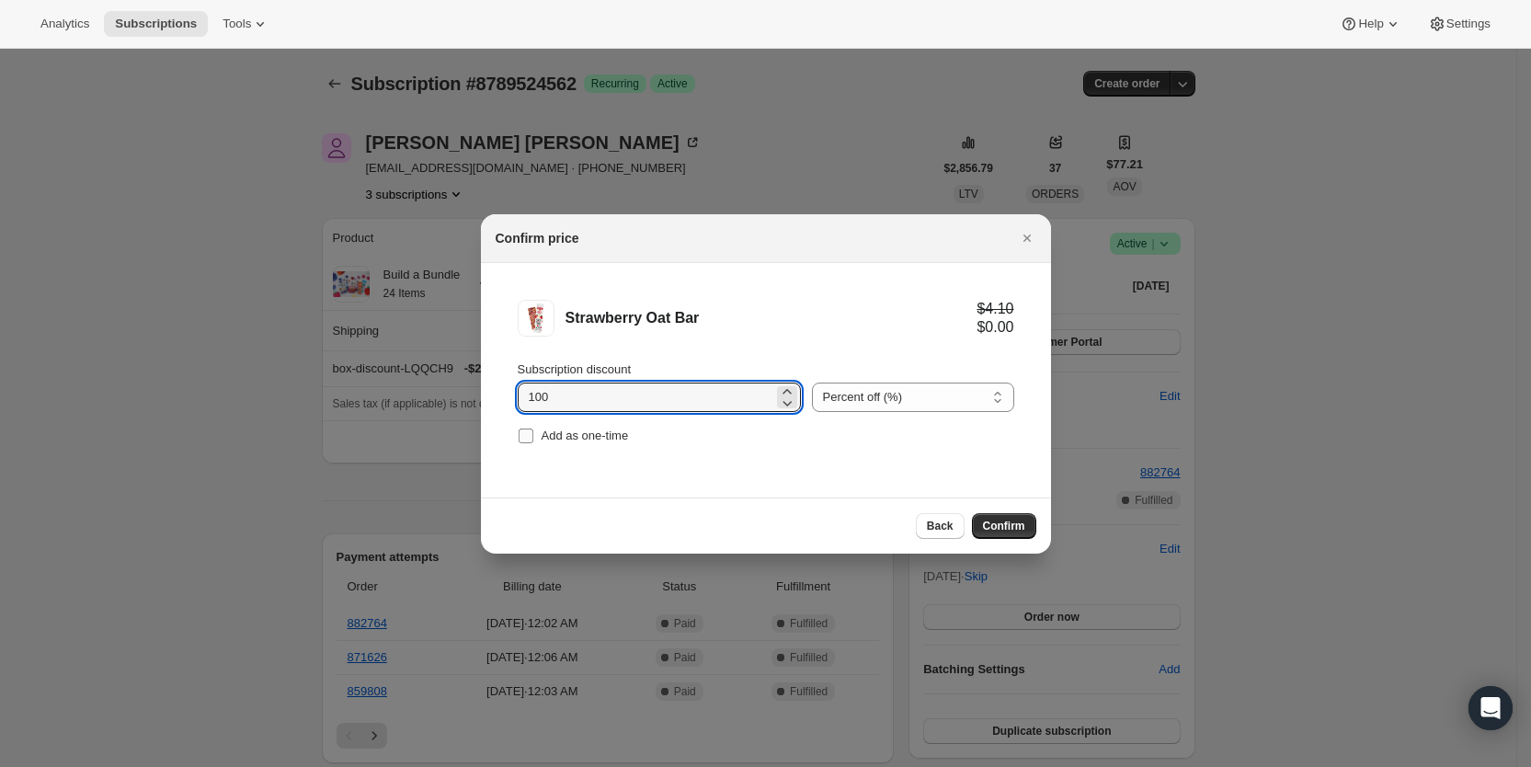
click at [533, 435] on input "Add as one-time" at bounding box center [526, 435] width 15 height 15
checkbox input "true"
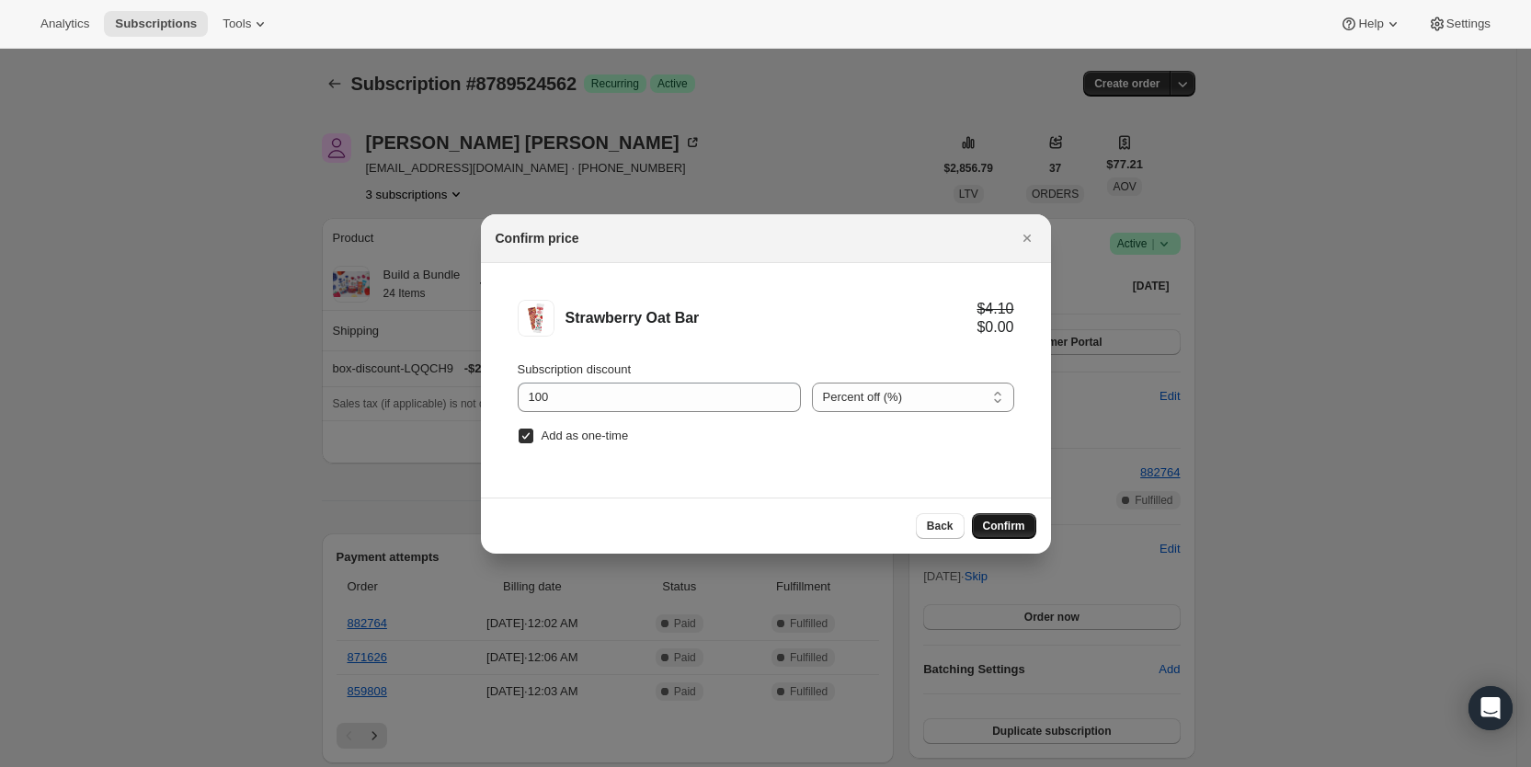
click at [1014, 527] on span "Confirm" at bounding box center [1004, 526] width 42 height 15
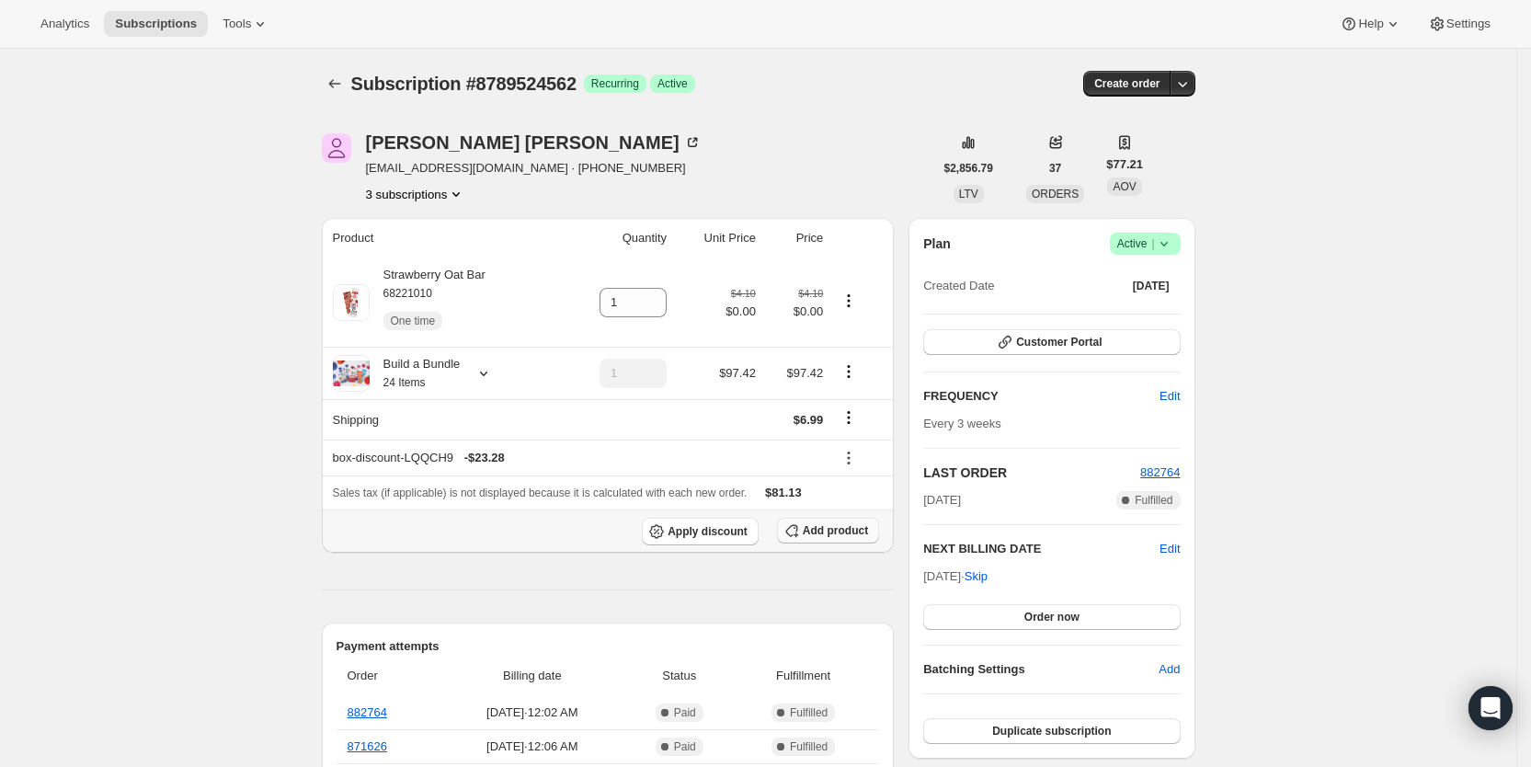
click at [851, 532] on span "Add product" at bounding box center [835, 530] width 65 height 15
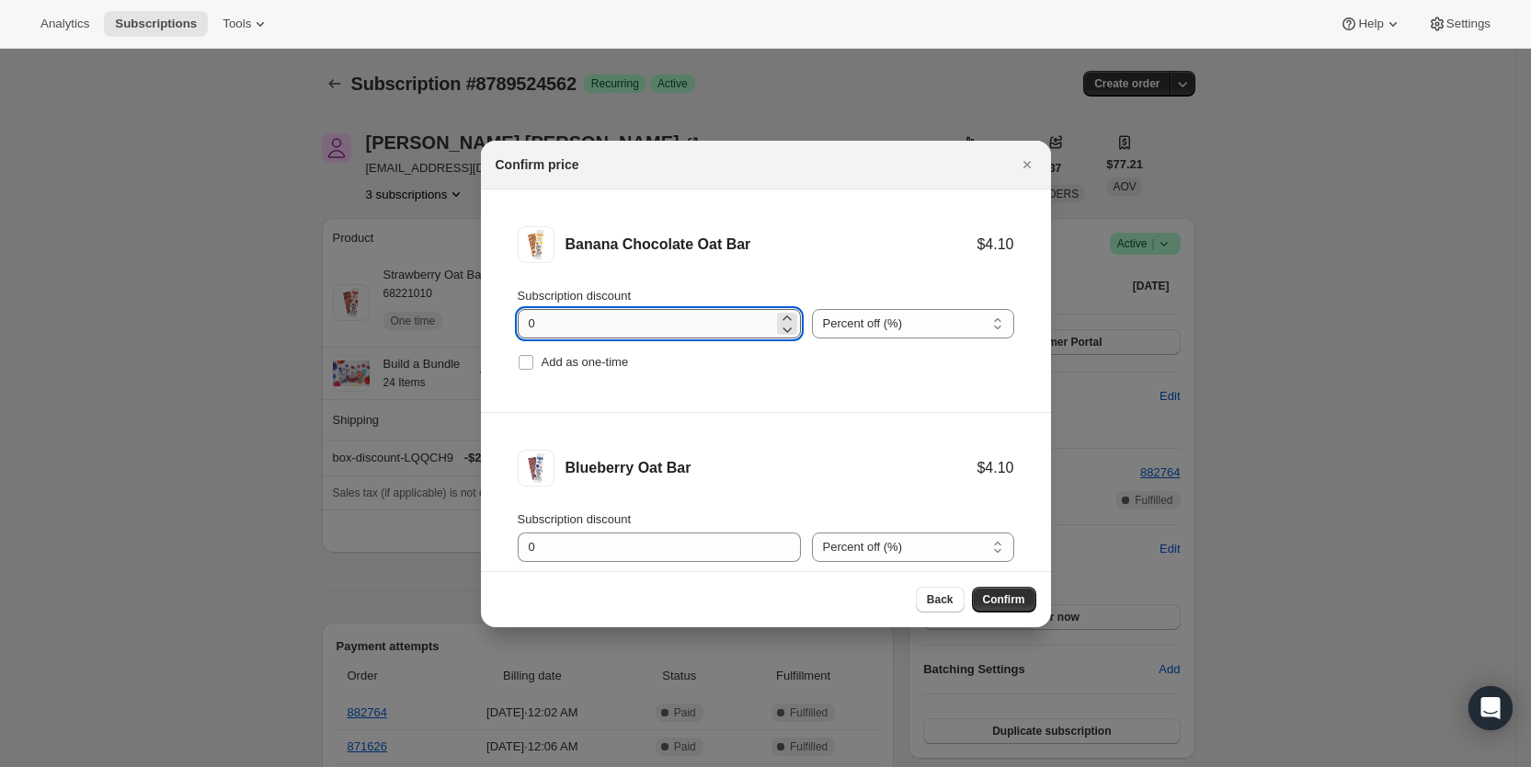
drag, startPoint x: 528, startPoint y: 325, endPoint x: 542, endPoint y: 324, distance: 14.7
click at [542, 324] on input "0" at bounding box center [646, 323] width 256 height 29
type input "100"
click at [539, 360] on label "Add as one-time" at bounding box center [573, 362] width 111 height 26
click at [533, 360] on input "Add as one-time" at bounding box center [526, 362] width 15 height 15
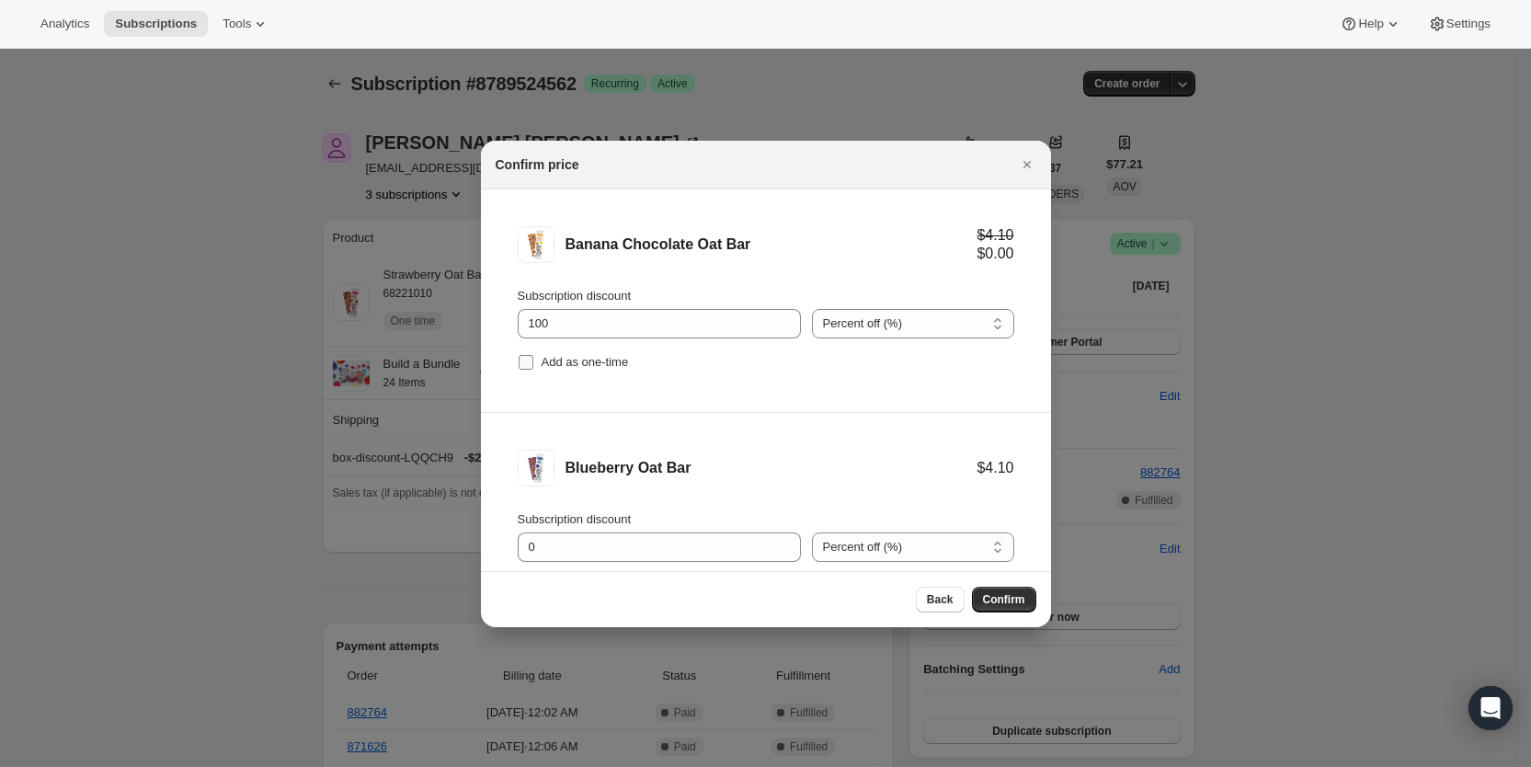
checkbox input "true"
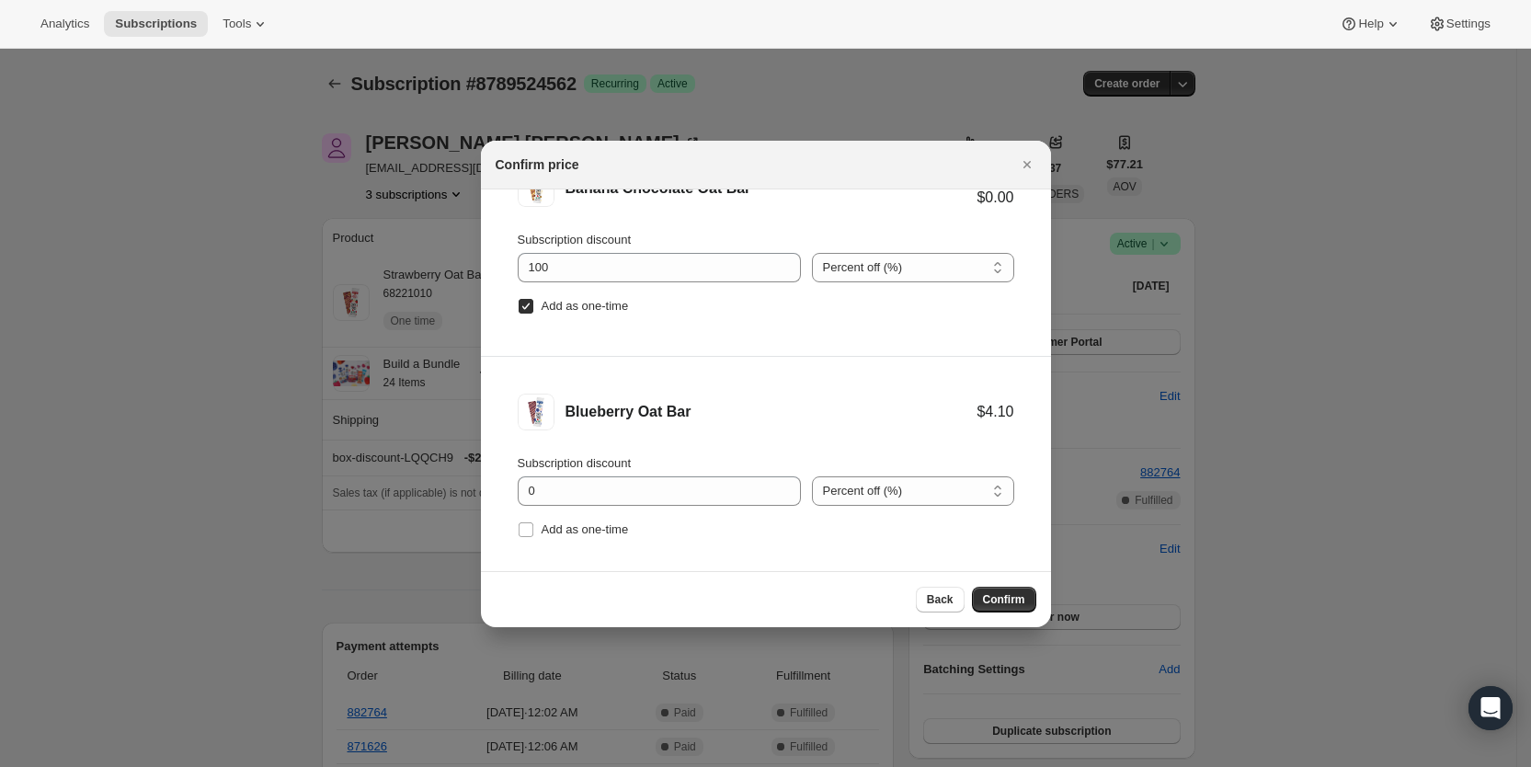
scroll to position [76, 0]
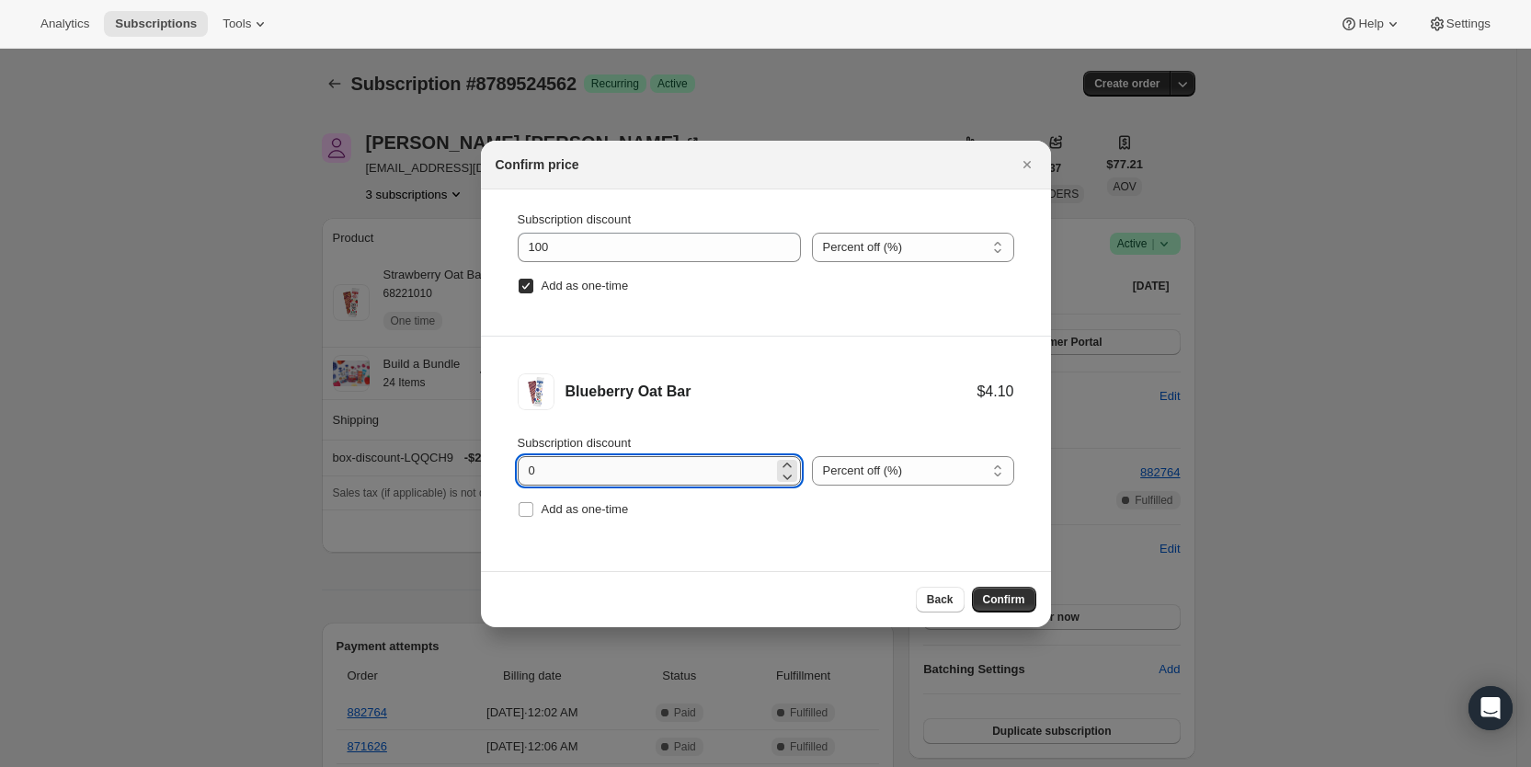
drag, startPoint x: 523, startPoint y: 468, endPoint x: 560, endPoint y: 471, distance: 36.9
click at [560, 471] on input "0" at bounding box center [646, 470] width 256 height 29
type input "100"
click at [524, 509] on input "Add as one-time" at bounding box center [526, 509] width 15 height 15
checkbox input "true"
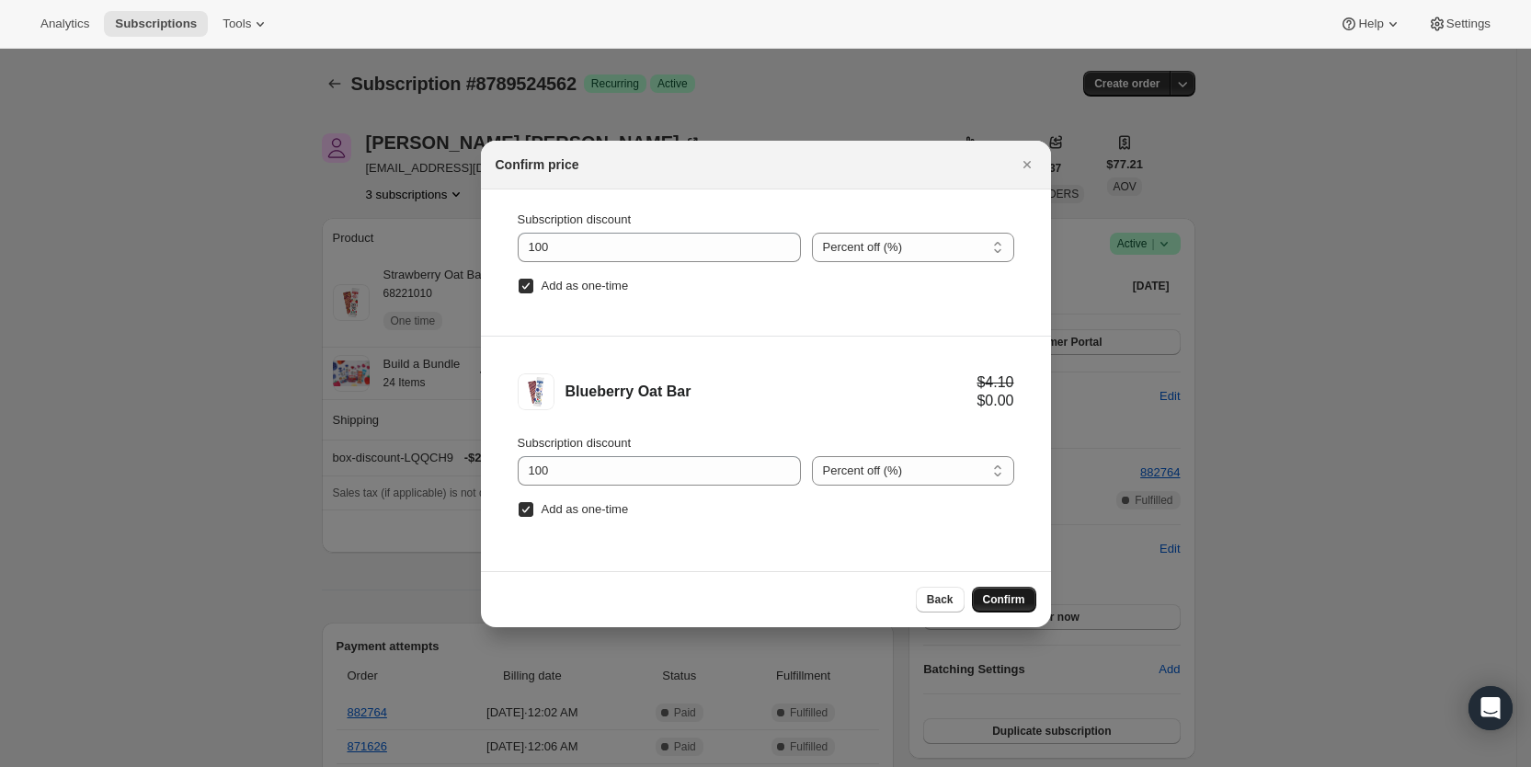
click at [1020, 601] on span "Confirm" at bounding box center [1004, 599] width 42 height 15
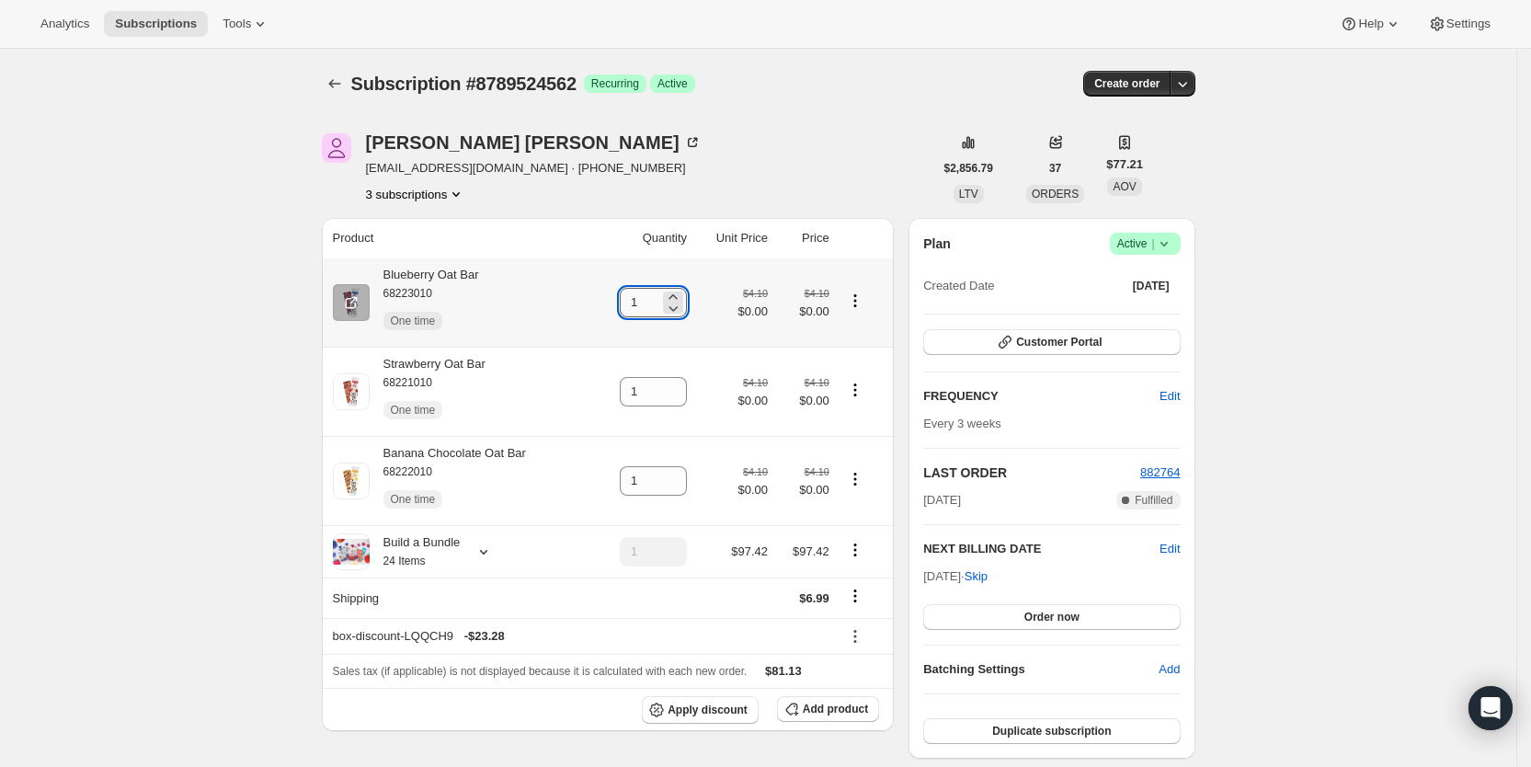
drag, startPoint x: 635, startPoint y: 297, endPoint x: 660, endPoint y: 302, distance: 25.4
click at [659, 302] on input "1" at bounding box center [640, 302] width 40 height 29
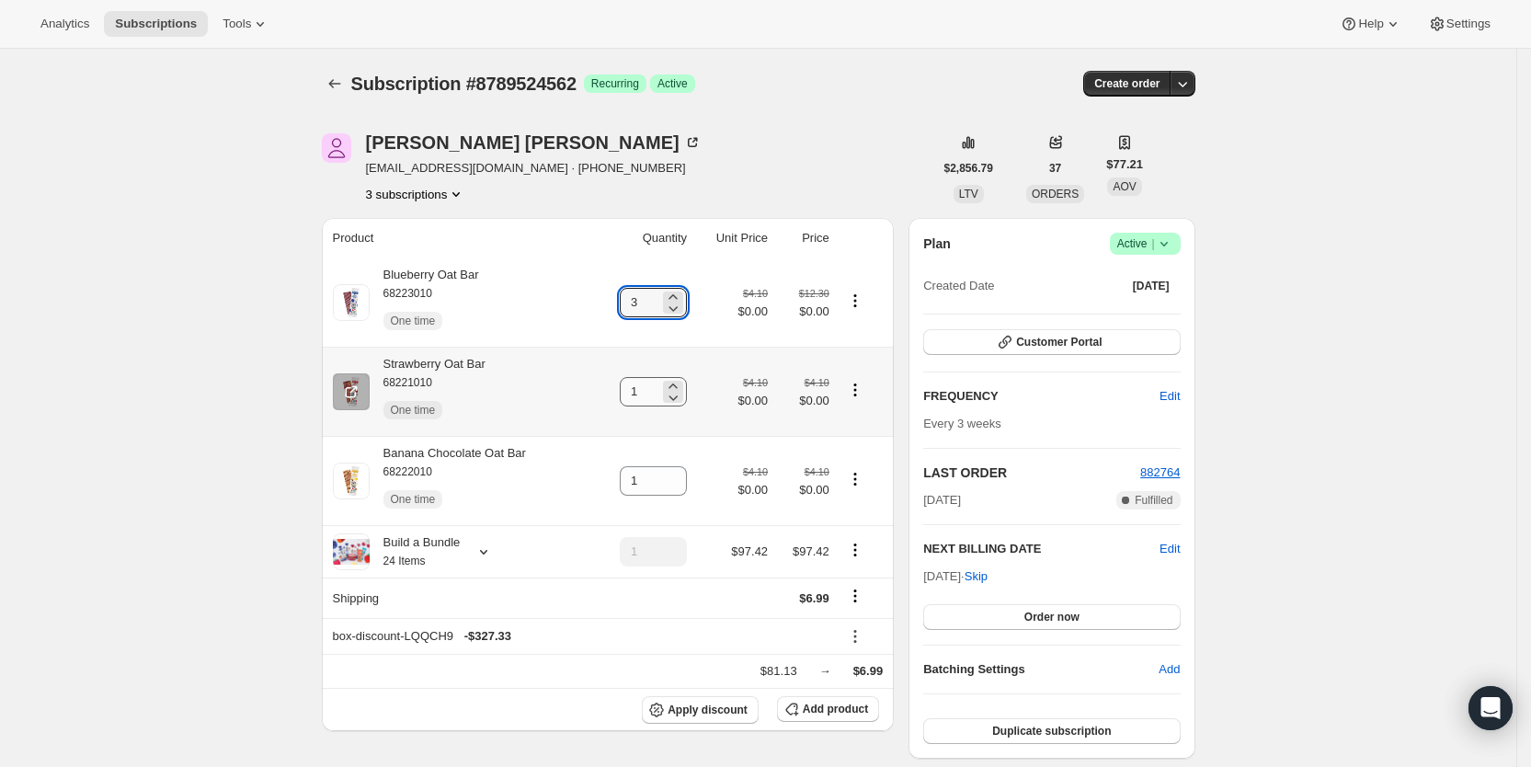
type input "3"
drag, startPoint x: 632, startPoint y: 391, endPoint x: 661, endPoint y: 391, distance: 29.4
click at [659, 391] on input "1" at bounding box center [640, 391] width 40 height 29
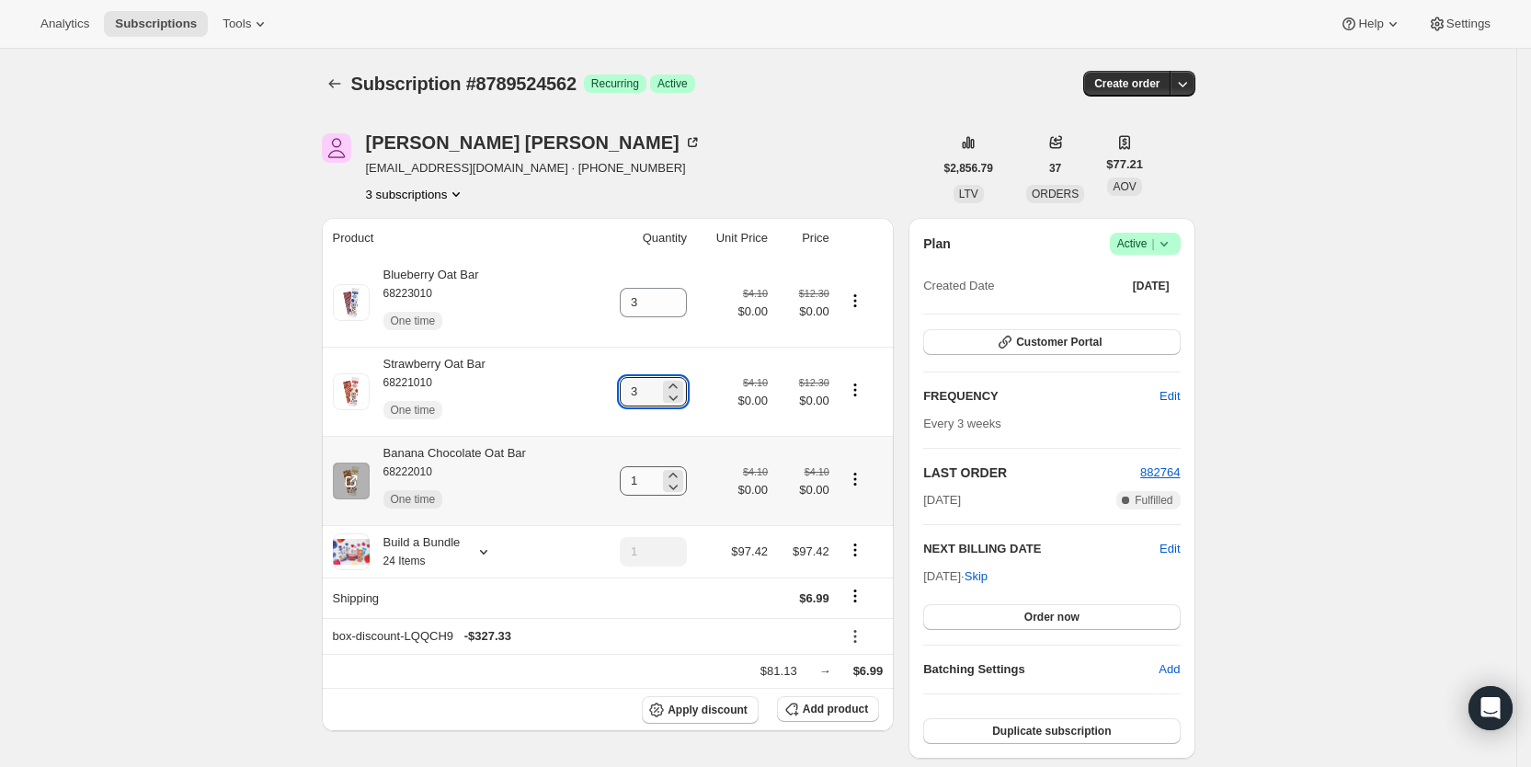
type input "3"
drag, startPoint x: 633, startPoint y: 476, endPoint x: 669, endPoint y: 477, distance: 36.8
click at [668, 477] on div "1" at bounding box center [653, 480] width 67 height 29
type input "3"
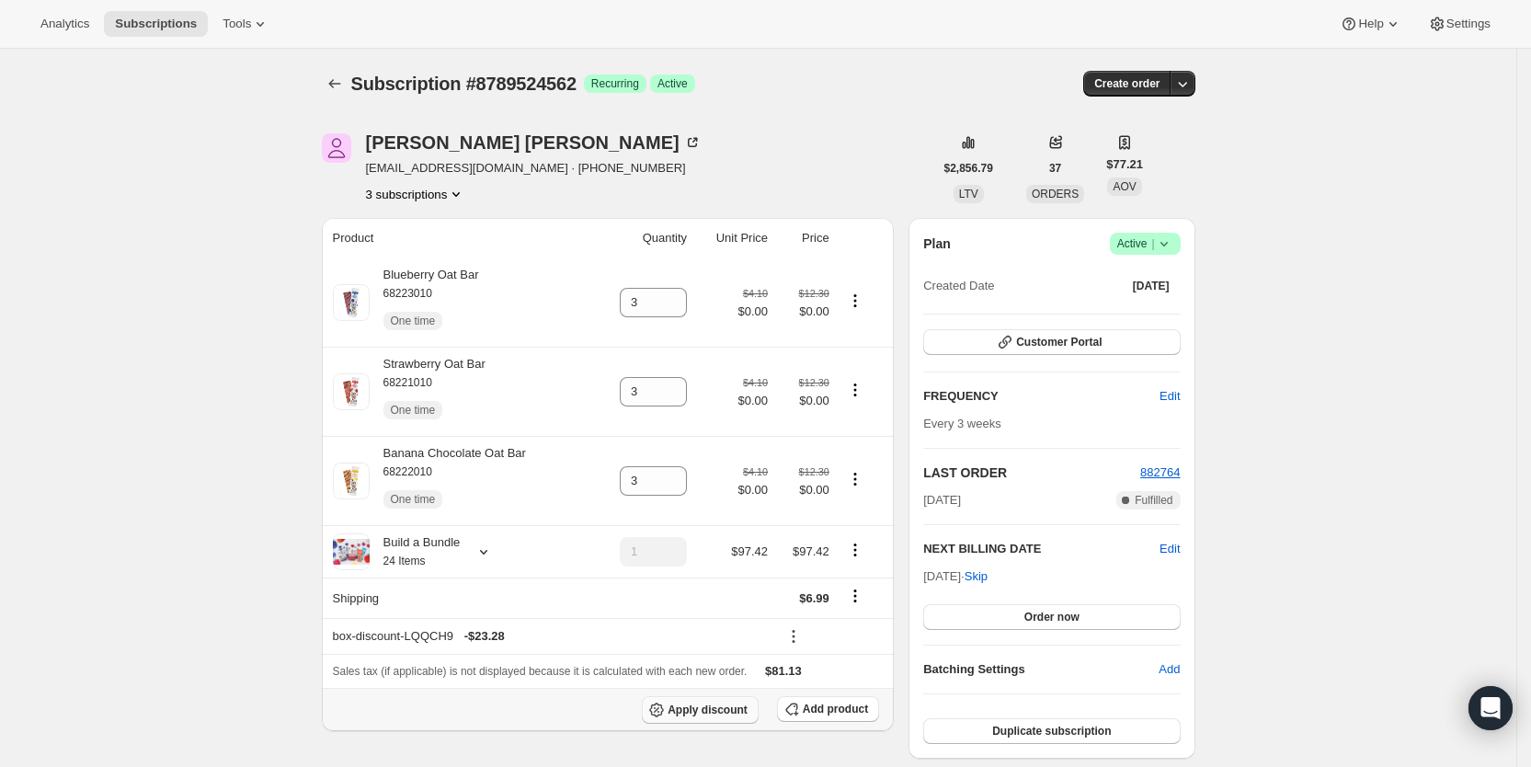
click at [736, 705] on span "Apply discount" at bounding box center [708, 709] width 80 height 15
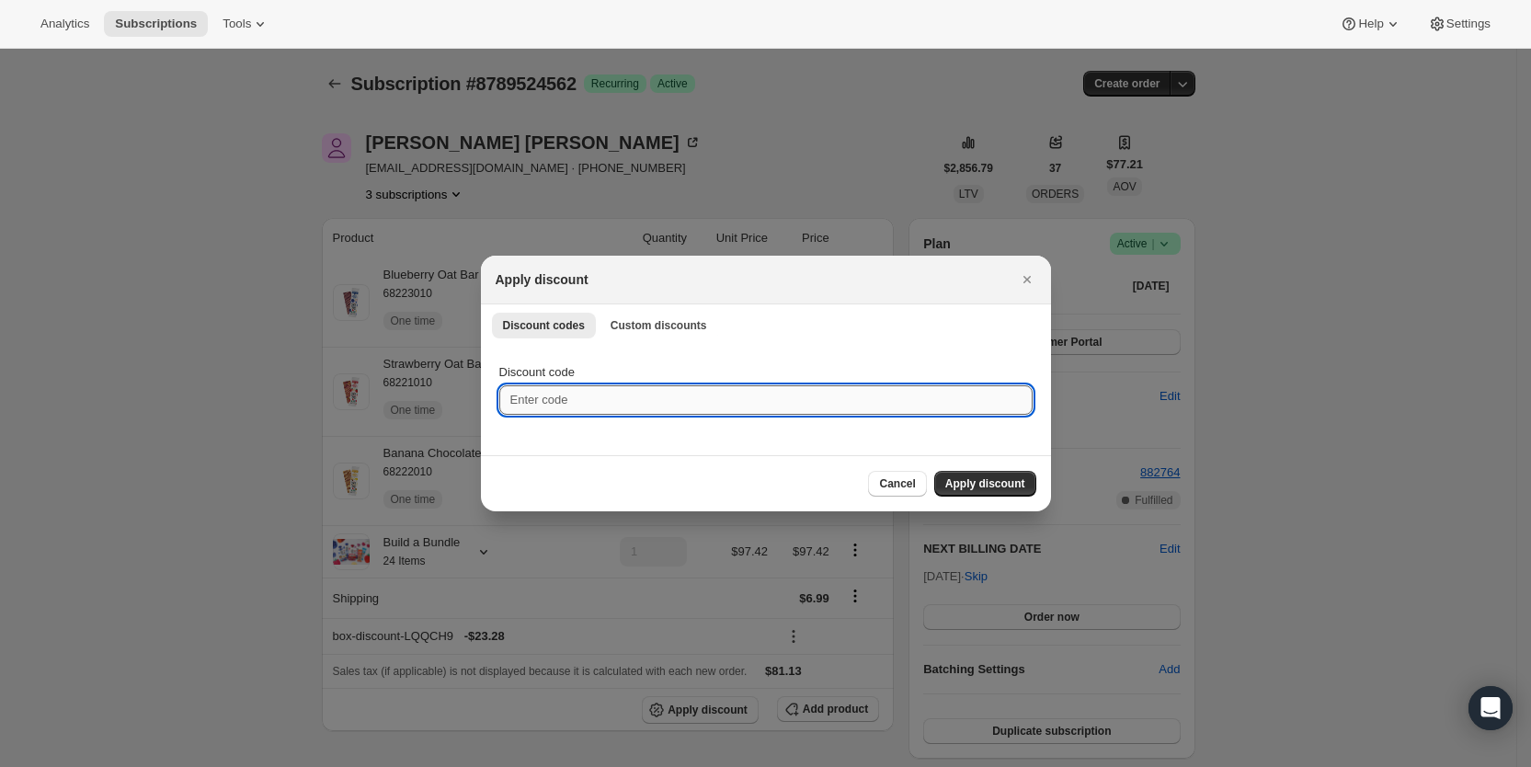
click at [591, 394] on input "Discount code" at bounding box center [765, 399] width 533 height 29
type input "ac_15"
click at [999, 484] on span "Apply discount" at bounding box center [985, 483] width 80 height 15
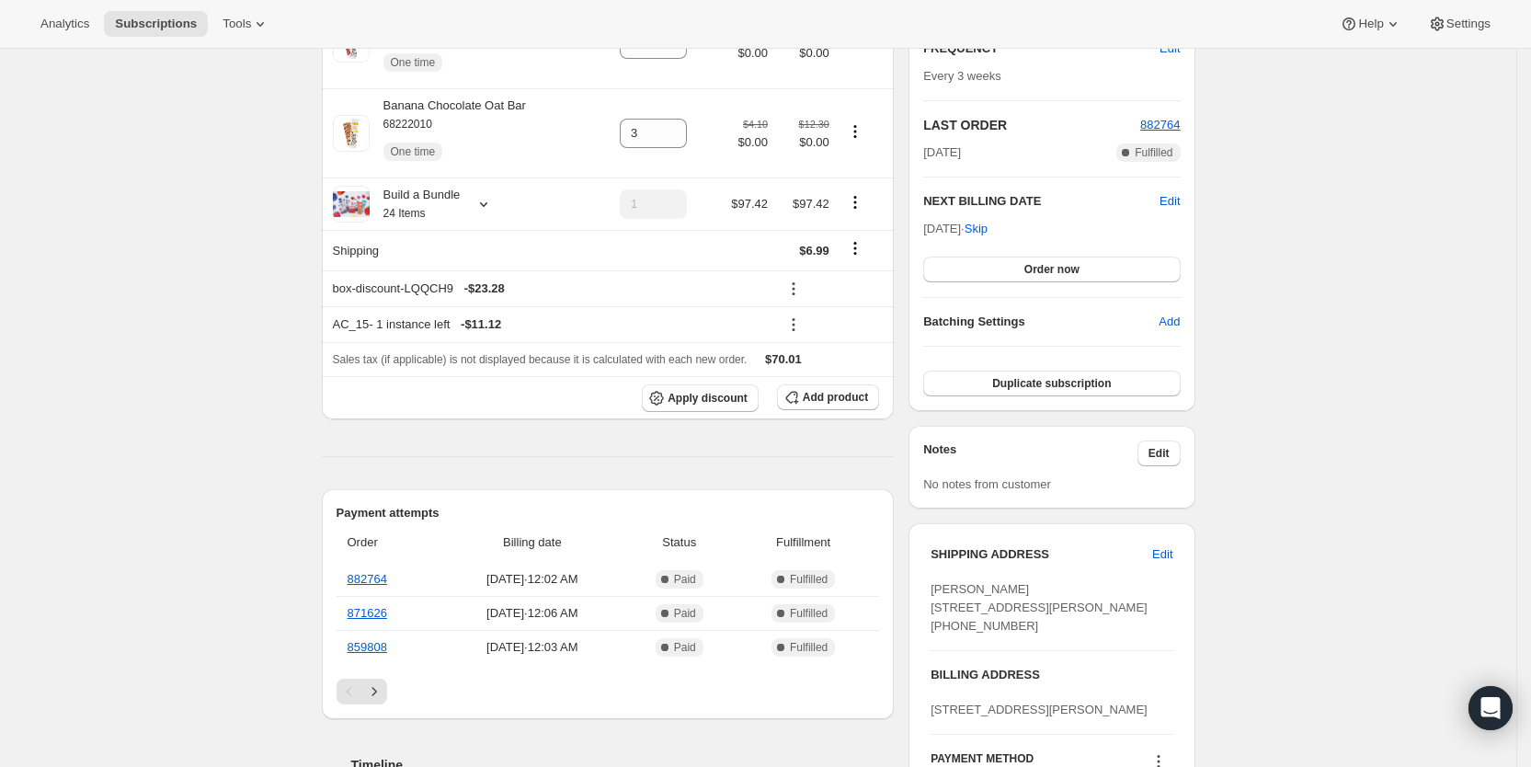
scroll to position [370, 0]
